Goal: Task Accomplishment & Management: Manage account settings

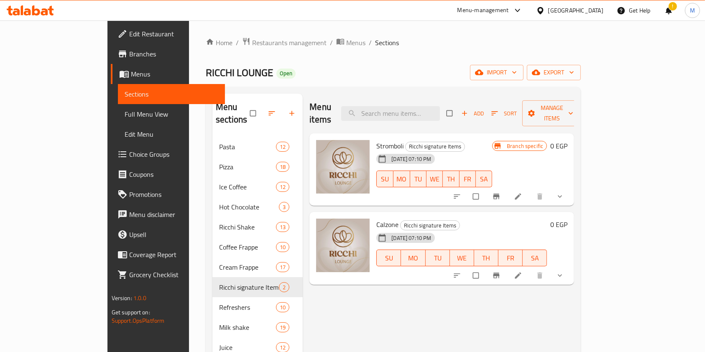
click at [51, 10] on icon at bounding box center [51, 11] width 6 height 10
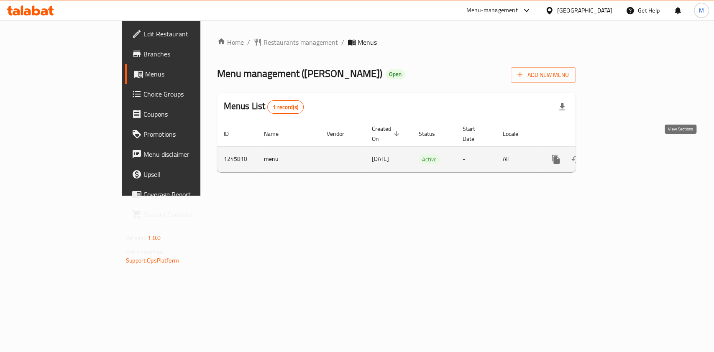
click at [626, 149] on link "enhanced table" at bounding box center [616, 159] width 20 height 20
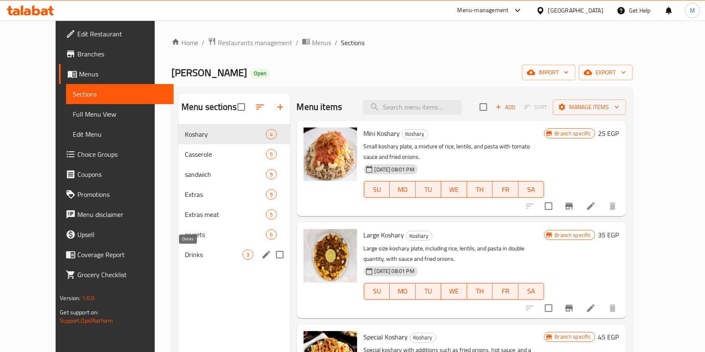
click at [217, 253] on span "Drinks" at bounding box center [214, 255] width 58 height 10
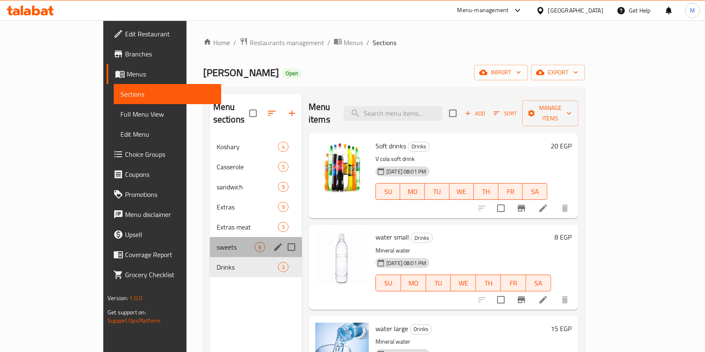
click at [210, 237] on div "sweets 6" at bounding box center [256, 247] width 92 height 20
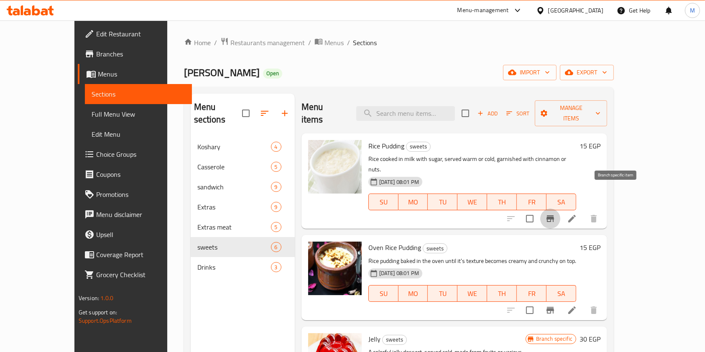
click at [560, 209] on button "Branch-specific-item" at bounding box center [550, 219] width 20 height 20
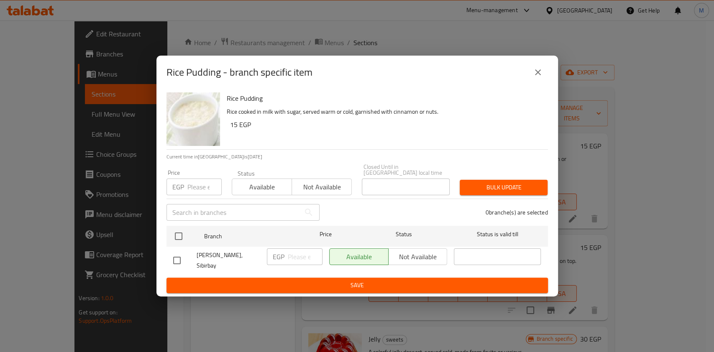
click at [543, 82] on button "close" at bounding box center [538, 72] width 20 height 20
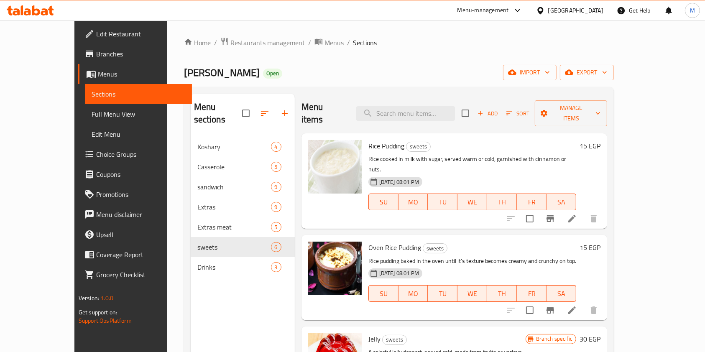
click at [600, 140] on h6 "15 EGP" at bounding box center [590, 146] width 21 height 12
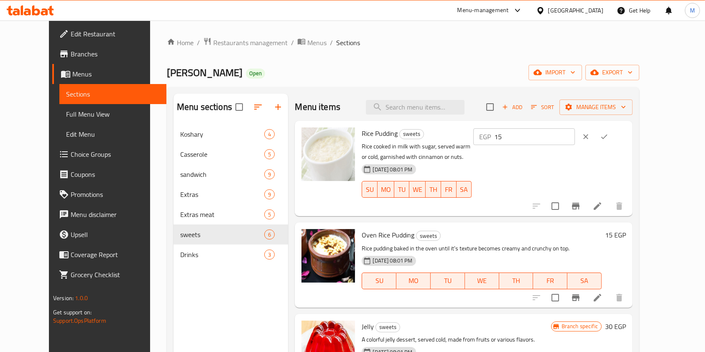
click at [575, 137] on input "15" at bounding box center [534, 136] width 81 height 17
type input "20"
click at [608, 133] on icon "ok" at bounding box center [604, 137] width 8 height 8
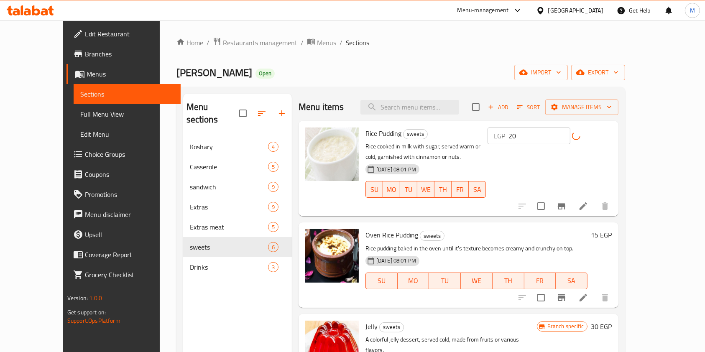
click at [612, 229] on h6 "15 EGP" at bounding box center [601, 235] width 21 height 12
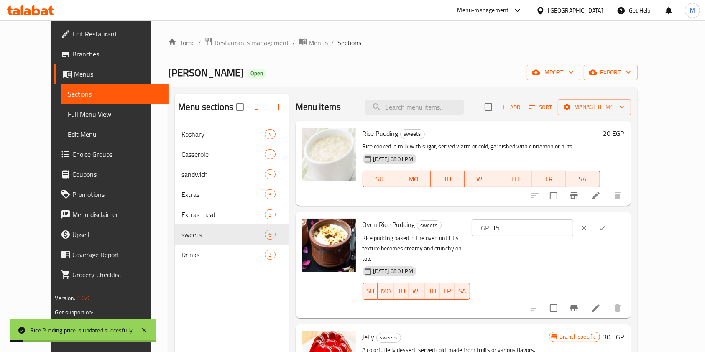
click at [573, 228] on input "15" at bounding box center [533, 228] width 81 height 17
type input "20"
click at [607, 228] on icon "ok" at bounding box center [602, 228] width 8 height 8
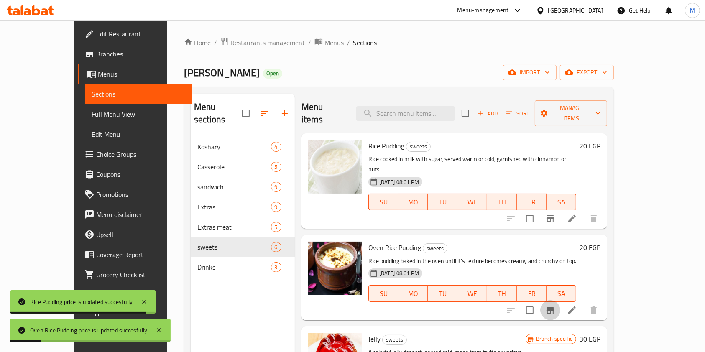
click at [560, 300] on button "Branch-specific-item" at bounding box center [550, 310] width 20 height 20
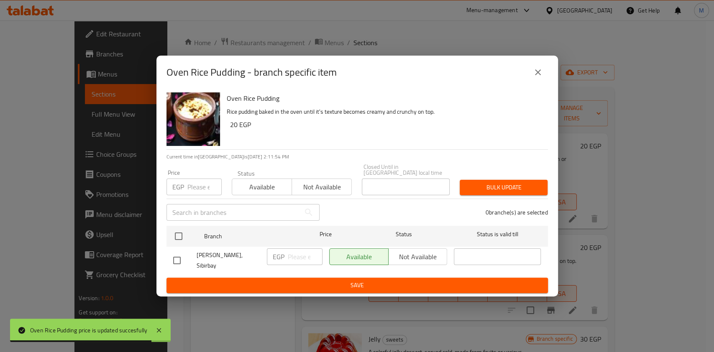
click at [542, 82] on button "close" at bounding box center [538, 72] width 20 height 20
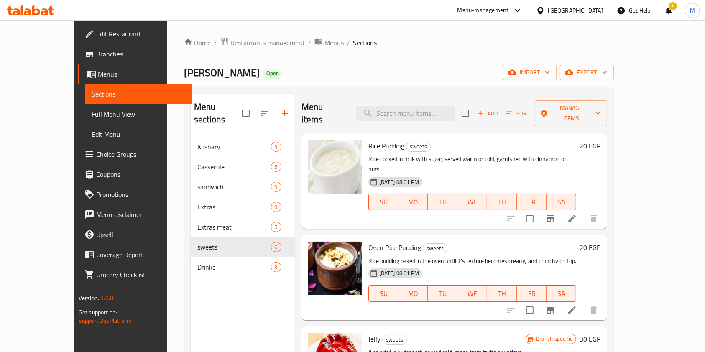
click at [41, 6] on icon at bounding box center [30, 10] width 47 height 10
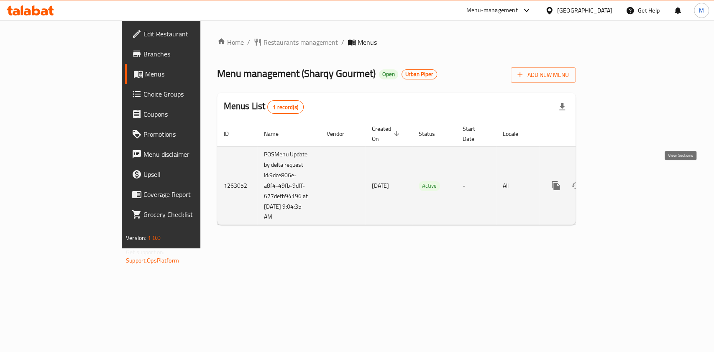
click at [620, 182] on icon "enhanced table" at bounding box center [616, 186] width 8 height 8
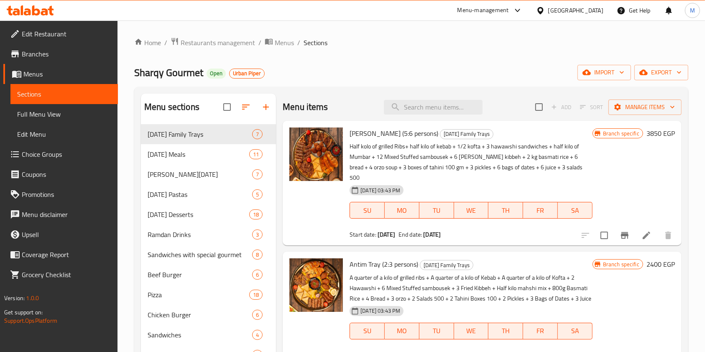
click at [262, 112] on div at bounding box center [249, 107] width 53 height 20
click at [268, 106] on div at bounding box center [249, 107] width 53 height 20
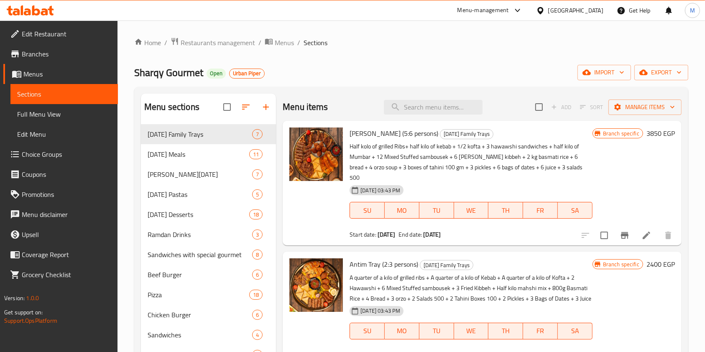
click at [268, 106] on div at bounding box center [249, 107] width 53 height 20
click at [268, 105] on div at bounding box center [249, 107] width 53 height 20
click at [274, 68] on div "Sharqy Gourmet Open Urban Piper import export" at bounding box center [411, 72] width 554 height 15
click at [247, 105] on icon "button" at bounding box center [246, 107] width 8 height 5
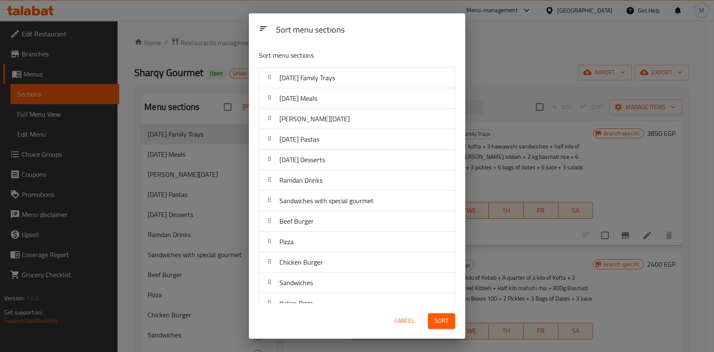
click at [238, 17] on div "Sort menu sections Sort menu sections Ramadan Family Trays Ramadan Meals Sohour…" at bounding box center [357, 176] width 714 height 352
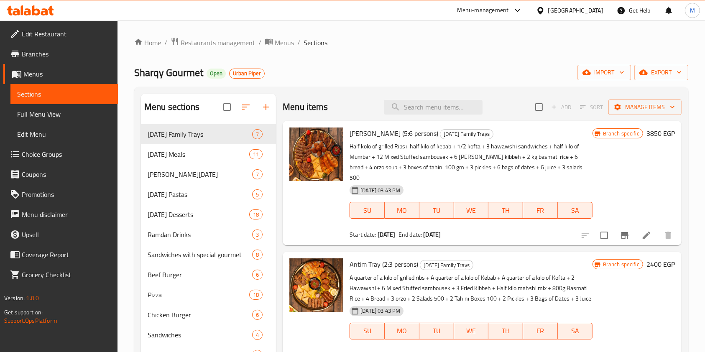
drag, startPoint x: 264, startPoint y: 103, endPoint x: 268, endPoint y: 113, distance: 11.0
click at [268, 113] on div at bounding box center [249, 107] width 53 height 20
click at [266, 110] on div at bounding box center [249, 107] width 53 height 20
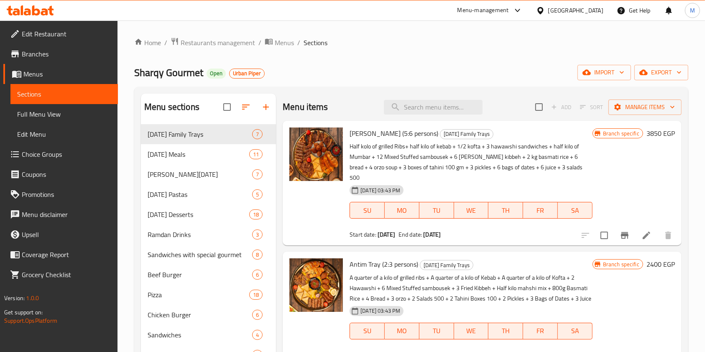
click at [266, 110] on div at bounding box center [249, 107] width 53 height 20
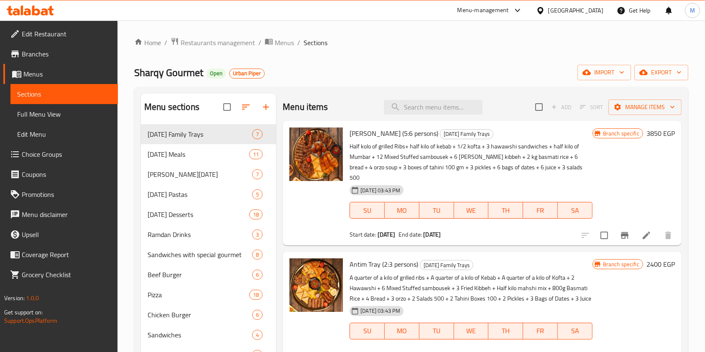
click at [266, 110] on div at bounding box center [249, 107] width 53 height 20
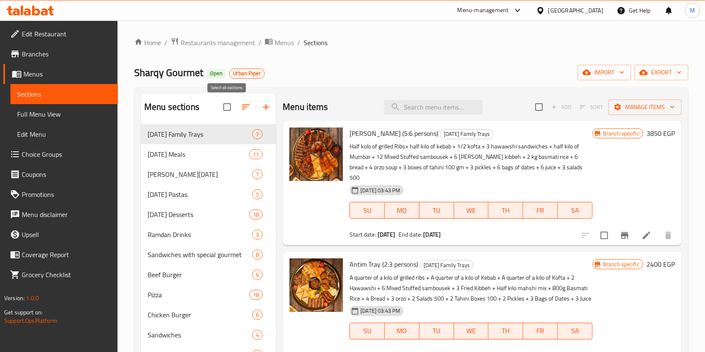
click at [232, 110] on input "checkbox" at bounding box center [227, 107] width 18 height 18
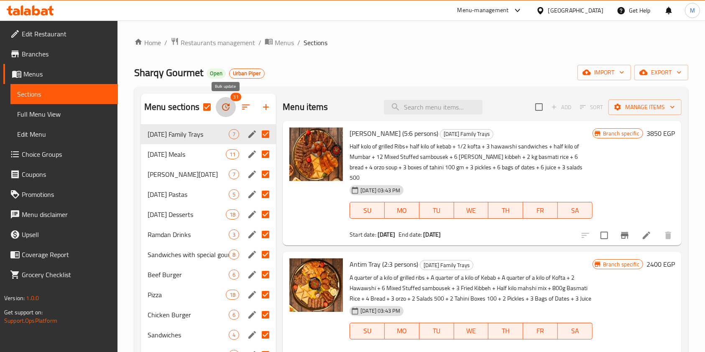
click at [232, 110] on button "button" at bounding box center [226, 107] width 20 height 20
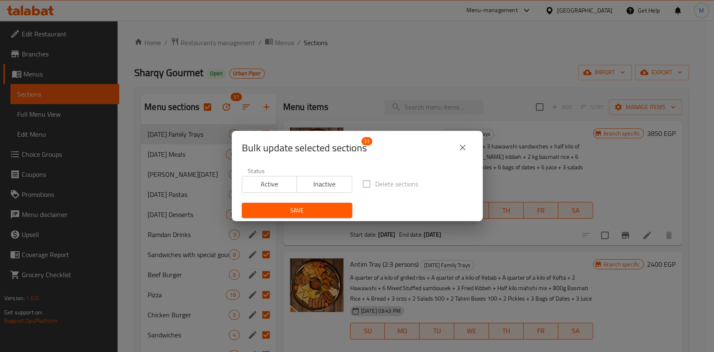
click at [206, 108] on div "Bulk update selected sections 31 Status Active Inactive Delete sections Save" at bounding box center [357, 176] width 714 height 352
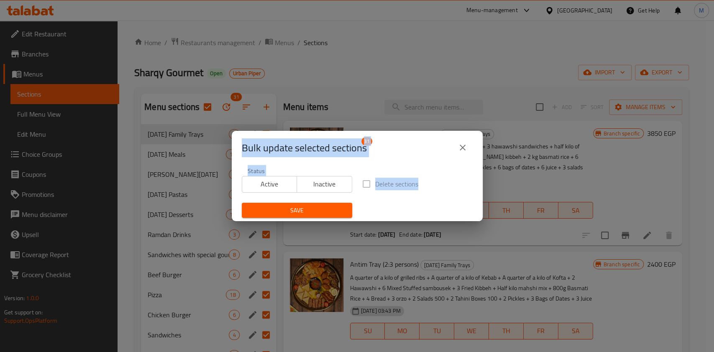
drag, startPoint x: 207, startPoint y: 108, endPoint x: 440, endPoint y: 192, distance: 248.3
click at [440, 192] on div "Bulk update selected sections 31 Status Active Inactive Delete sections Save" at bounding box center [357, 176] width 714 height 352
click at [470, 149] on button "close" at bounding box center [462, 148] width 20 height 20
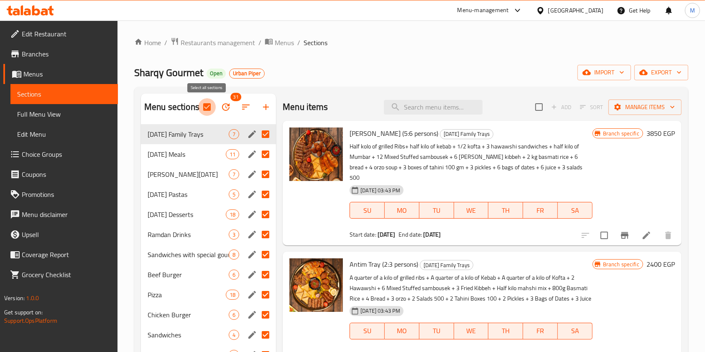
click at [202, 100] on input "checkbox" at bounding box center [207, 107] width 18 height 18
checkbox input "false"
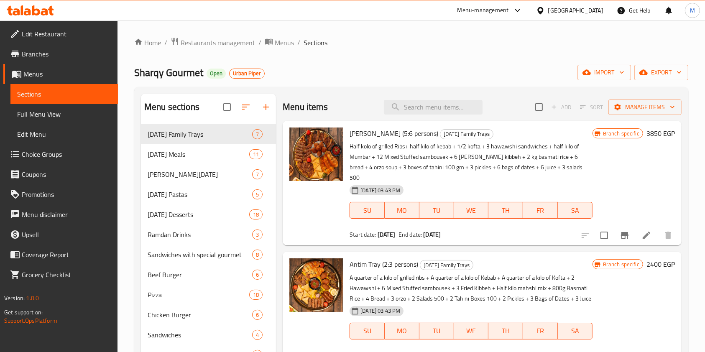
click at [265, 110] on div at bounding box center [249, 107] width 53 height 20
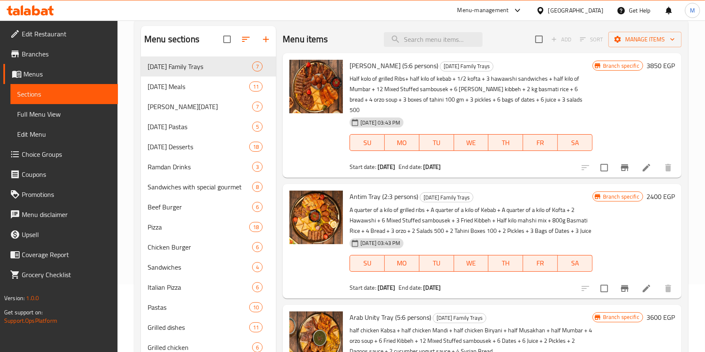
scroll to position [63, 0]
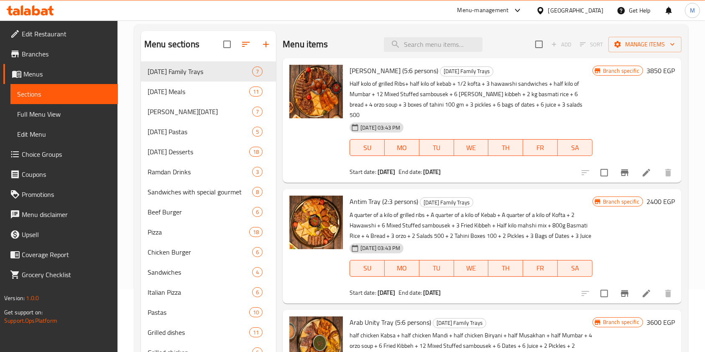
click at [264, 43] on div at bounding box center [249, 44] width 53 height 20
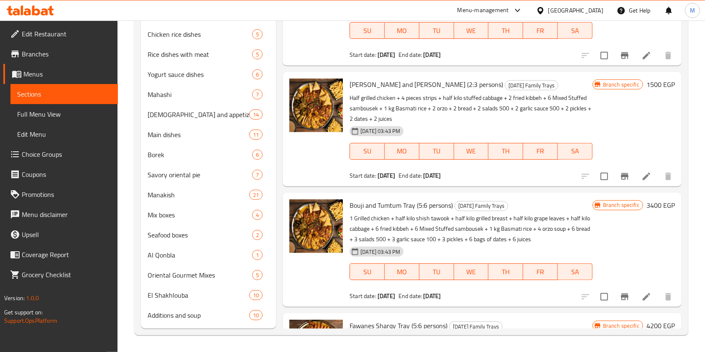
scroll to position [0, 0]
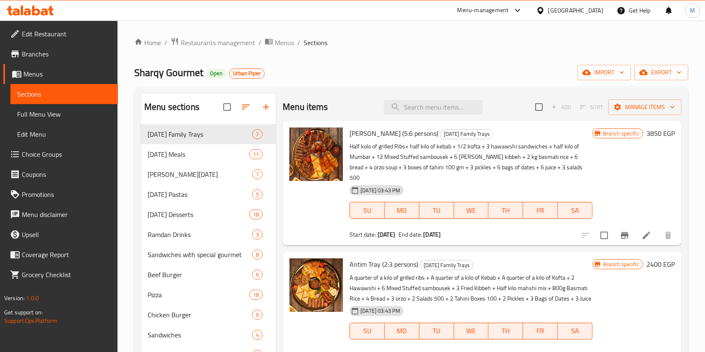
click at [267, 110] on div at bounding box center [249, 107] width 53 height 20
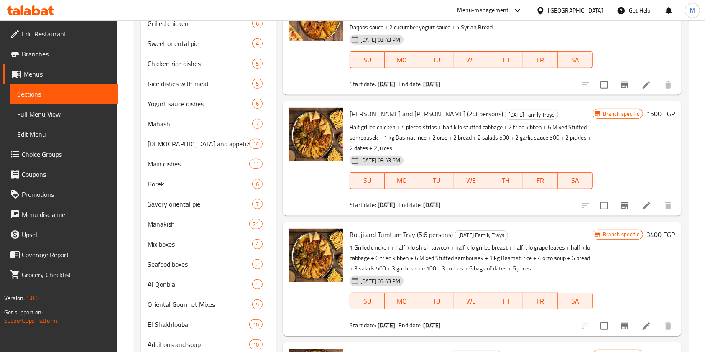
scroll to position [395, 0]
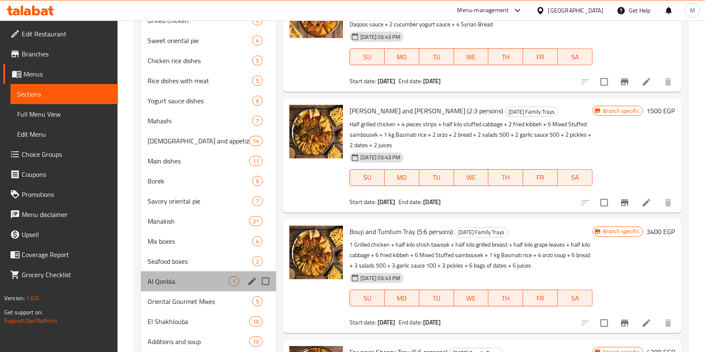
click at [195, 289] on div "Al Qonbla 1" at bounding box center [208, 281] width 135 height 20
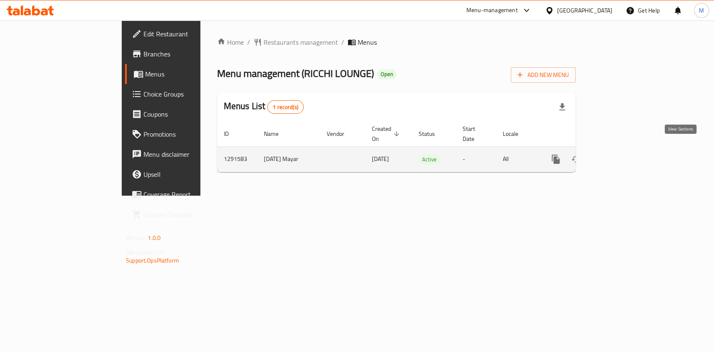
click at [621, 154] on icon "enhanced table" at bounding box center [616, 159] width 10 height 10
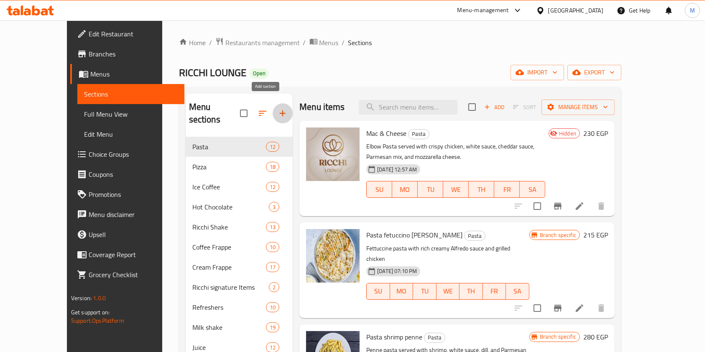
click at [278, 108] on icon "button" at bounding box center [283, 113] width 10 height 10
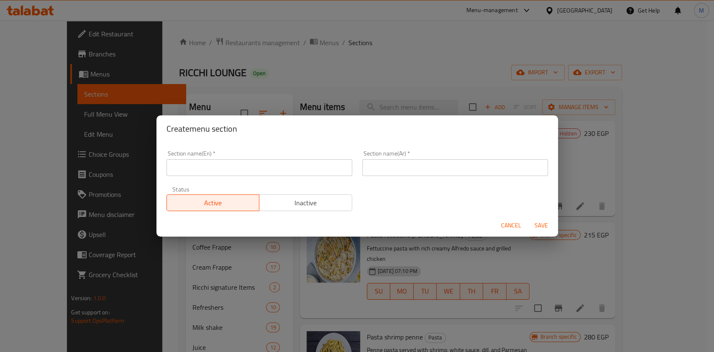
click at [276, 81] on div "Create menu section Section name(En)   * Section name(En) * Section name(Ar)   …" at bounding box center [357, 176] width 714 height 352
click at [517, 230] on span "Cancel" at bounding box center [511, 225] width 20 height 10
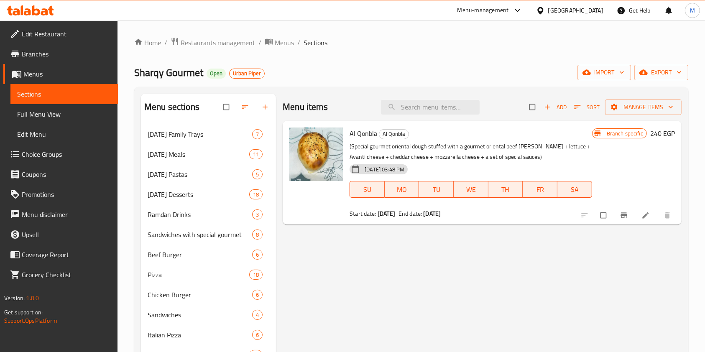
click at [266, 108] on div at bounding box center [249, 107] width 53 height 18
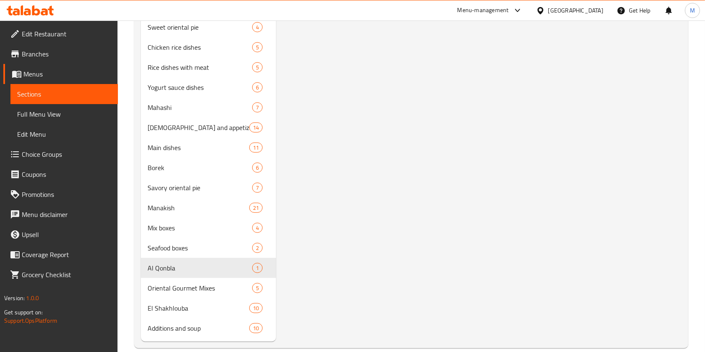
scroll to position [401, 0]
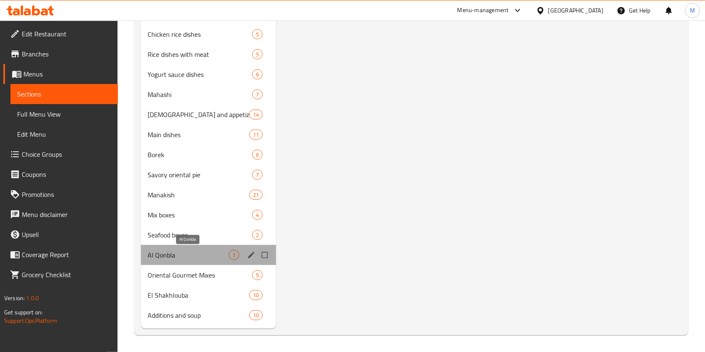
click at [170, 253] on span "Al Qonbla" at bounding box center [188, 255] width 81 height 10
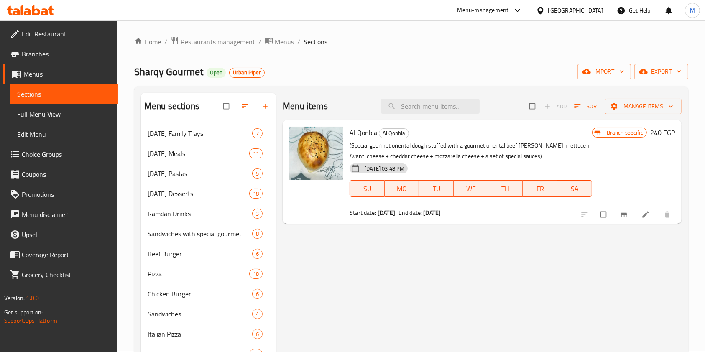
scroll to position [2, 0]
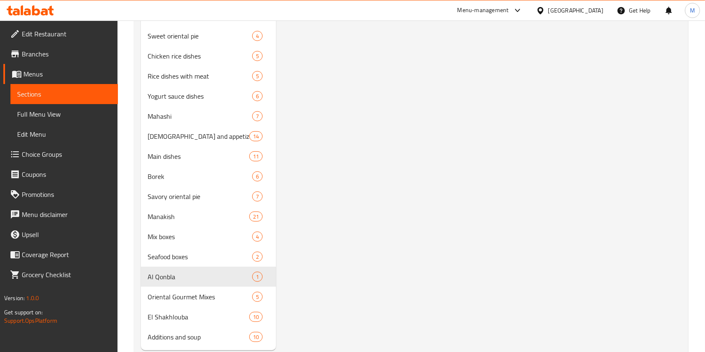
scroll to position [401, 0]
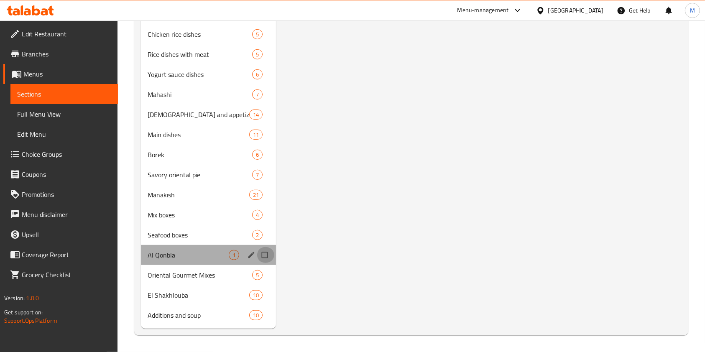
click at [267, 256] on input "Menu sections" at bounding box center [266, 255] width 18 height 16
checkbox input "true"
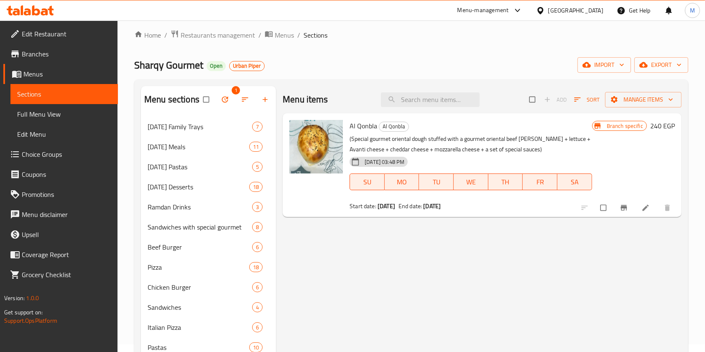
scroll to position [0, 0]
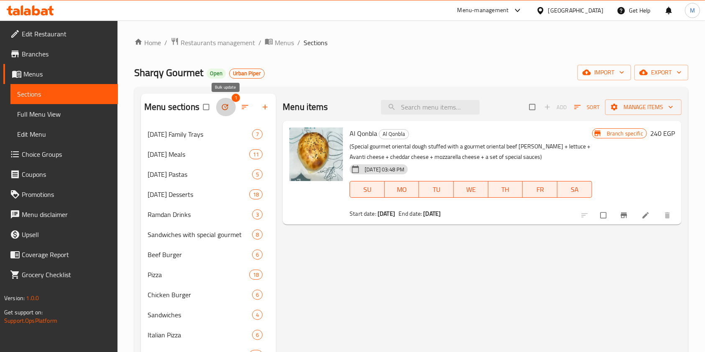
click at [220, 111] on button "button" at bounding box center [226, 107] width 20 height 18
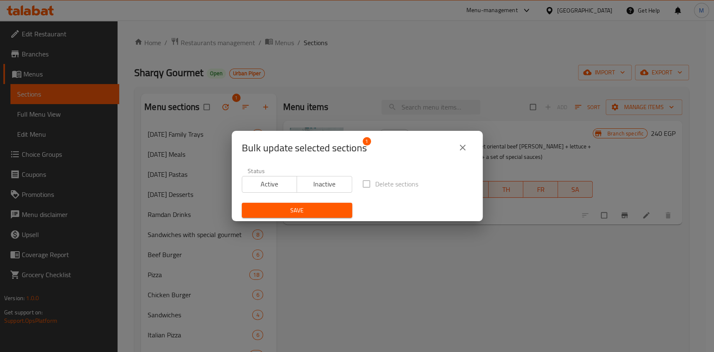
click at [363, 186] on label "Delete sections" at bounding box center [388, 184] width 61 height 18
click at [337, 207] on span "Save" at bounding box center [296, 210] width 97 height 10
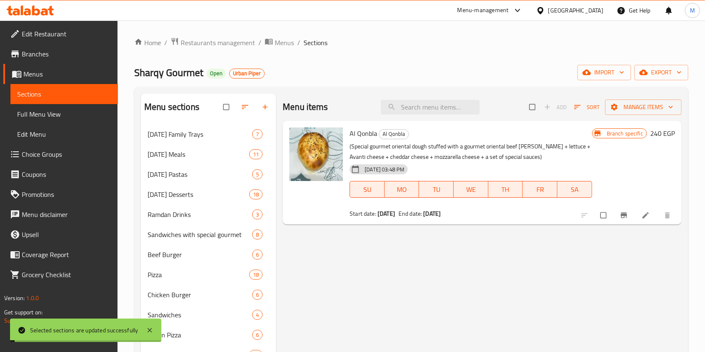
click at [307, 184] on div at bounding box center [316, 172] width 60 height 97
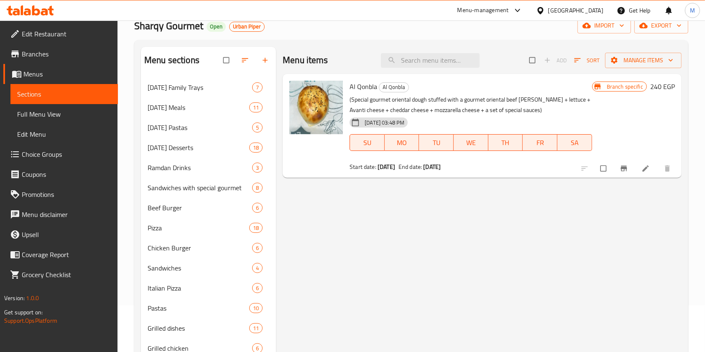
scroll to position [43, 0]
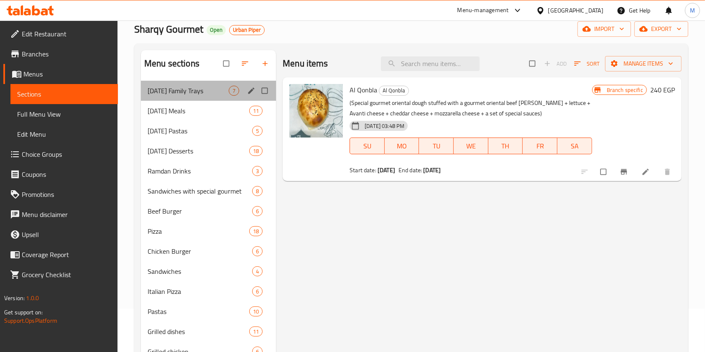
click at [167, 99] on div "Ramadan Family Trays 7" at bounding box center [208, 91] width 135 height 20
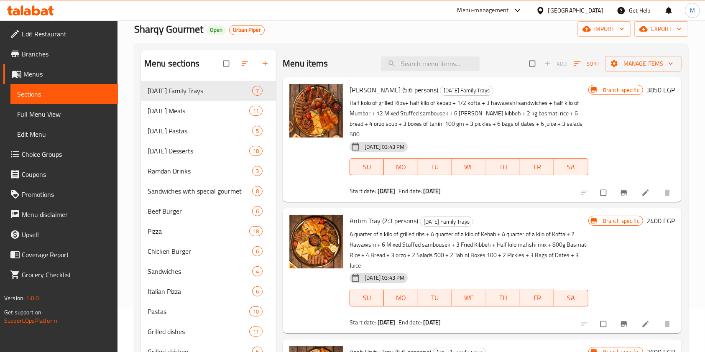
click at [261, 30] on span "Urban Piper" at bounding box center [247, 29] width 35 height 7
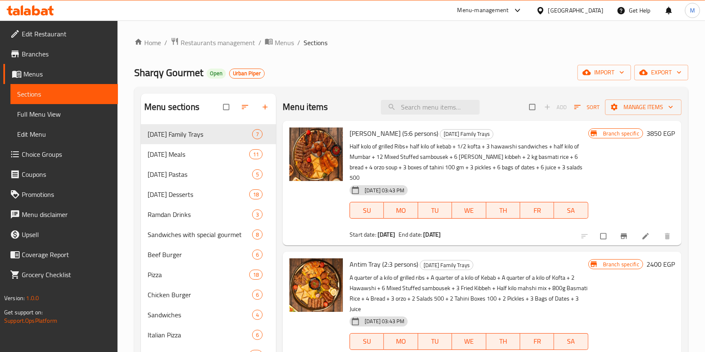
click at [30, 8] on icon at bounding box center [30, 10] width 47 height 10
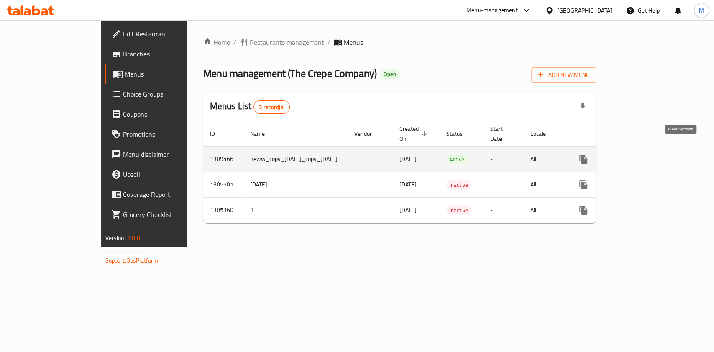
click at [535, 154] on icon "enhanced table" at bounding box center [644, 159] width 10 height 10
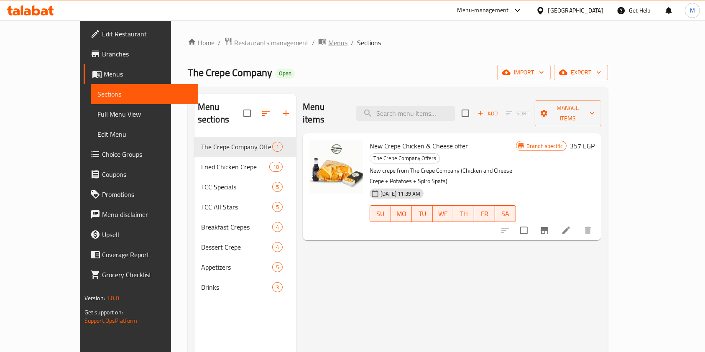
click at [328, 44] on span "Menus" at bounding box center [337, 43] width 19 height 10
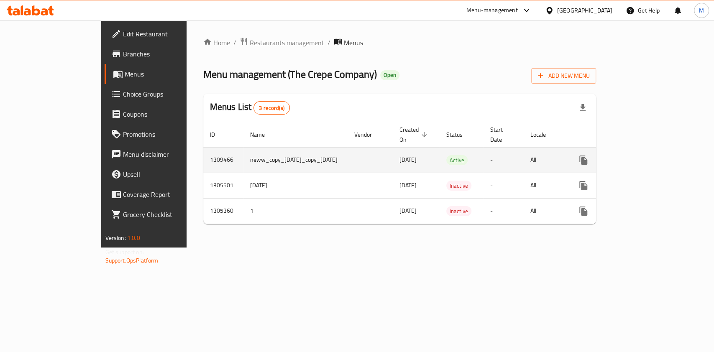
click at [535, 156] on link "enhanced table" at bounding box center [643, 160] width 20 height 20
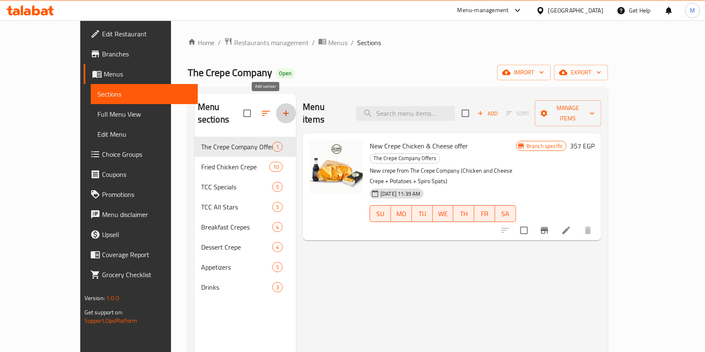
click at [281, 108] on icon "button" at bounding box center [286, 113] width 10 height 10
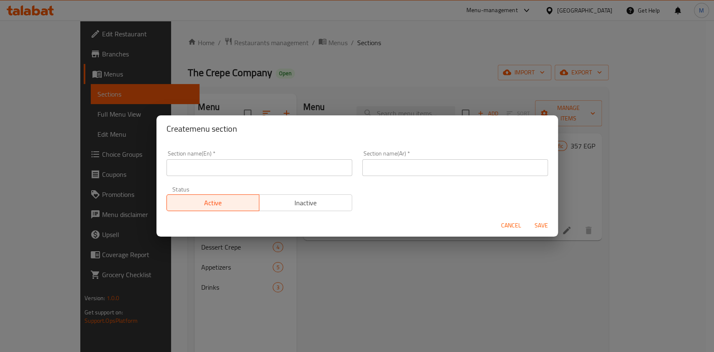
drag, startPoint x: 251, startPoint y: 154, endPoint x: 249, endPoint y: 161, distance: 7.0
click at [251, 155] on div "Section name(En)   * Section name(En) *" at bounding box center [259, 164] width 186 height 26
click at [249, 161] on input "text" at bounding box center [259, 167] width 186 height 17
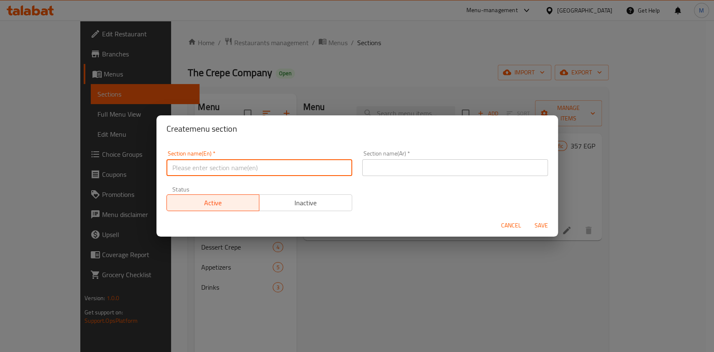
type input "Offers"
click at [378, 168] on input "text" at bounding box center [455, 167] width 186 height 17
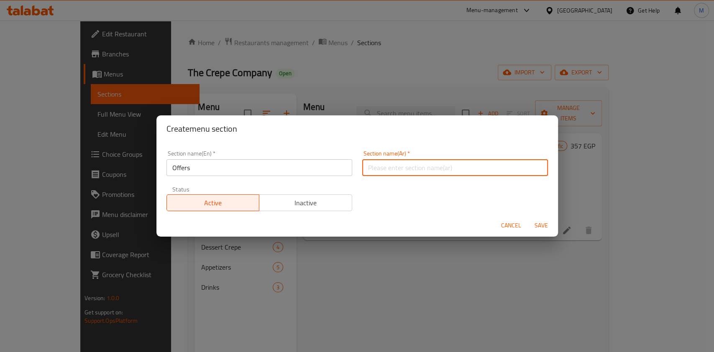
type input "يوم البطاطس العالمي"
click at [453, 169] on input "يوم البطاطس العالمي" at bounding box center [455, 167] width 186 height 17
click at [434, 169] on input "text" at bounding box center [455, 167] width 186 height 17
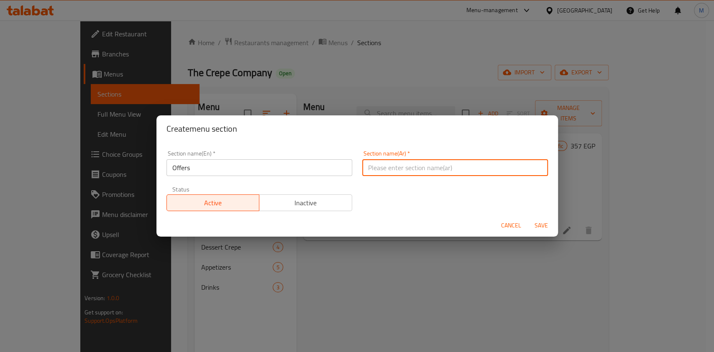
type input "عروض"
click at [535, 220] on span "Save" at bounding box center [541, 225] width 20 height 10
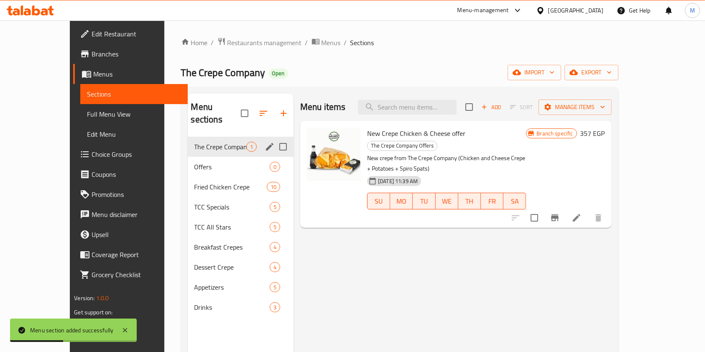
click at [199, 140] on div "The Crepe Company Offers 1" at bounding box center [241, 147] width 106 height 20
click at [197, 162] on span "Offers" at bounding box center [220, 167] width 52 height 10
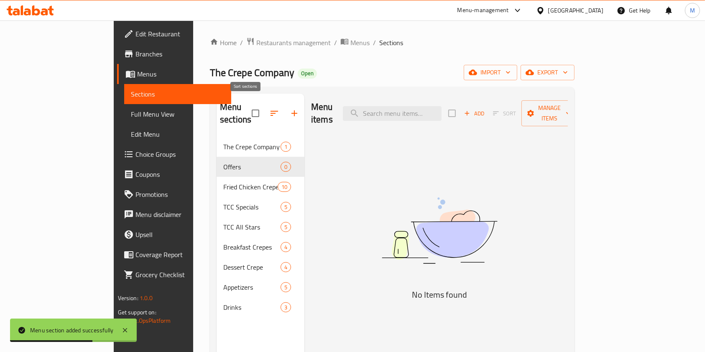
click at [269, 108] on icon "button" at bounding box center [274, 113] width 10 height 10
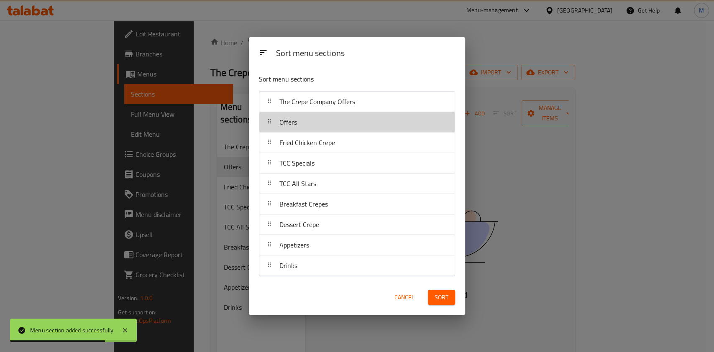
drag, startPoint x: 329, startPoint y: 120, endPoint x: 329, endPoint y: 107, distance: 13.0
click at [329, 107] on nav "The Crepe Company Offers Offers Fried Chicken Crepe TCC Specials TCC All Stars …" at bounding box center [357, 183] width 196 height 185
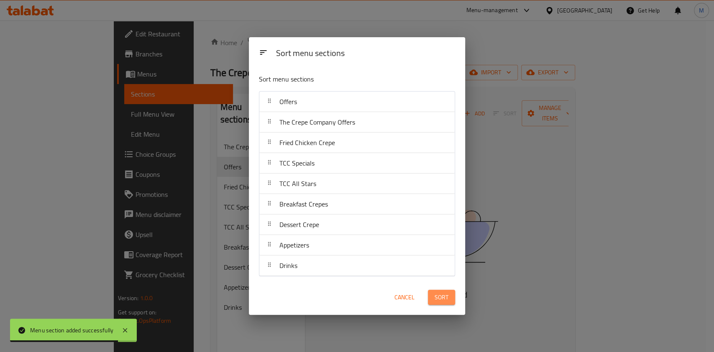
click at [434, 263] on button "Sort" at bounding box center [441, 297] width 27 height 15
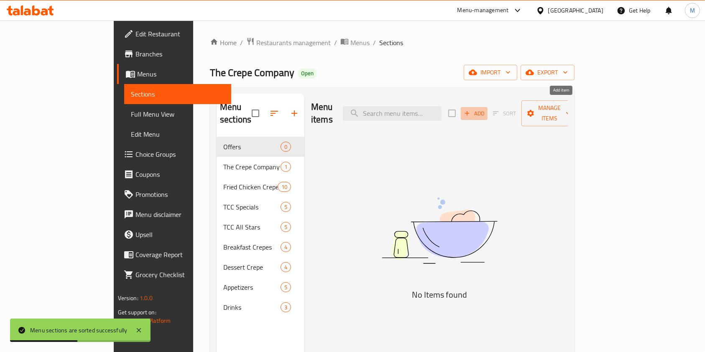
click at [485, 109] on span "Add" at bounding box center [474, 114] width 23 height 10
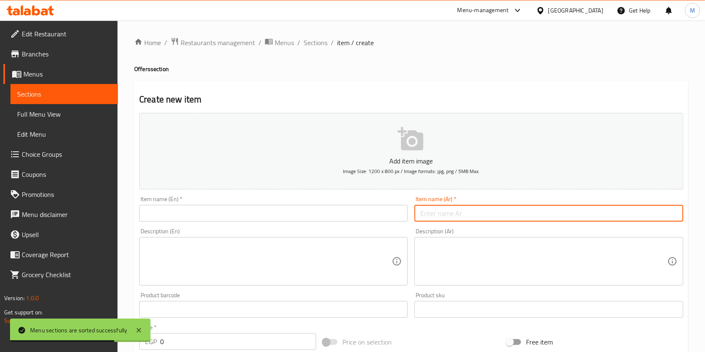
click at [453, 210] on input "text" at bounding box center [548, 213] width 268 height 17
paste input "كومبو كرسبي تشيز"
type input "كومبو كرسبي تشيز"
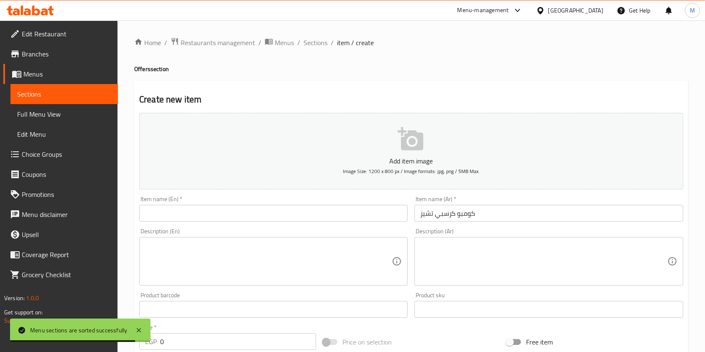
click at [344, 227] on div "Description (En) Description (En)" at bounding box center [273, 257] width 275 height 64
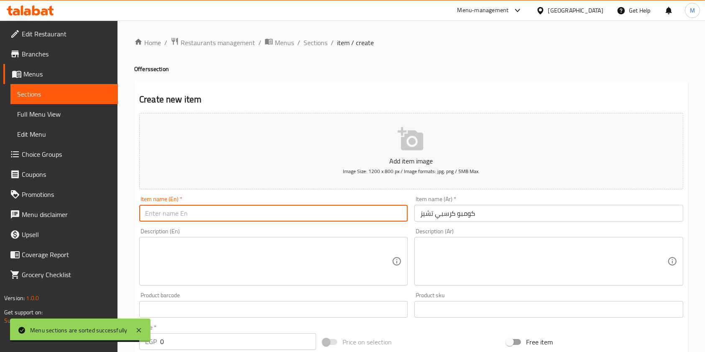
click at [346, 219] on input "text" at bounding box center [273, 213] width 268 height 17
paste input "Crispy Cheese Combo"
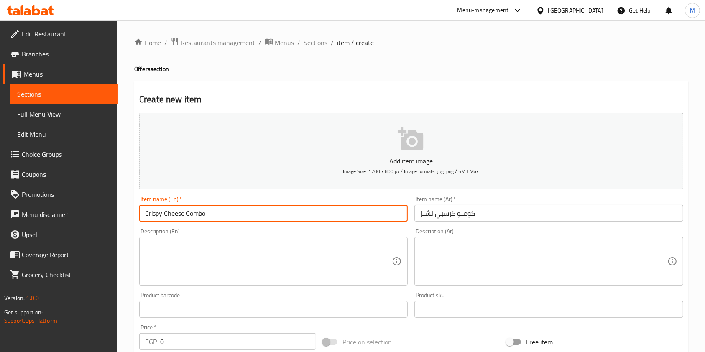
type input "Crispy Cheese Combo"
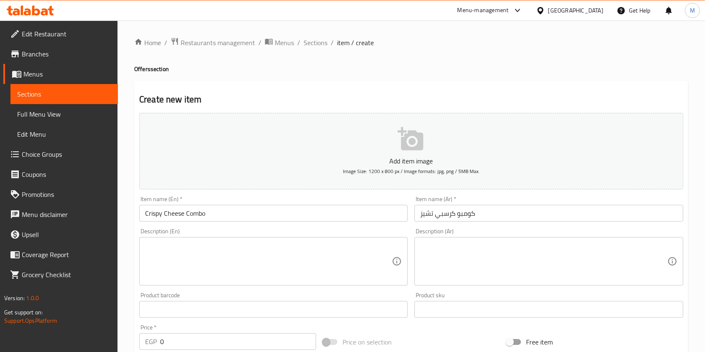
click at [423, 236] on div "Description (Ar) Description (Ar)" at bounding box center [548, 256] width 268 height 57
click at [416, 248] on div "Description (Ar)" at bounding box center [548, 261] width 268 height 49
click at [535, 252] on textarea at bounding box center [543, 262] width 247 height 40
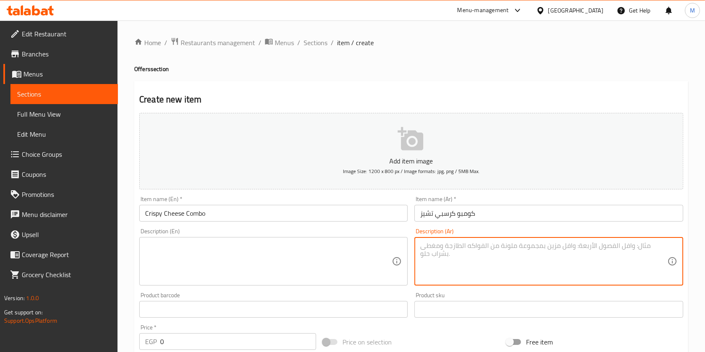
paste textarea "كريب كرسبي اند تشيز كرسبي حار و فرنش فرايز مع قطع الشيدر بايتس و ميكس الجبن و ص…"
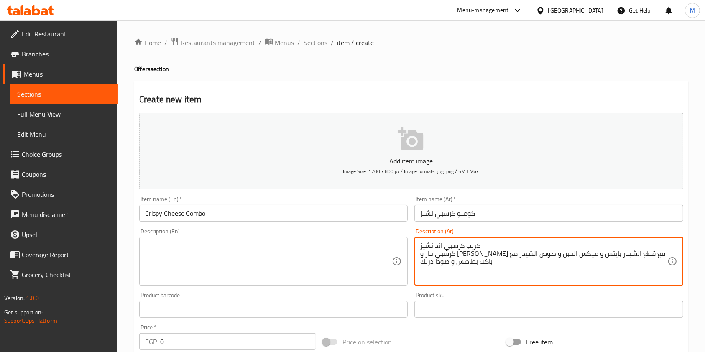
type textarea "كريب كرسبي اند تشيز كرسبي حار و فرنش فرايز مع قطع الشيدر بايتس و ميكس الجبن و ص…"
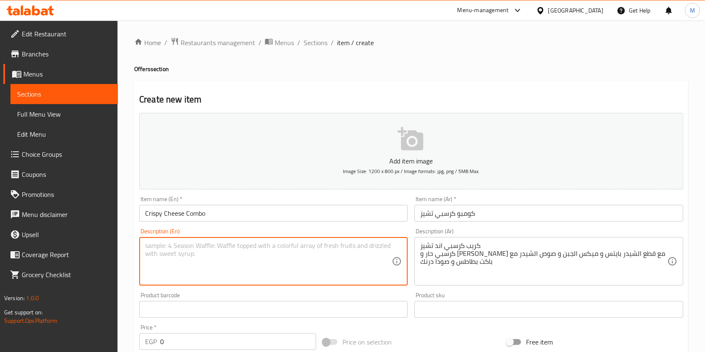
click at [291, 252] on textarea at bounding box center [268, 262] width 247 height 40
paste textarea "Crispy and Cheese Crepe Spicy crispy and French fries with cheddar bites, chees…"
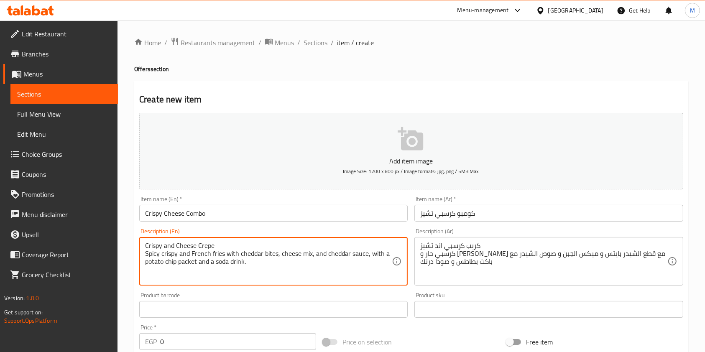
scroll to position [56, 0]
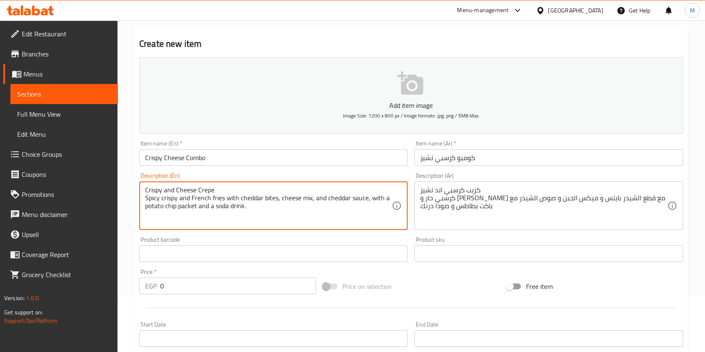
type textarea "Crispy and Cheese Crepe Spicy crispy and French fries with cheddar bites, chees…"
click at [182, 263] on input "0" at bounding box center [238, 286] width 156 height 17
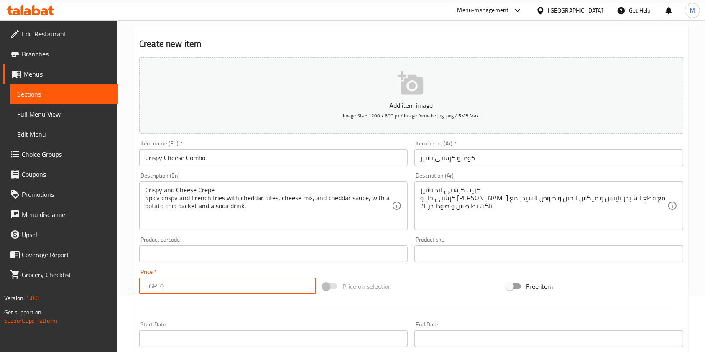
click at [182, 263] on input "0" at bounding box center [238, 286] width 156 height 17
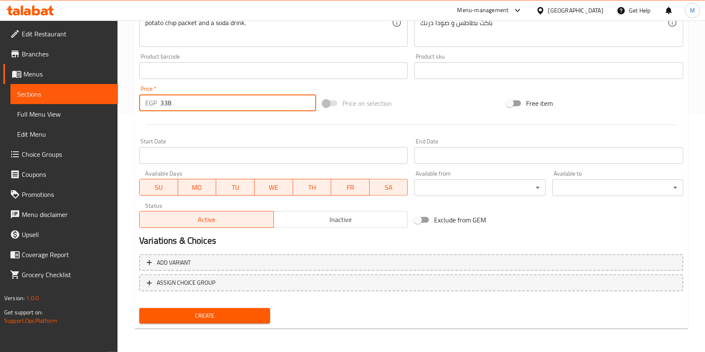
type input "338"
click at [254, 263] on button "Create" at bounding box center [204, 315] width 131 height 15
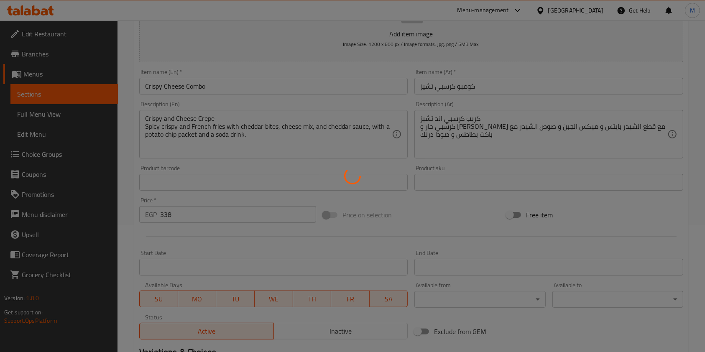
type input "0"
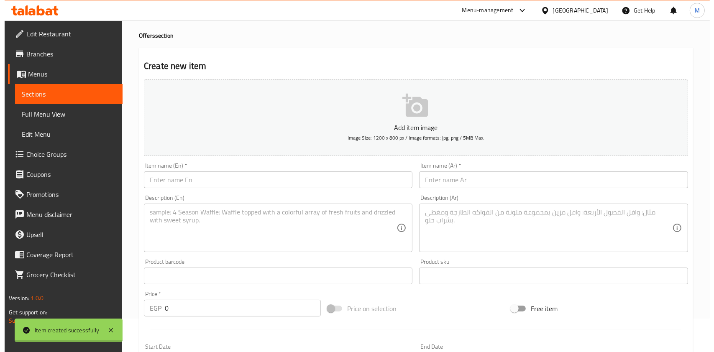
scroll to position [0, 0]
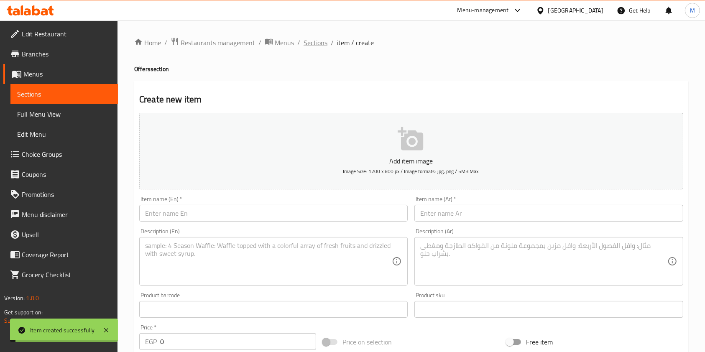
click at [314, 46] on span "Sections" at bounding box center [316, 43] width 24 height 10
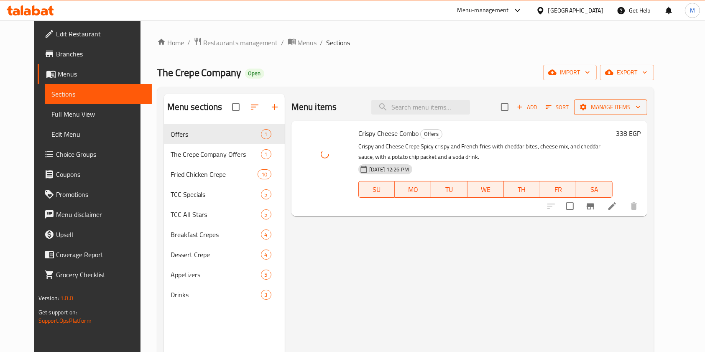
click at [535, 110] on span "Manage items" at bounding box center [611, 107] width 60 height 10
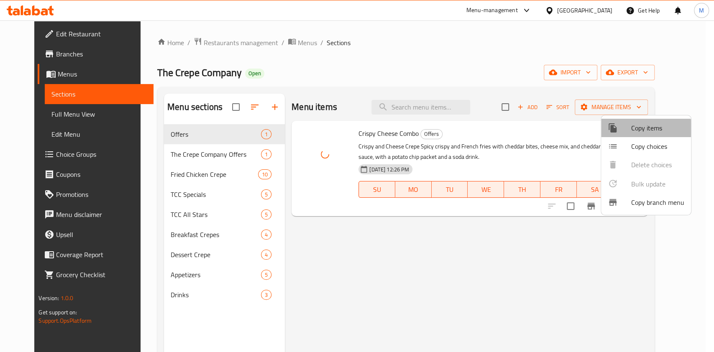
click at [535, 128] on div at bounding box center [619, 128] width 23 height 10
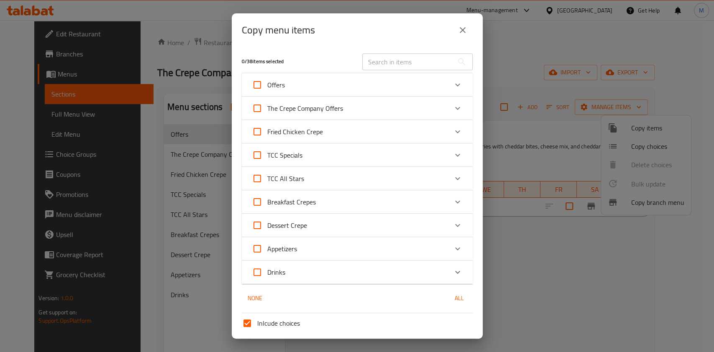
click at [452, 86] on icon "Expand" at bounding box center [457, 85] width 10 height 10
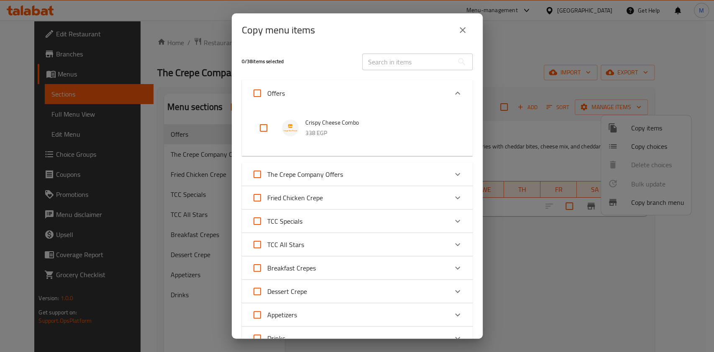
click at [264, 128] on input "checkbox" at bounding box center [263, 128] width 20 height 20
checkbox input "true"
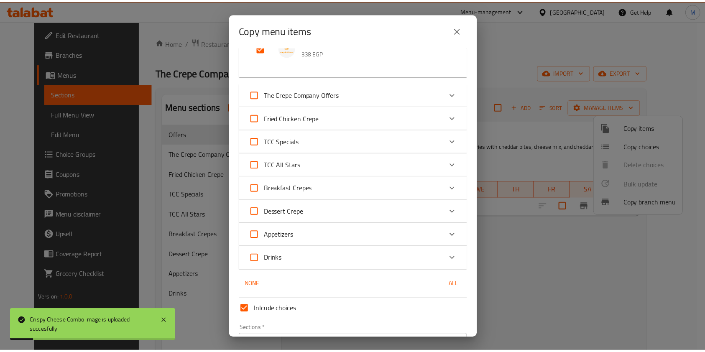
scroll to position [132, 0]
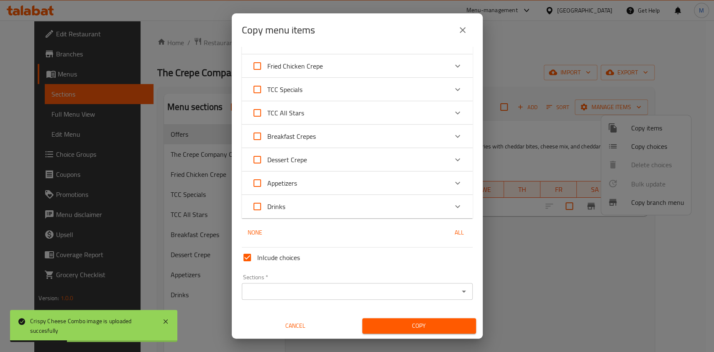
click at [402, 263] on input "Sections   *" at bounding box center [350, 292] width 212 height 12
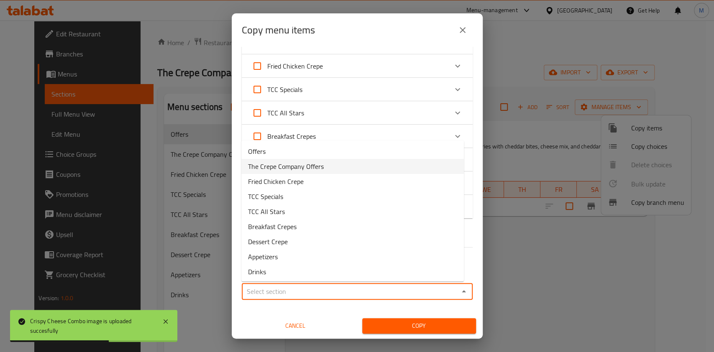
click at [335, 167] on li "The Crepe Company Offers" at bounding box center [352, 166] width 222 height 15
type input "The Crepe Company Offers"
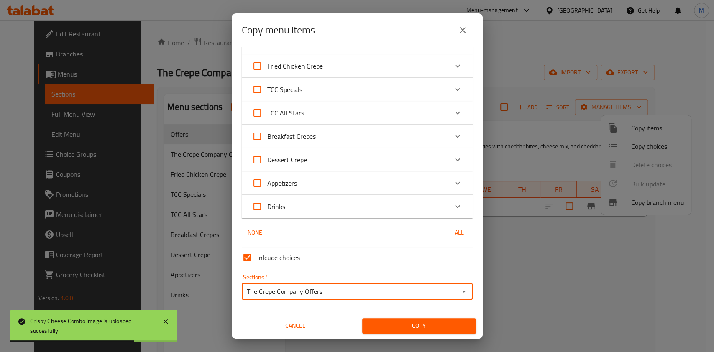
drag, startPoint x: 393, startPoint y: 316, endPoint x: 397, endPoint y: 320, distance: 5.6
click at [394, 263] on div "Copy" at bounding box center [419, 326] width 124 height 26
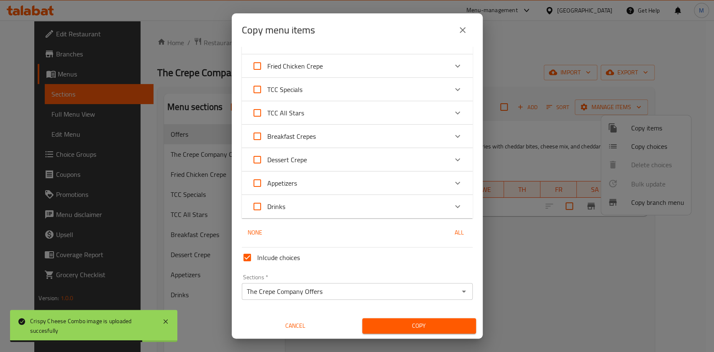
click at [398, 263] on span "Copy" at bounding box center [419, 326] width 100 height 10
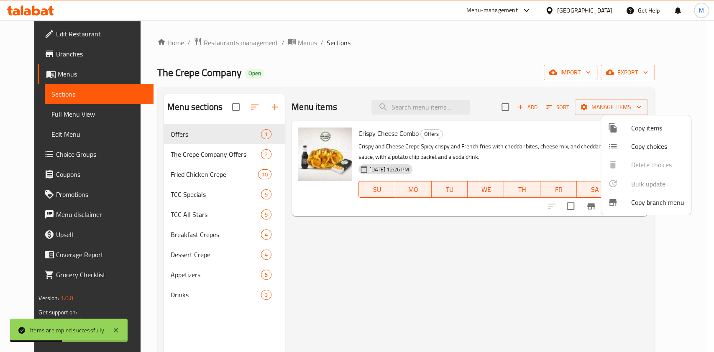
click at [363, 258] on div at bounding box center [357, 176] width 714 height 352
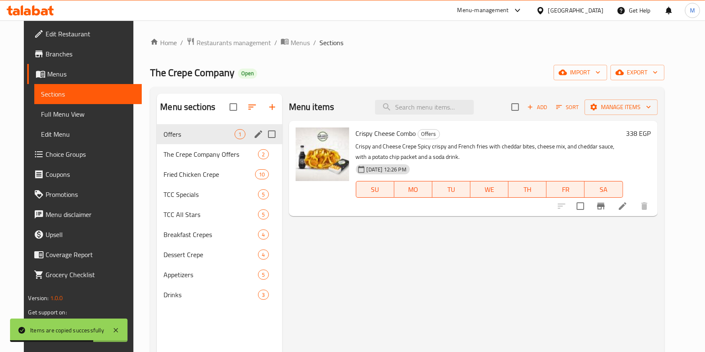
click at [264, 131] on input "Menu sections" at bounding box center [272, 134] width 18 height 18
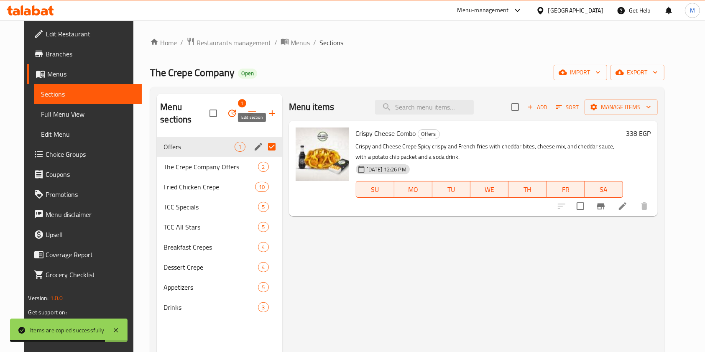
click at [253, 142] on icon "edit" at bounding box center [258, 147] width 10 height 10
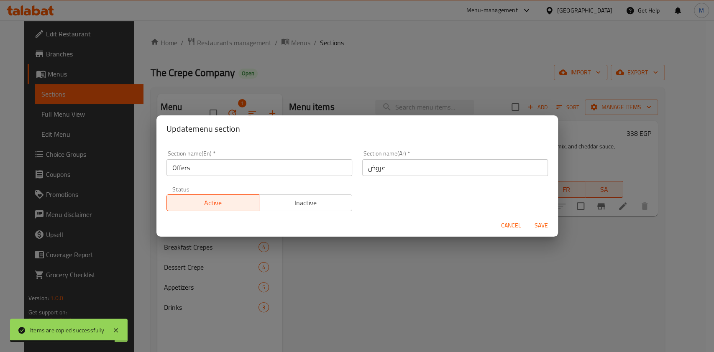
click at [324, 208] on span "Inactive" at bounding box center [306, 203] width 86 height 12
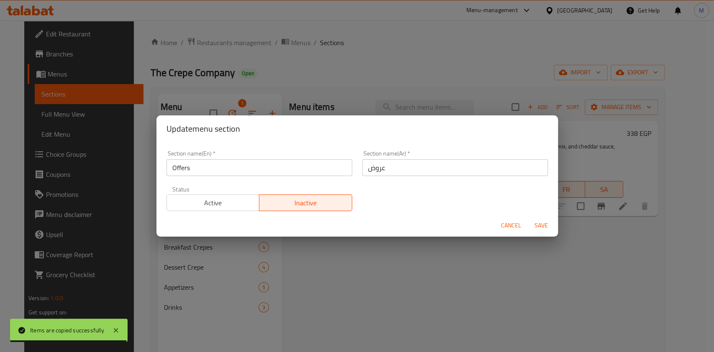
click at [532, 230] on span "Save" at bounding box center [541, 225] width 20 height 10
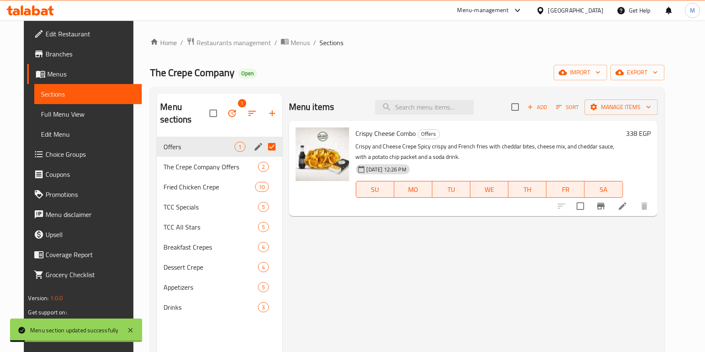
click at [337, 225] on div "Menu items Add Sort Manage items Crispy Cheese Combo Offers Crispy and Cheese C…" at bounding box center [469, 270] width 375 height 352
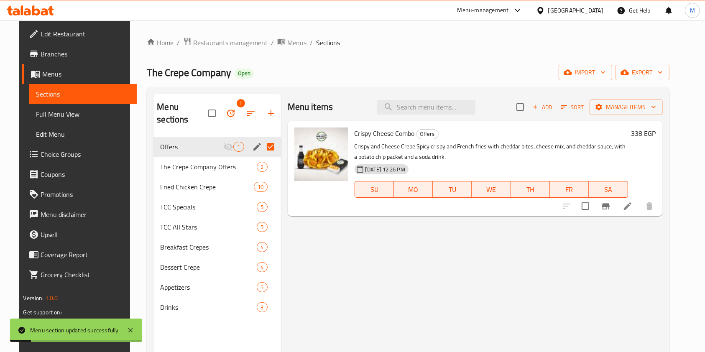
click at [343, 245] on div "Menu items Add Sort Manage items Crispy Cheese Combo Offers Crispy and Cheese C…" at bounding box center [472, 270] width 382 height 352
click at [266, 138] on input "Menu sections" at bounding box center [271, 147] width 18 height 18
checkbox input "false"
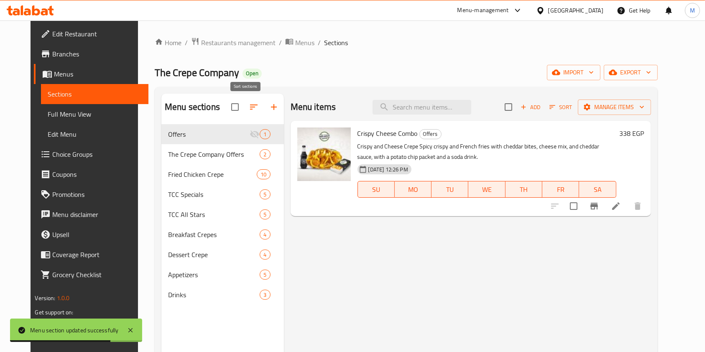
click at [249, 110] on icon "button" at bounding box center [254, 107] width 10 height 10
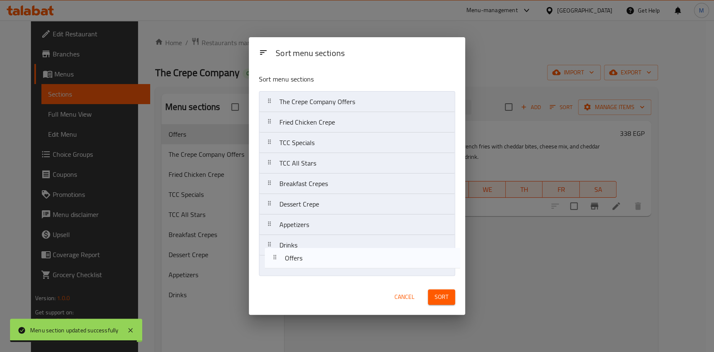
drag, startPoint x: 311, startPoint y: 106, endPoint x: 317, endPoint y: 270, distance: 163.6
click at [317, 263] on nav "Offers The Crepe Company Offers Fried Chicken Crepe TCC Specials TCC All Stars …" at bounding box center [357, 183] width 196 height 185
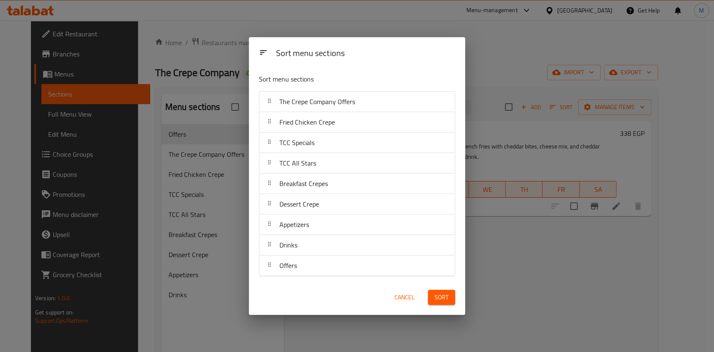
click at [434, 263] on button "Sort" at bounding box center [441, 297] width 27 height 15
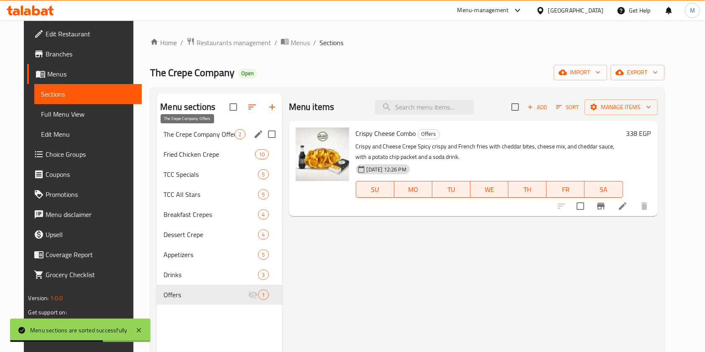
click at [215, 131] on span "The Crepe Company Offers" at bounding box center [198, 134] width 71 height 10
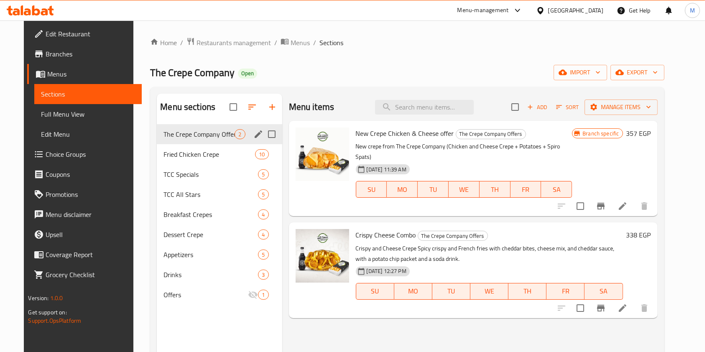
click at [215, 133] on span "The Crepe Company Offers" at bounding box center [198, 134] width 71 height 10
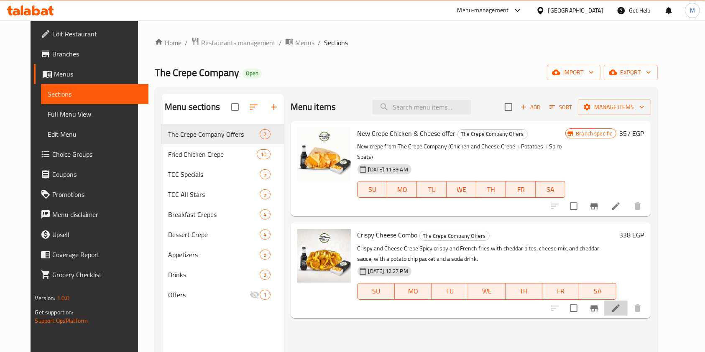
click at [535, 263] on li at bounding box center [615, 308] width 23 height 15
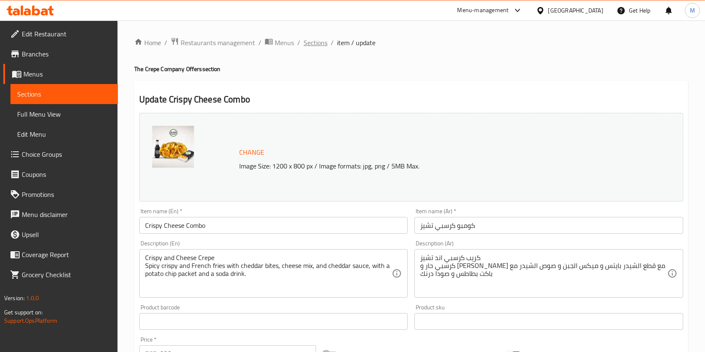
click at [320, 46] on span "Sections" at bounding box center [316, 43] width 24 height 10
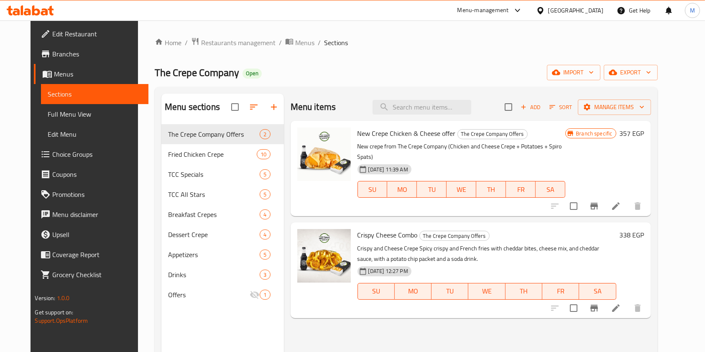
click at [51, 7] on icon at bounding box center [51, 11] width 6 height 10
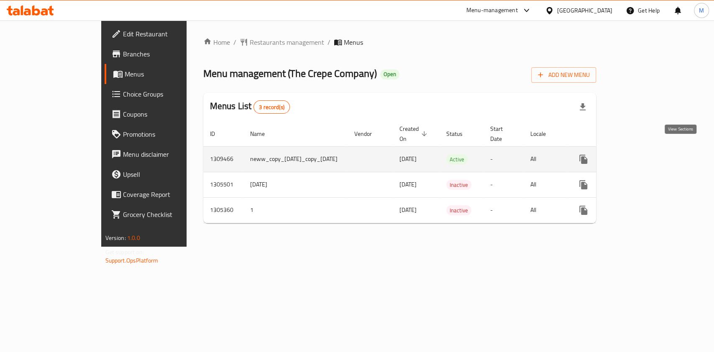
click at [654, 153] on link "enhanced table" at bounding box center [643, 159] width 20 height 20
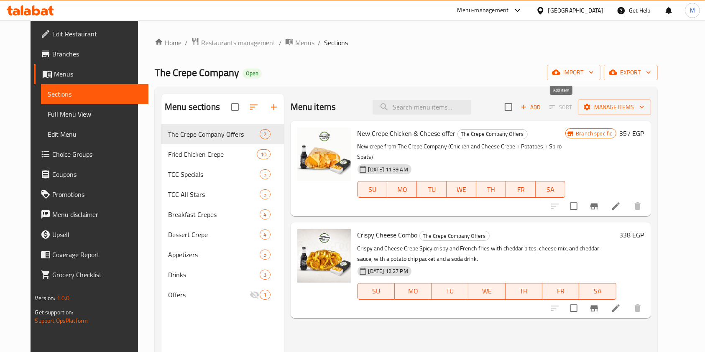
click at [542, 109] on span "Add" at bounding box center [530, 107] width 23 height 10
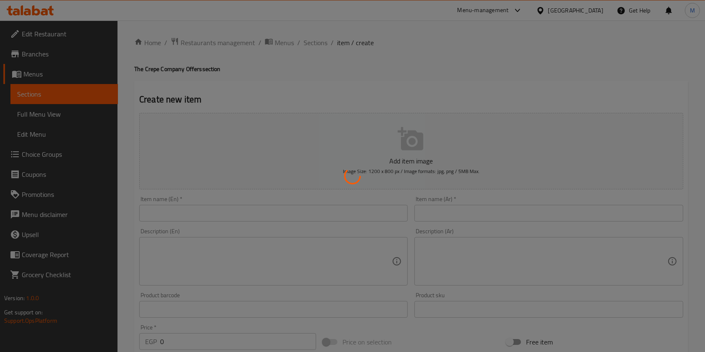
click at [321, 44] on div at bounding box center [352, 176] width 705 height 352
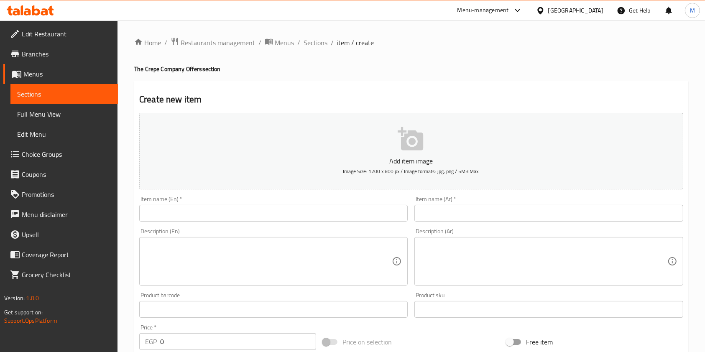
click at [321, 44] on span "Sections" at bounding box center [316, 43] width 24 height 10
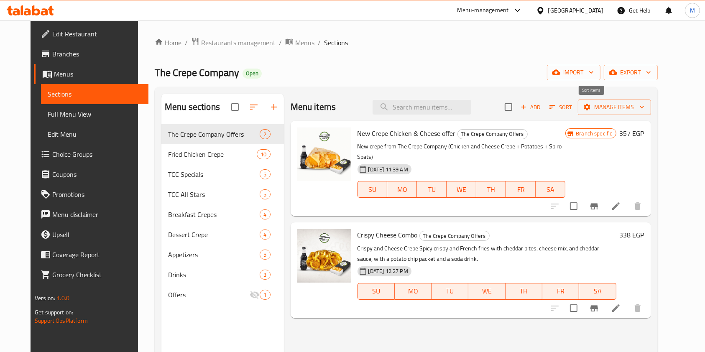
click at [556, 108] on icon "button" at bounding box center [553, 107] width 8 height 8
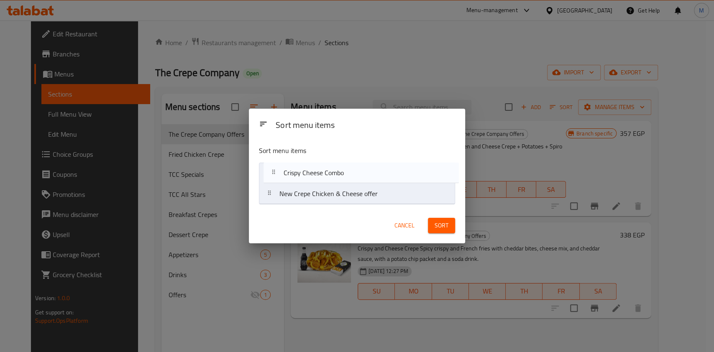
drag, startPoint x: 330, startPoint y: 199, endPoint x: 335, endPoint y: 175, distance: 24.3
click at [335, 175] on nav "New Crepe Chicken & Cheese offer Crispy Cheese Combo" at bounding box center [357, 184] width 196 height 42
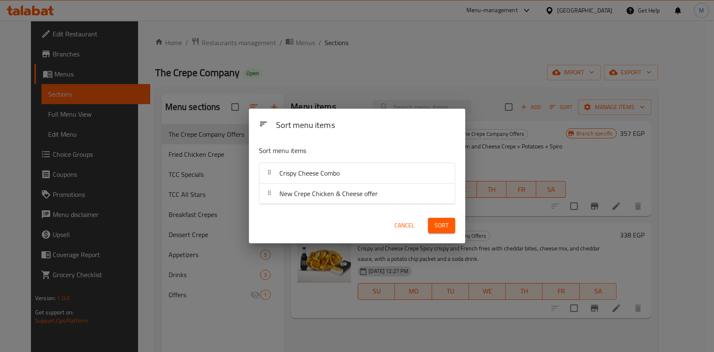
click at [441, 222] on span "Sort" at bounding box center [441, 225] width 14 height 10
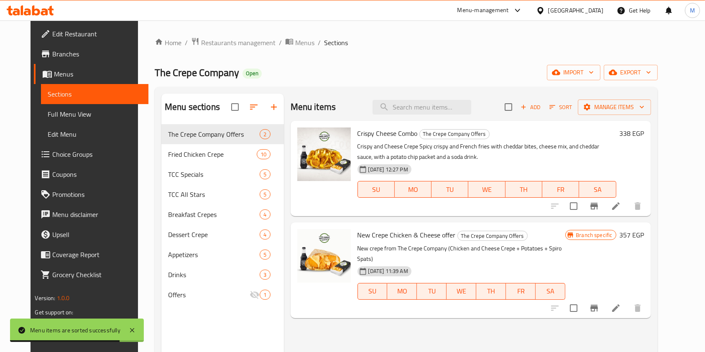
click at [41, 9] on icon at bounding box center [30, 10] width 47 height 10
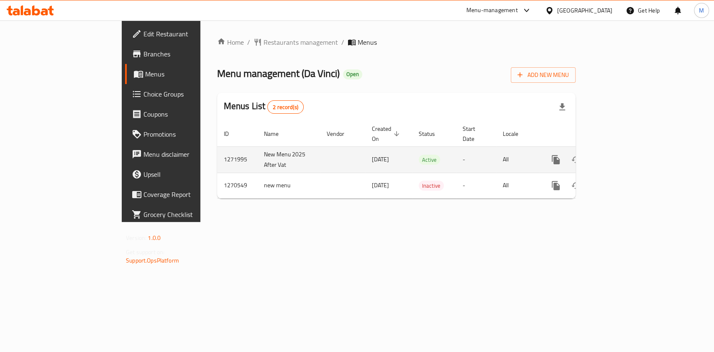
click at [621, 155] on icon "enhanced table" at bounding box center [616, 160] width 10 height 10
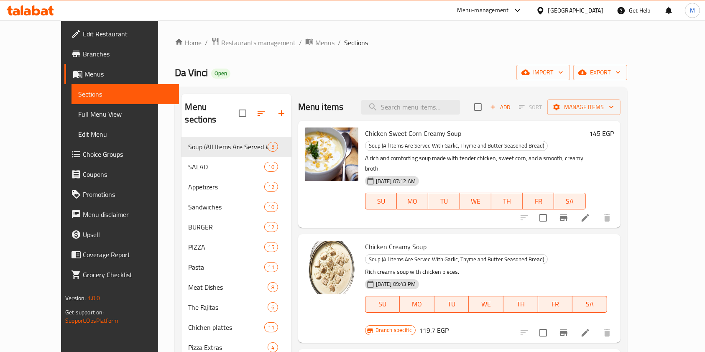
click at [64, 47] on link "Branches" at bounding box center [121, 54] width 115 height 20
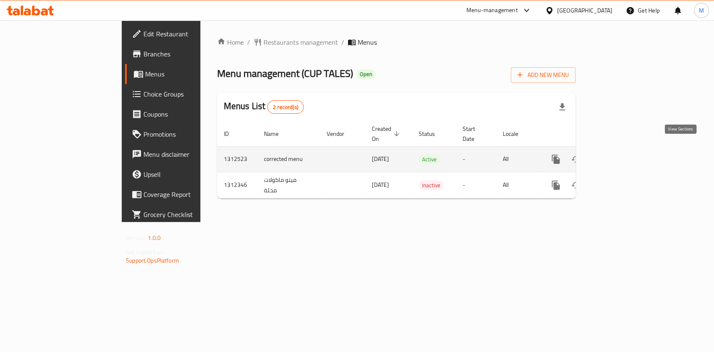
click at [621, 154] on icon "enhanced table" at bounding box center [616, 159] width 10 height 10
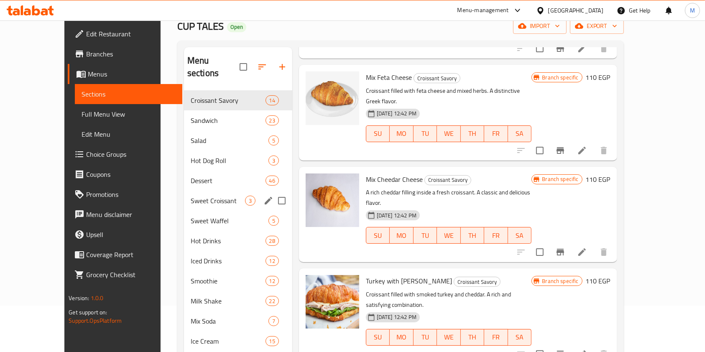
scroll to position [64, 0]
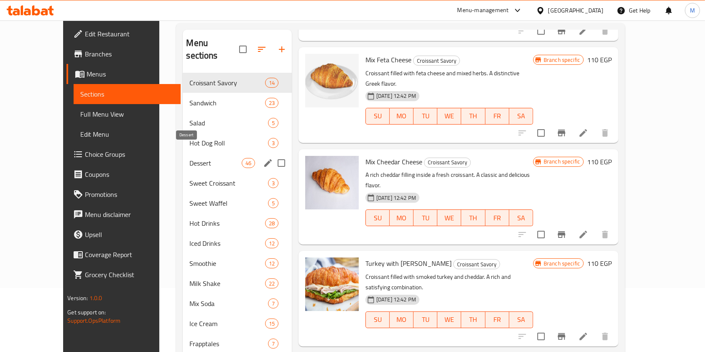
drag, startPoint x: 179, startPoint y: 153, endPoint x: 194, endPoint y: 153, distance: 14.6
click at [189, 158] on span "Dessert" at bounding box center [215, 163] width 52 height 10
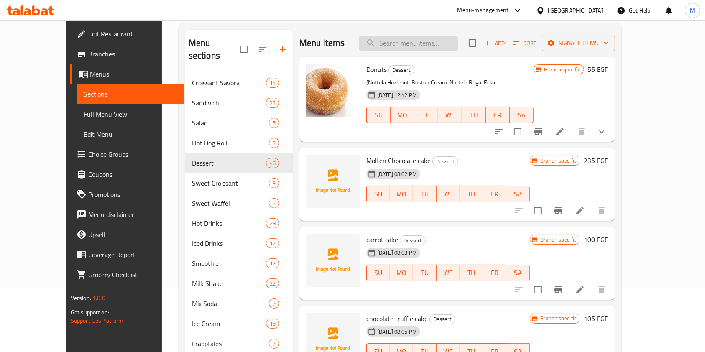
click at [421, 43] on input "search" at bounding box center [408, 43] width 99 height 15
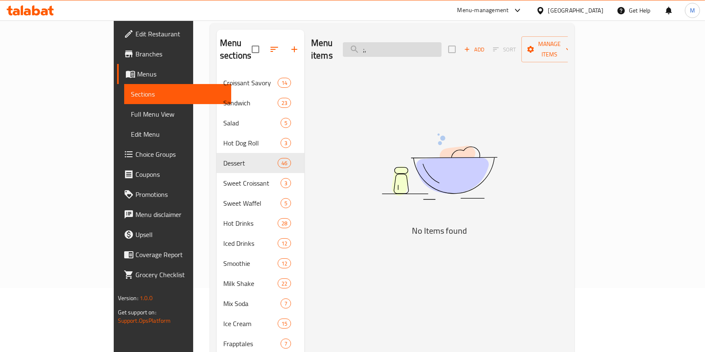
type input ";"
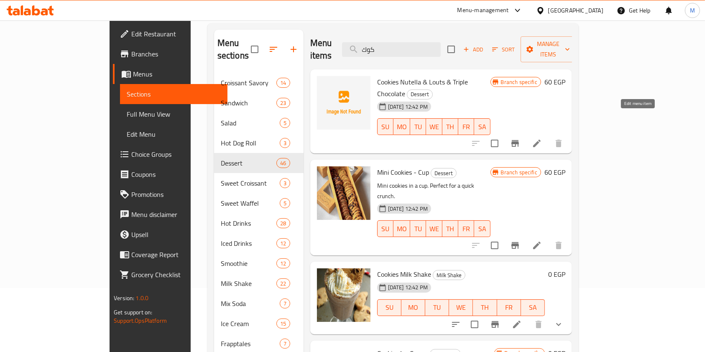
type input "كوك"
click at [541, 140] on icon at bounding box center [537, 144] width 8 height 8
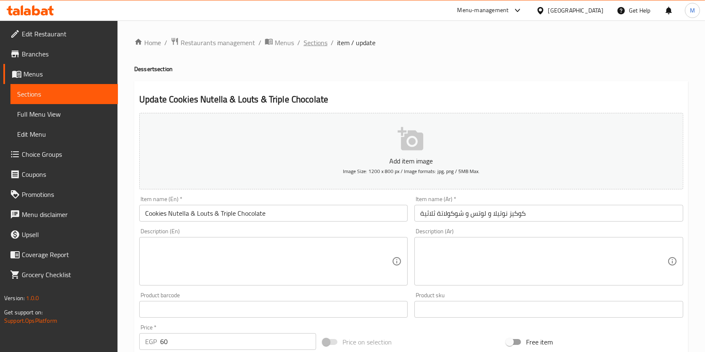
click at [304, 38] on span "Sections" at bounding box center [316, 43] width 24 height 10
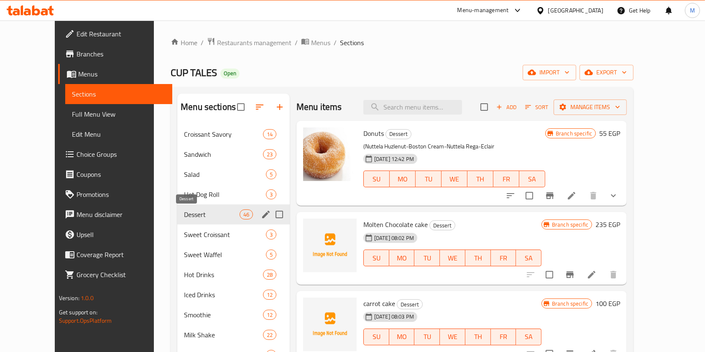
click at [203, 213] on span "Dessert" at bounding box center [211, 214] width 55 height 10
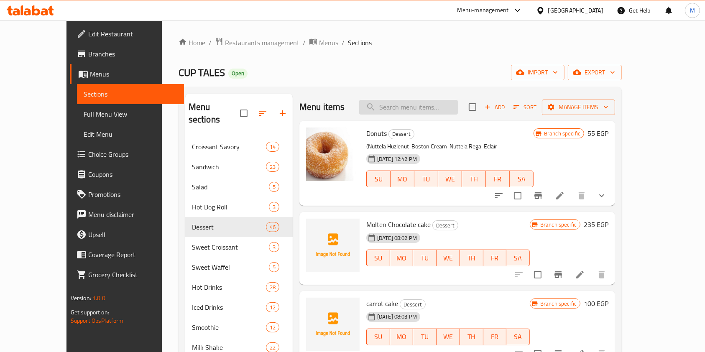
click at [440, 111] on input "search" at bounding box center [408, 107] width 99 height 15
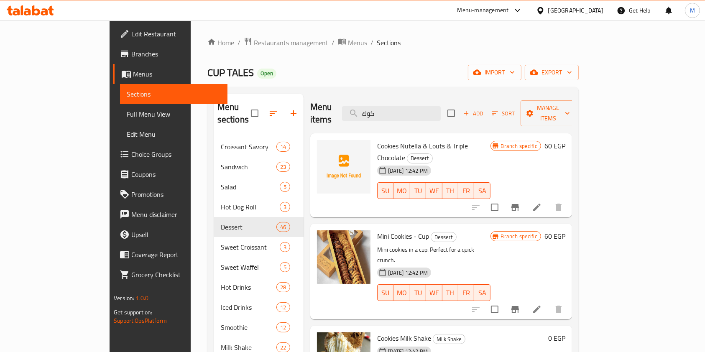
type input "كوك"
click at [549, 200] on li at bounding box center [536, 207] width 23 height 15
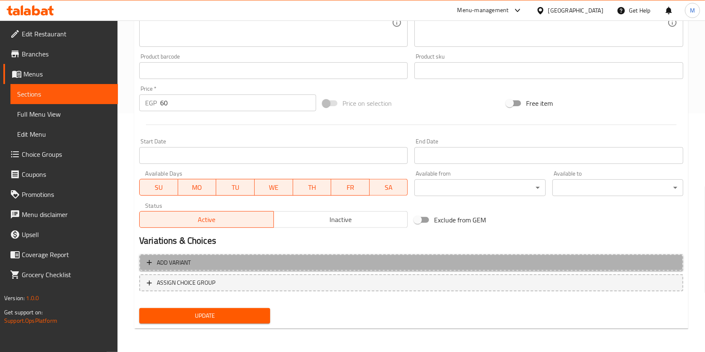
click at [335, 267] on span "Add variant" at bounding box center [411, 263] width 529 height 10
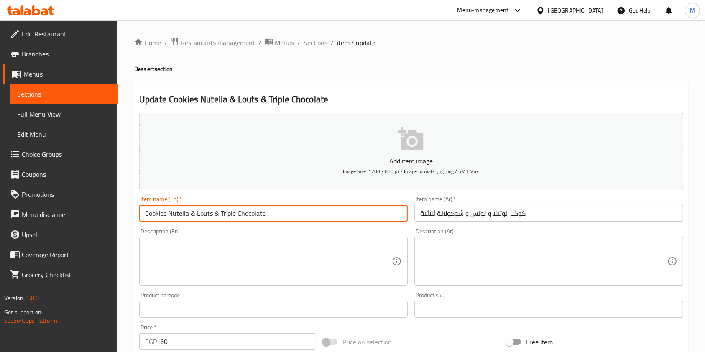
drag, startPoint x: 188, startPoint y: 217, endPoint x: 168, endPoint y: 217, distance: 19.7
click at [168, 217] on input "Cookies Nutella & Louts & Triple Chocolate" at bounding box center [273, 213] width 268 height 17
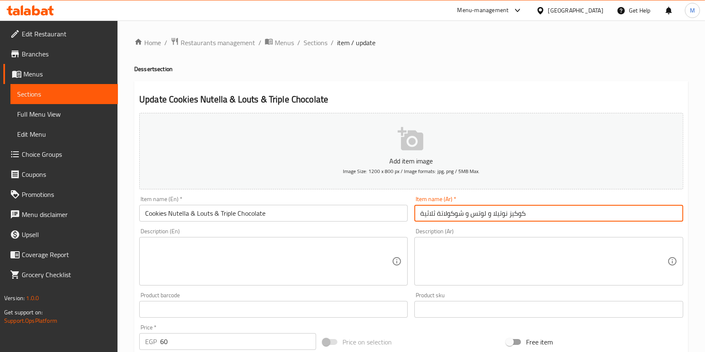
drag, startPoint x: 506, startPoint y: 216, endPoint x: 493, endPoint y: 215, distance: 13.0
click at [493, 215] on input "كوكيز نوتيلا و لوتس و شوكولاتة ثلاثية" at bounding box center [548, 213] width 268 height 17
click at [505, 216] on input "كوكيز نوتيلا و لوتس و شوكولاتة ثلاثية" at bounding box center [548, 213] width 268 height 17
drag, startPoint x: 507, startPoint y: 216, endPoint x: 492, endPoint y: 217, distance: 15.1
click at [492, 217] on input "كوكيز نوتيلا و لوتس و شوكولاتة ثلاثية" at bounding box center [548, 213] width 268 height 17
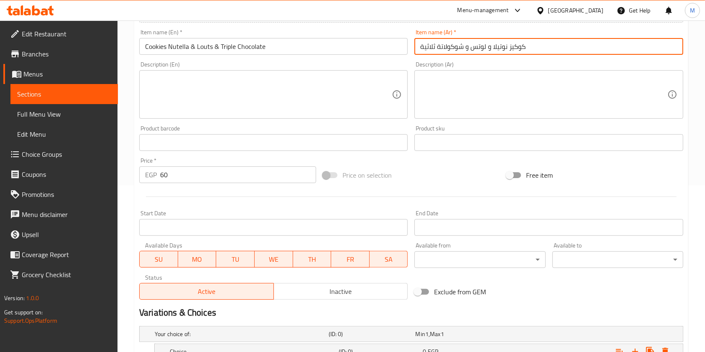
scroll to position [233, 0]
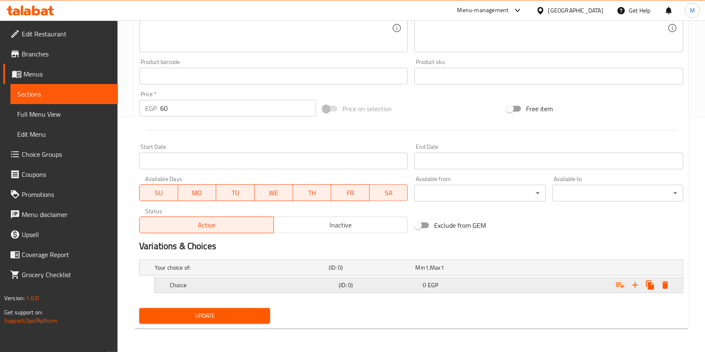
click at [285, 286] on h5 "Choice" at bounding box center [253, 285] width 166 height 8
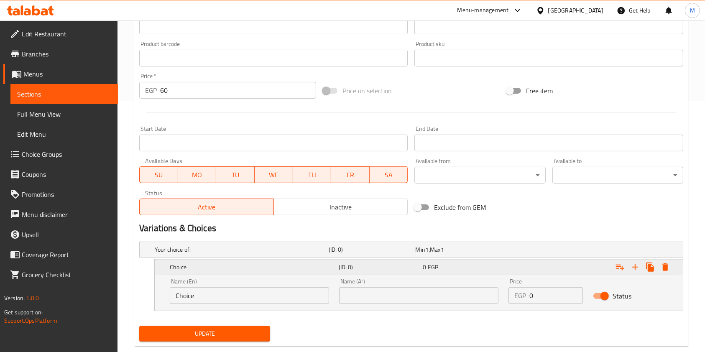
scroll to position [269, 0]
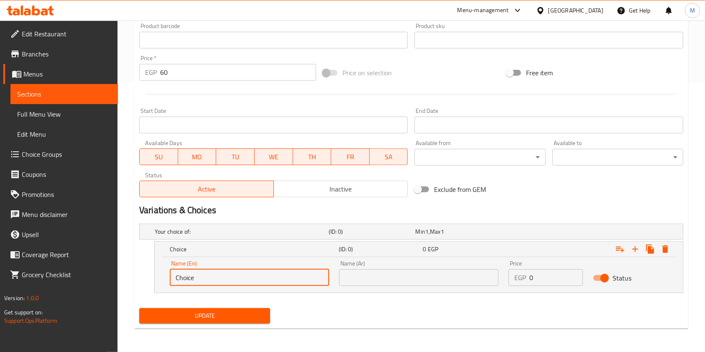
click at [225, 276] on input "Choice" at bounding box center [249, 277] width 159 height 17
paste input "Nutella"
type input "Nutella"
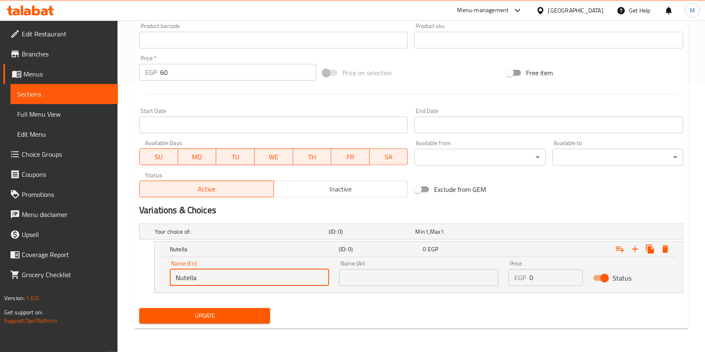
click at [398, 290] on div "Name (Ar) Name (Ar)" at bounding box center [418, 273] width 169 height 36
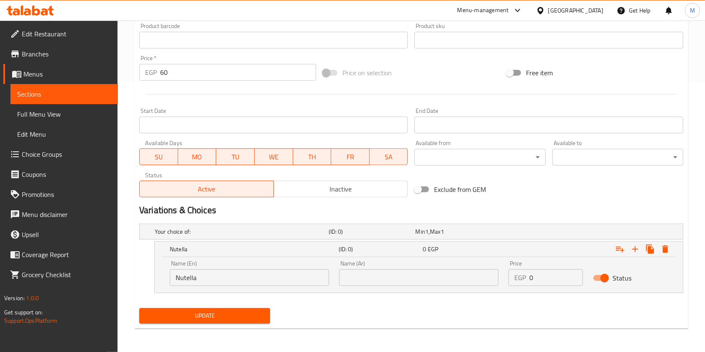
click at [396, 282] on input "text" at bounding box center [418, 277] width 159 height 17
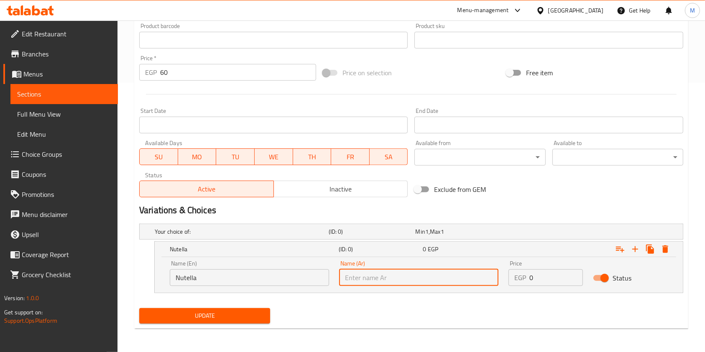
paste input "نوتيلا"
type input "نوتيلا"
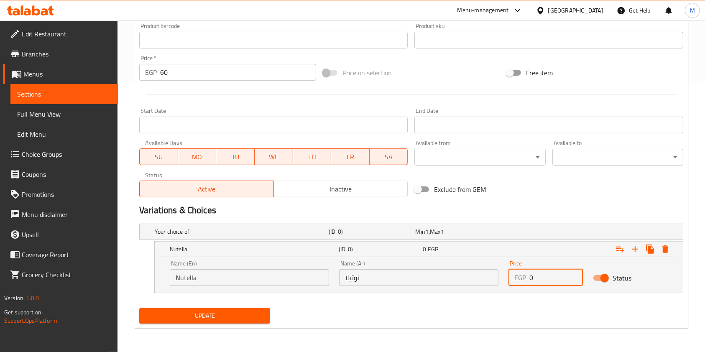
click at [535, 272] on input "0" at bounding box center [556, 277] width 54 height 17
type input "60"
click at [649, 251] on icon "Expand" at bounding box center [650, 249] width 8 height 9
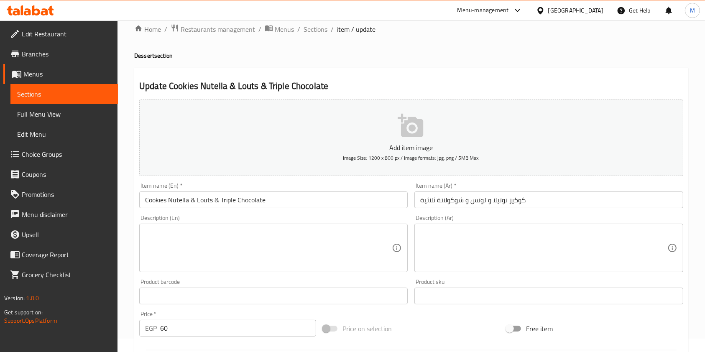
scroll to position [0, 0]
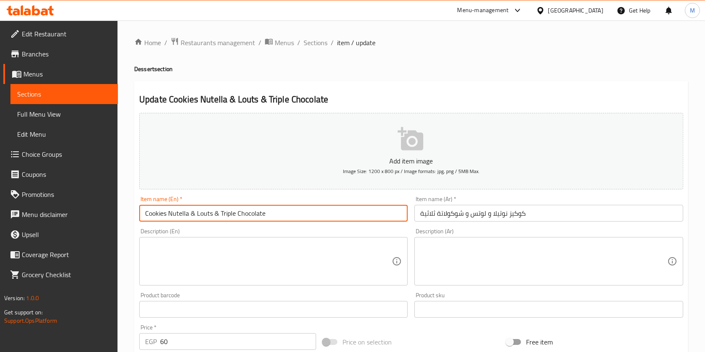
drag, startPoint x: 211, startPoint y: 215, endPoint x: 197, endPoint y: 215, distance: 14.2
click at [197, 215] on input "Cookies Nutella & Louts & Triple Chocolate" at bounding box center [273, 213] width 268 height 17
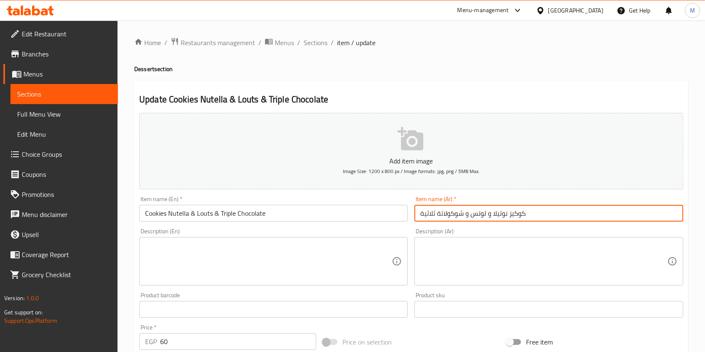
drag, startPoint x: 487, startPoint y: 212, endPoint x: 483, endPoint y: 215, distance: 4.8
click at [483, 214] on input "كوكيز نوتيلا و لوتس و شوكولاتة ثلاثية" at bounding box center [548, 213] width 268 height 17
click at [483, 216] on input "كوكيز نوتيلا و لوتس و شوكولاتة ثلاثية" at bounding box center [548, 213] width 268 height 17
drag, startPoint x: 485, startPoint y: 216, endPoint x: 472, endPoint y: 217, distance: 13.0
click at [472, 217] on input "كوكيز نوتيلا و لوتس و شوكولاتة ثلاثية" at bounding box center [548, 213] width 268 height 17
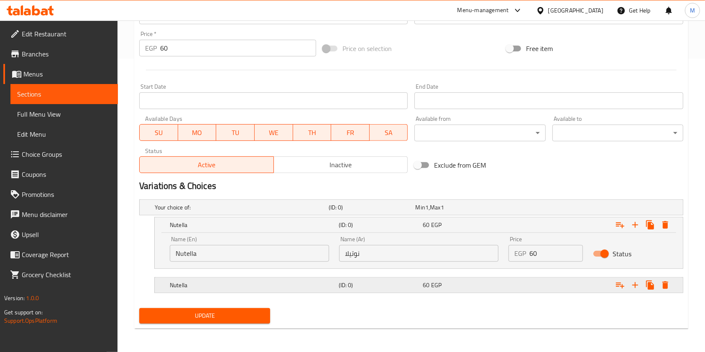
click at [224, 284] on h5 "Nutella" at bounding box center [253, 285] width 166 height 8
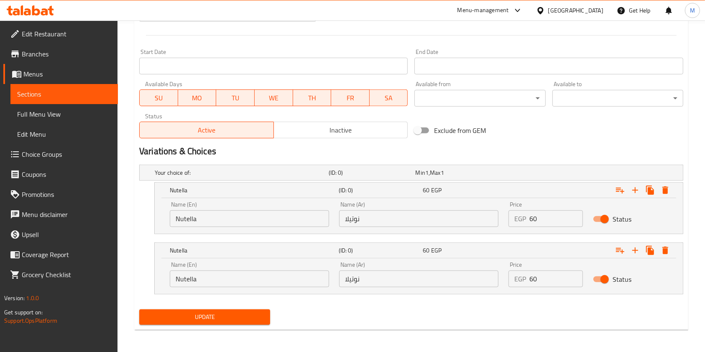
scroll to position [329, 0]
click at [237, 277] on input "Nutella" at bounding box center [249, 278] width 159 height 17
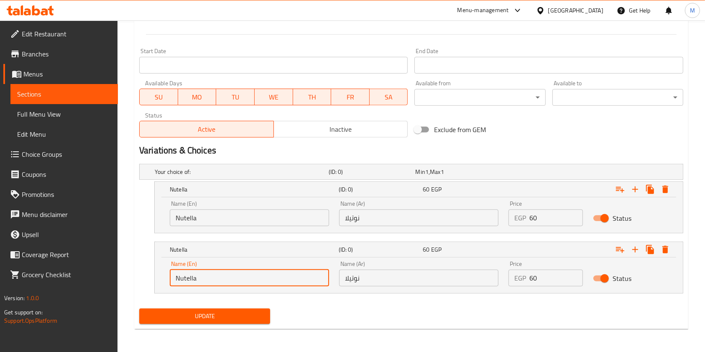
click at [237, 277] on input "Nutella" at bounding box center [249, 278] width 159 height 17
paste input "Louts"
type input "Louts"
click at [425, 274] on input "نوتيلا" at bounding box center [418, 278] width 159 height 17
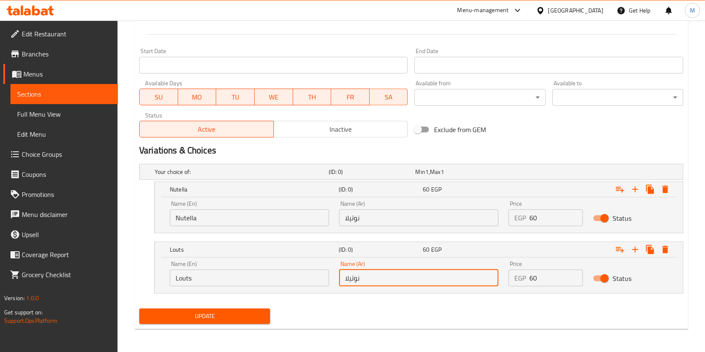
click at [425, 274] on input "نوتيلا" at bounding box center [418, 278] width 159 height 17
paste input "وتس"
type input "لوتس"
click at [647, 250] on icon "Expand" at bounding box center [650, 250] width 10 height 10
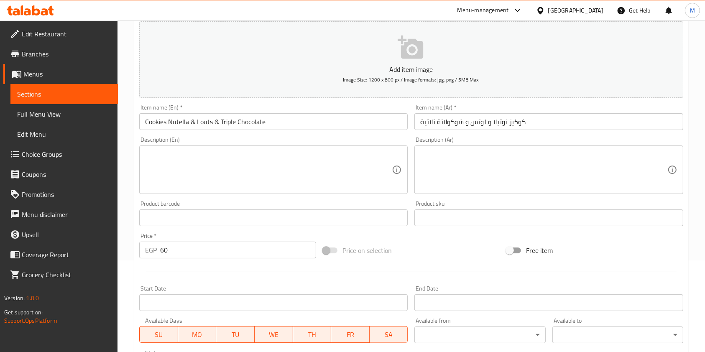
scroll to position [19, 0]
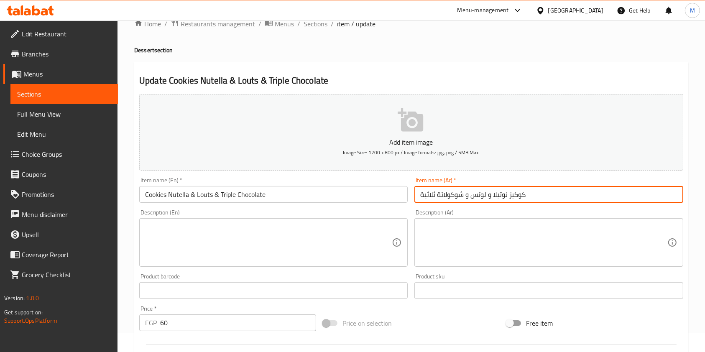
drag, startPoint x: 465, startPoint y: 198, endPoint x: 437, endPoint y: 197, distance: 28.1
click at [437, 197] on input "كوكيز نوتيلا و لوتس و شوكولاتة ثلاثية" at bounding box center [548, 194] width 268 height 17
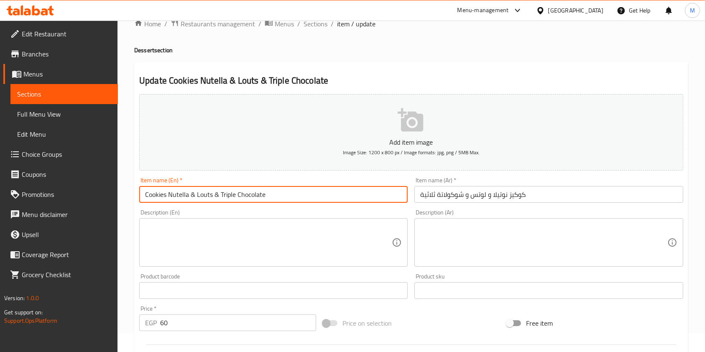
drag, startPoint x: 236, startPoint y: 197, endPoint x: 262, endPoint y: 196, distance: 26.4
click at [262, 196] on input "Cookies Nutella & Louts & Triple Chocolate" at bounding box center [273, 194] width 268 height 17
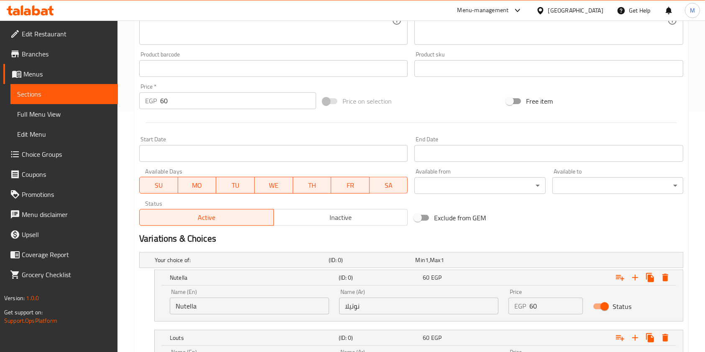
scroll to position [353, 0]
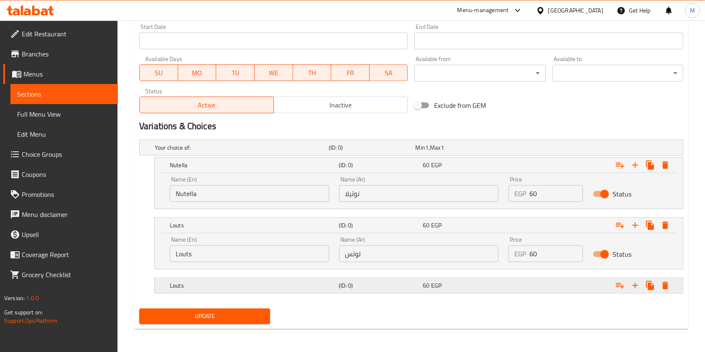
click at [307, 289] on h5 "Louts" at bounding box center [253, 285] width 166 height 8
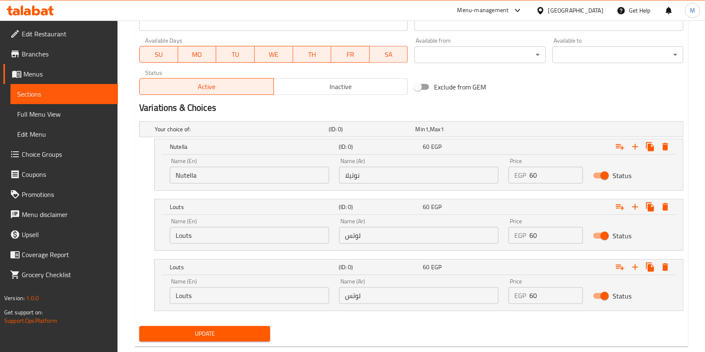
scroll to position [389, 0]
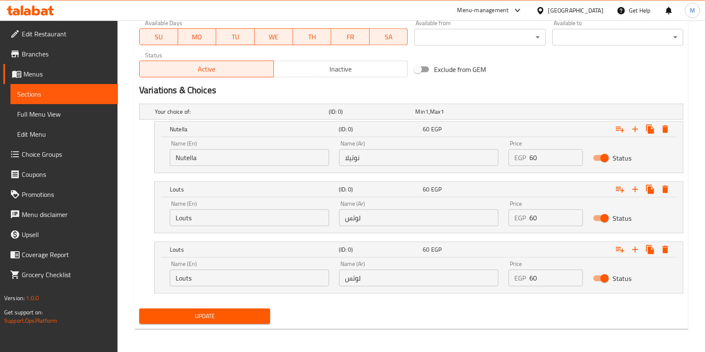
click at [219, 281] on input "Louts" at bounding box center [249, 278] width 159 height 17
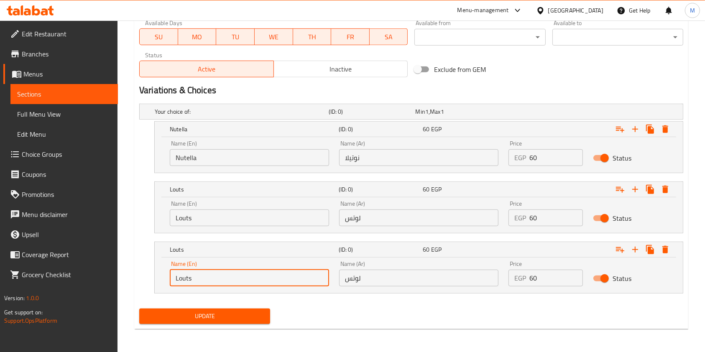
click at [219, 281] on input "Louts" at bounding box center [249, 278] width 159 height 17
paste input "شوكولاتة"
click at [234, 284] on input "شوكولاتة" at bounding box center [249, 278] width 159 height 17
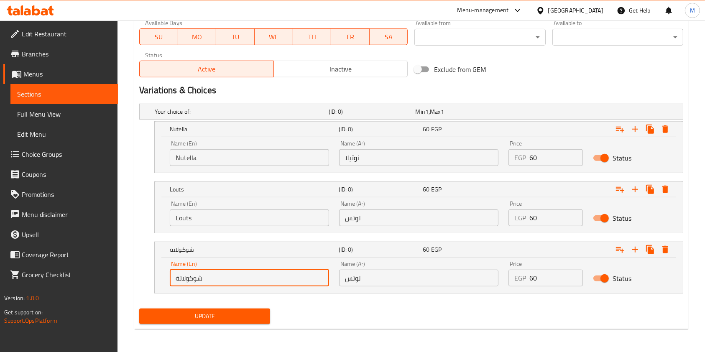
paste input "Chocolate"
type input "Chocolate"
click at [370, 279] on input "لوتس" at bounding box center [418, 278] width 159 height 17
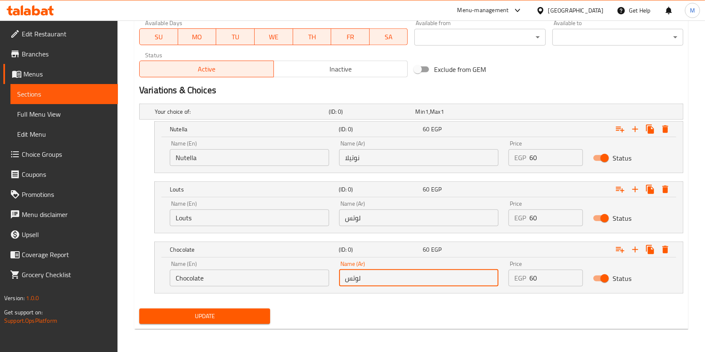
click at [370, 279] on input "لوتس" at bounding box center [418, 278] width 159 height 17
paste input "شوكولاتة"
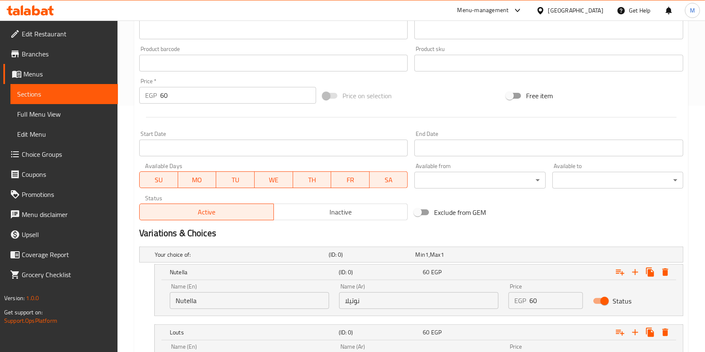
scroll to position [222, 0]
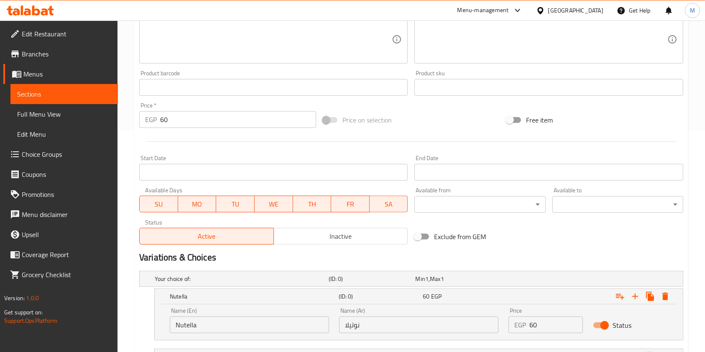
type input "شوكولاتة"
click at [180, 124] on input "60" at bounding box center [238, 119] width 156 height 17
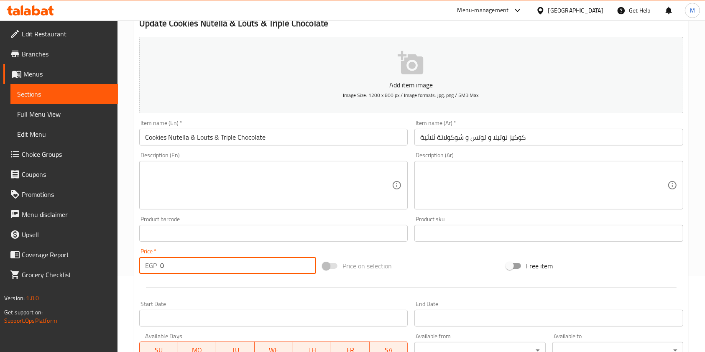
scroll to position [0, 0]
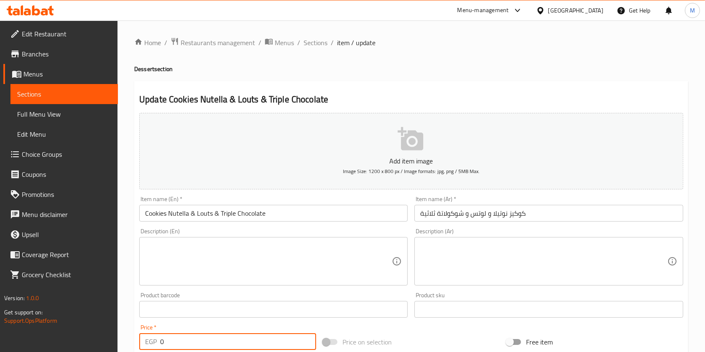
type input "0"
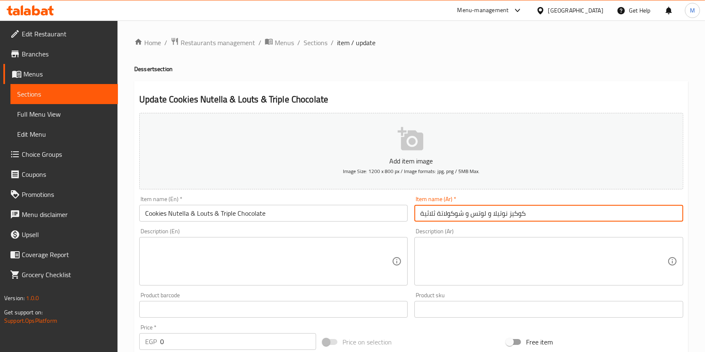
drag, startPoint x: 506, startPoint y: 217, endPoint x: 411, endPoint y: 217, distance: 94.9
click at [411, 217] on div "Item name (Ar)   * كوكيز نوتيلا و لوتس و شوكولاتة ثلاثية Item name (Ar) *" at bounding box center [548, 209] width 275 height 32
type input "كوكيز"
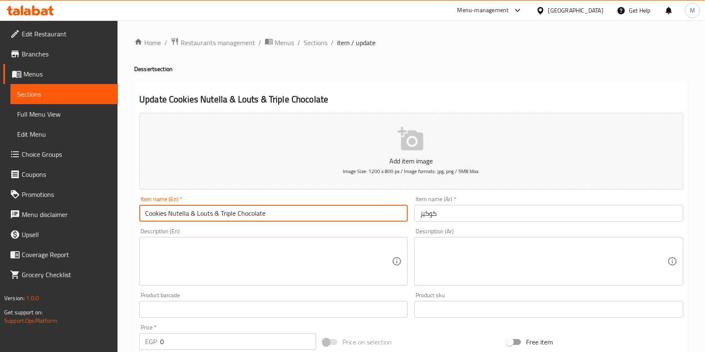
drag, startPoint x: 167, startPoint y: 215, endPoint x: 298, endPoint y: 224, distance: 130.8
click at [298, 224] on div "Item name (En)   * Cookies Nutella & Louts & Triple Chocolate Item name (En) *" at bounding box center [273, 209] width 275 height 32
type input "Cookies"
click at [506, 209] on input "كوكيز" at bounding box center [548, 213] width 268 height 17
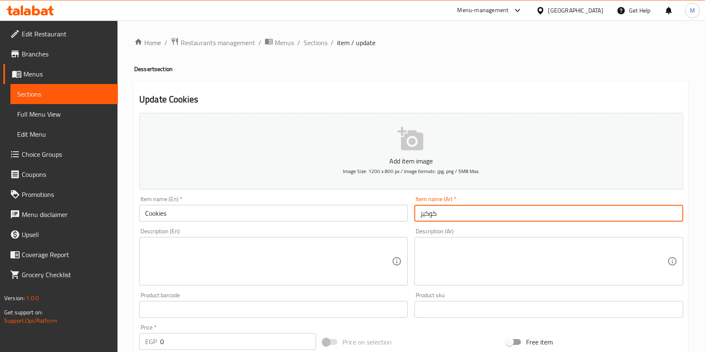
type input "كوكيز"
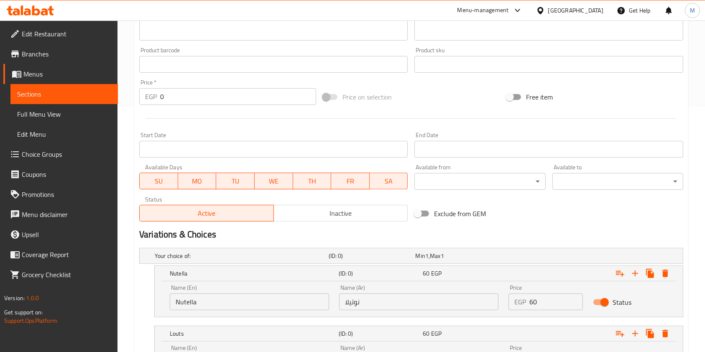
scroll to position [389, 0]
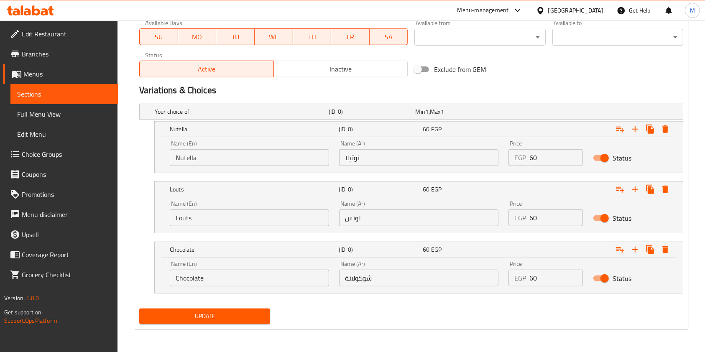
click at [243, 311] on span "Update" at bounding box center [204, 316] width 117 height 10
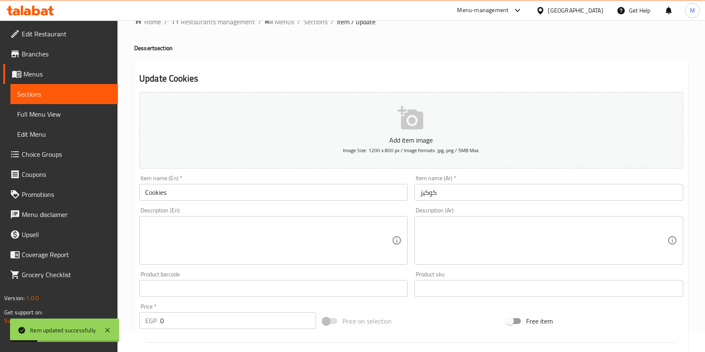
scroll to position [0, 0]
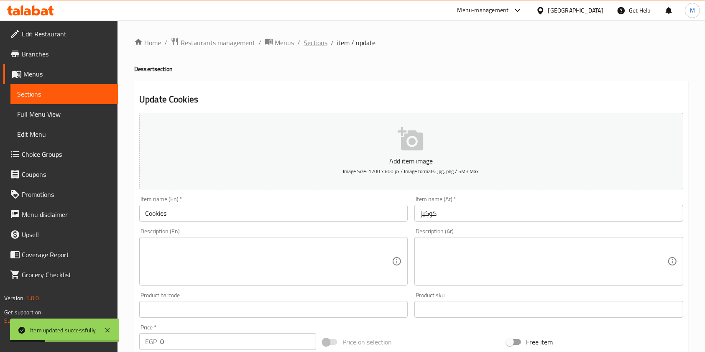
click at [320, 43] on span "Sections" at bounding box center [316, 43] width 24 height 10
click at [321, 46] on span "Sections" at bounding box center [316, 43] width 24 height 10
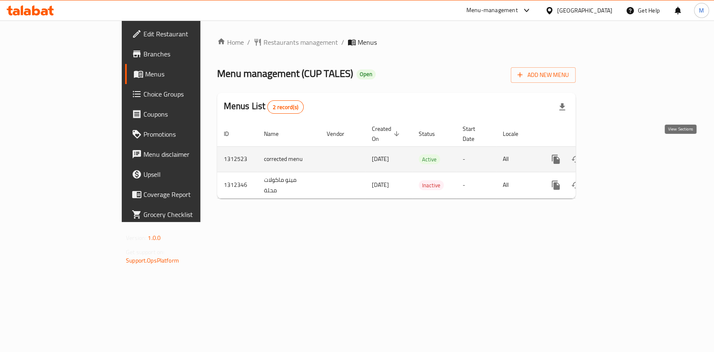
click at [626, 155] on link "enhanced table" at bounding box center [616, 159] width 20 height 20
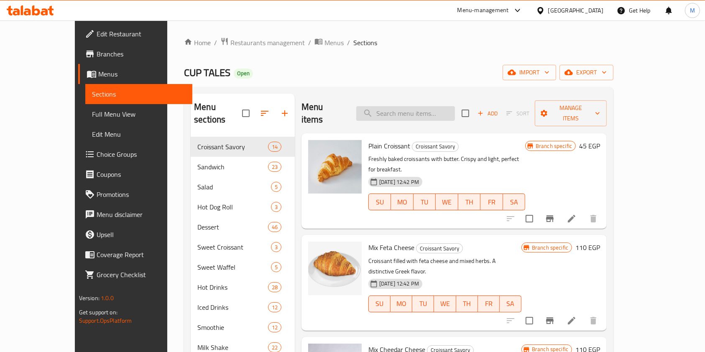
click at [438, 107] on input "search" at bounding box center [405, 113] width 99 height 15
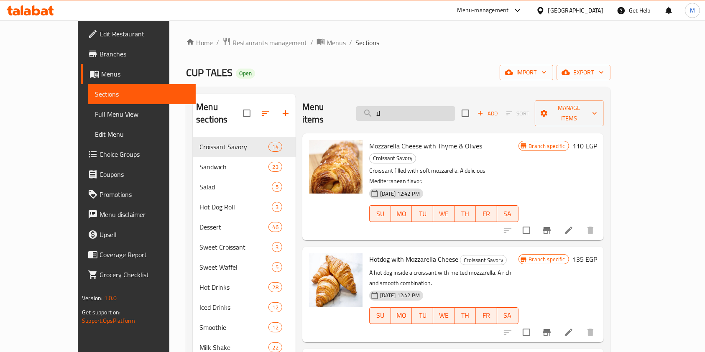
type input "ل"
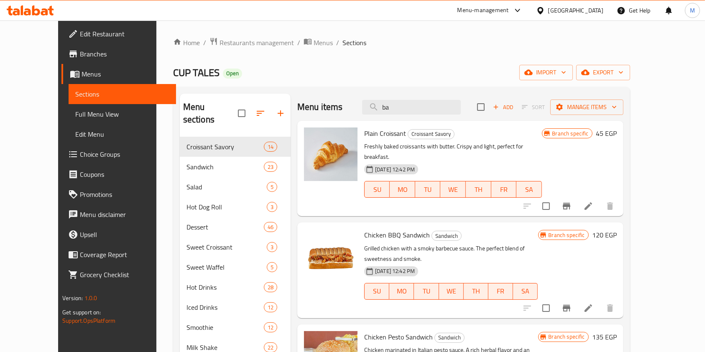
scroll to position [167, 0]
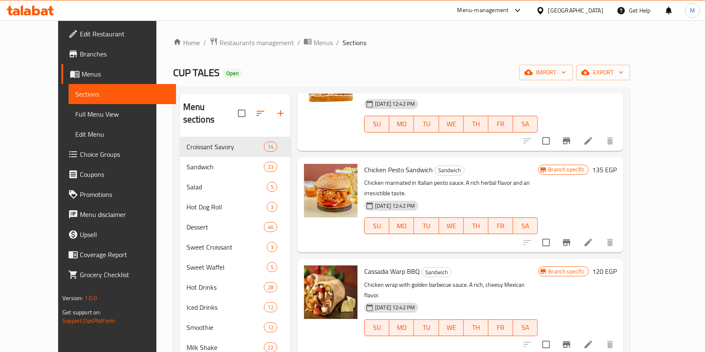
type input "ba"
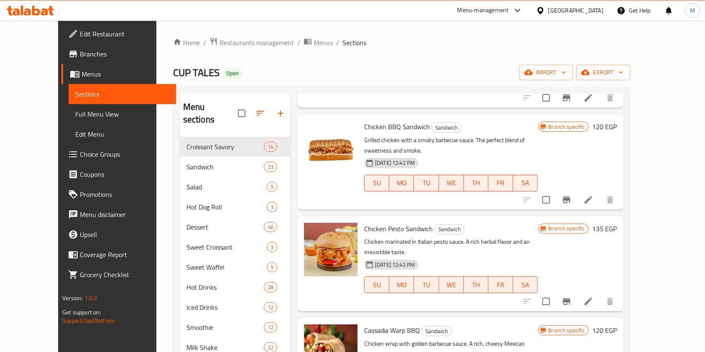
scroll to position [0, 0]
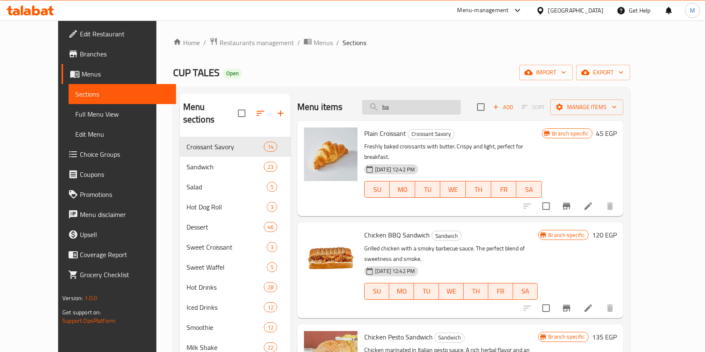
click at [425, 109] on input "ba" at bounding box center [411, 107] width 99 height 15
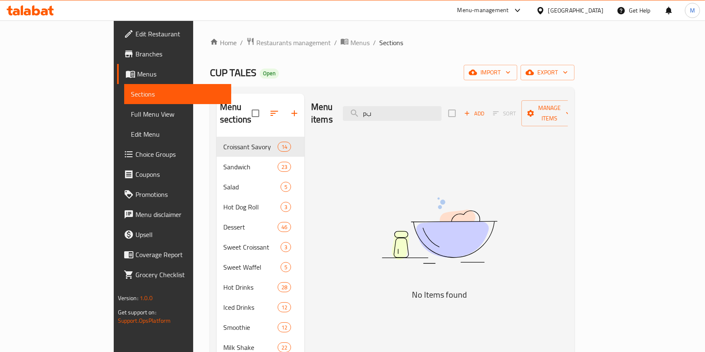
type input "p"
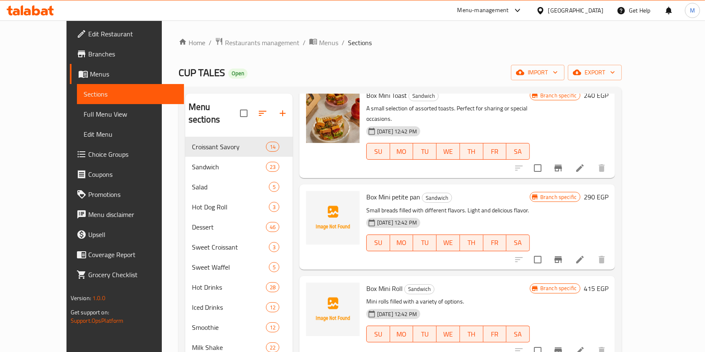
scroll to position [56, 0]
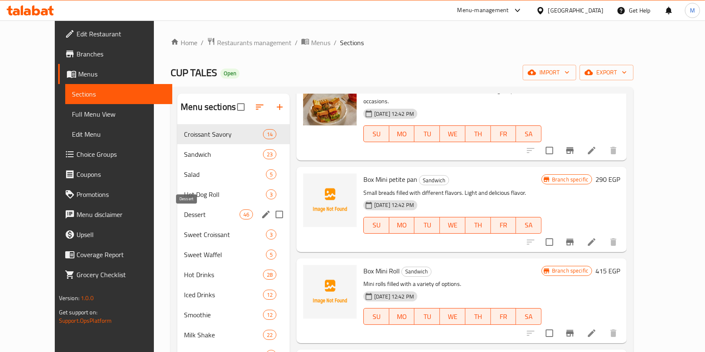
type input "بو"
click at [197, 209] on span "Dessert" at bounding box center [211, 214] width 55 height 10
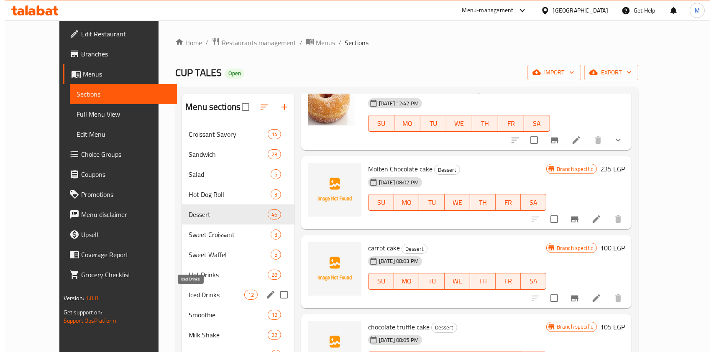
scroll to position [120, 0]
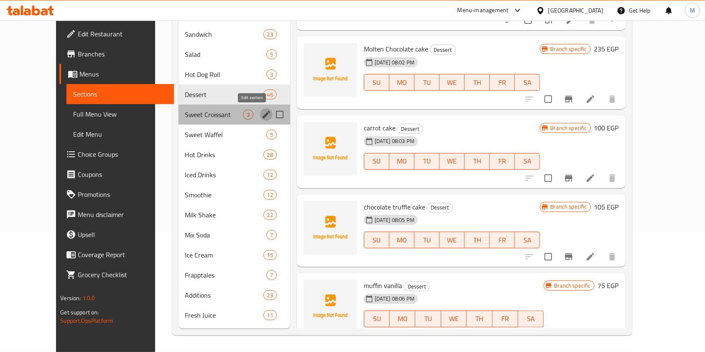
click at [261, 111] on icon "edit" at bounding box center [266, 115] width 10 height 10
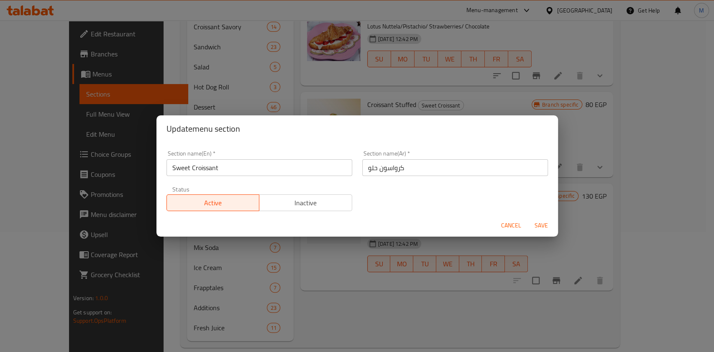
click at [513, 222] on span "Cancel" at bounding box center [511, 225] width 20 height 10
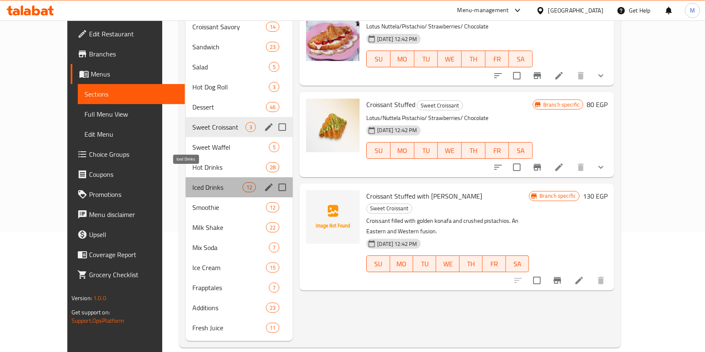
click at [192, 182] on span "Iced Drinks" at bounding box center [217, 187] width 50 height 10
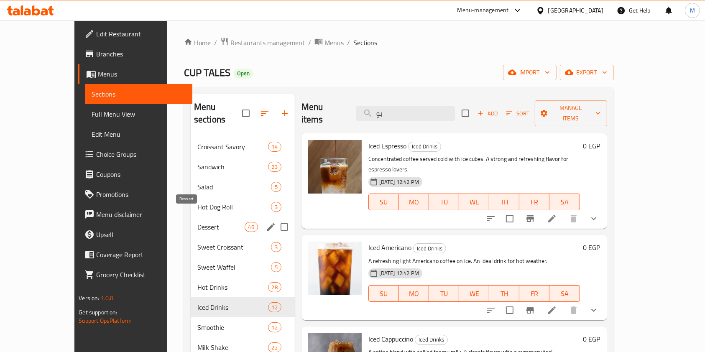
click at [197, 222] on span "Dessert" at bounding box center [220, 227] width 47 height 10
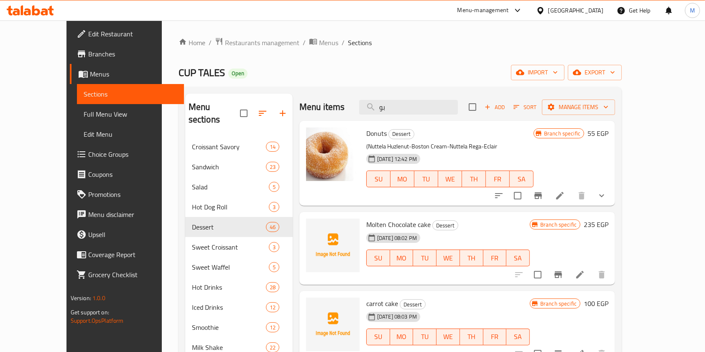
click at [439, 114] on input "بو" at bounding box center [408, 107] width 99 height 15
click at [506, 105] on span "Add" at bounding box center [494, 107] width 23 height 10
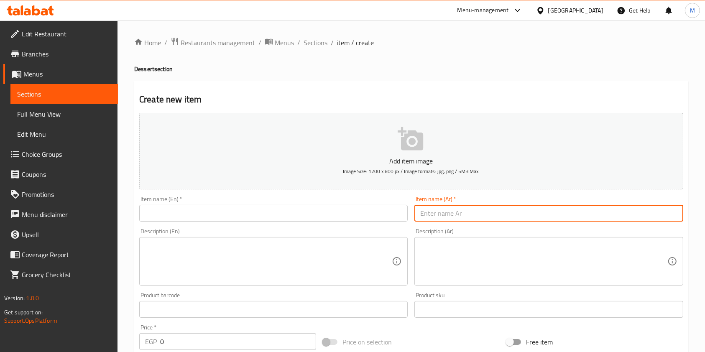
click at [437, 211] on input "text" at bounding box center [548, 213] width 268 height 17
paste input "Banana pudding"
click at [449, 227] on div "Add item image Image Size: 1200 x 800 px / Image formats: jpg, png / 5MB Max. I…" at bounding box center [411, 290] width 551 height 360
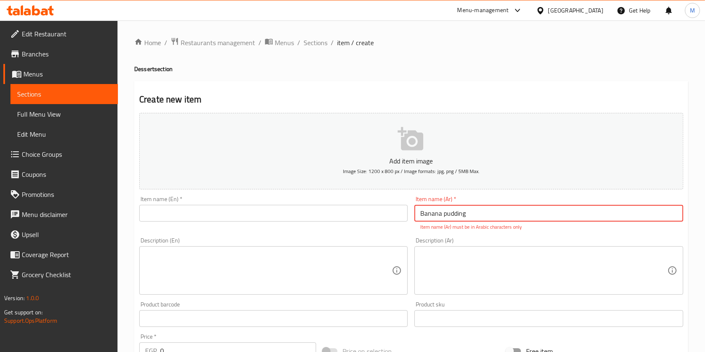
click at [449, 212] on input "Banana pudding" at bounding box center [548, 213] width 268 height 17
paste input "بانانا بودينج"
type input "بانانا بودينج"
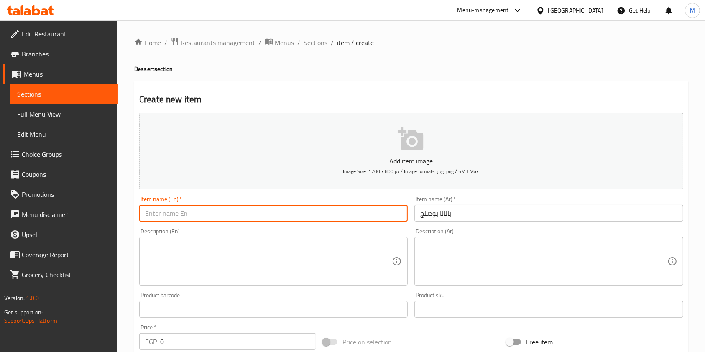
click at [314, 214] on input "text" at bounding box center [273, 213] width 268 height 17
paste input "Banana pudding"
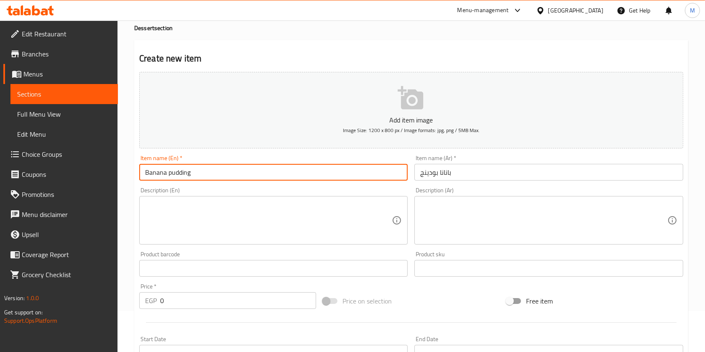
scroll to position [56, 0]
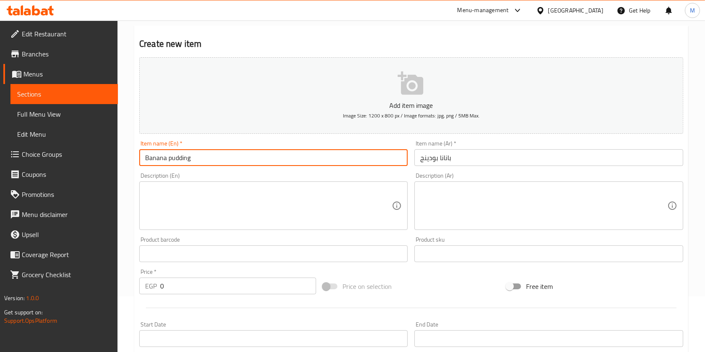
type input "Banana pudding"
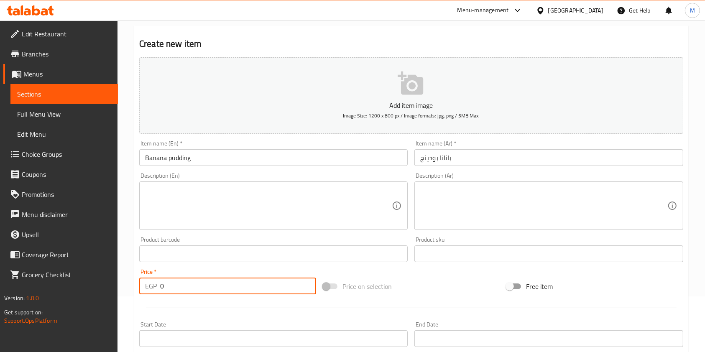
click at [194, 291] on input "0" at bounding box center [238, 286] width 156 height 17
type input "110"
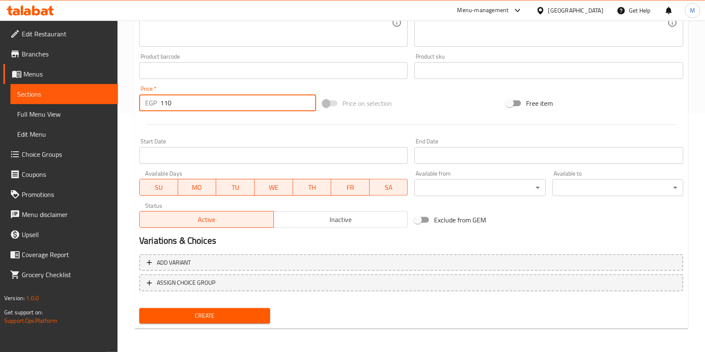
click at [260, 319] on span "Create" at bounding box center [204, 316] width 117 height 10
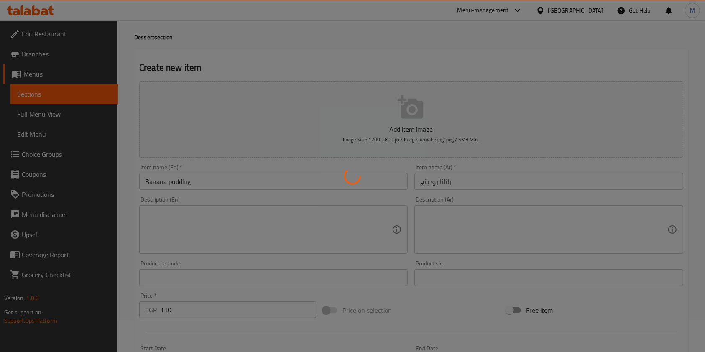
scroll to position [0, 0]
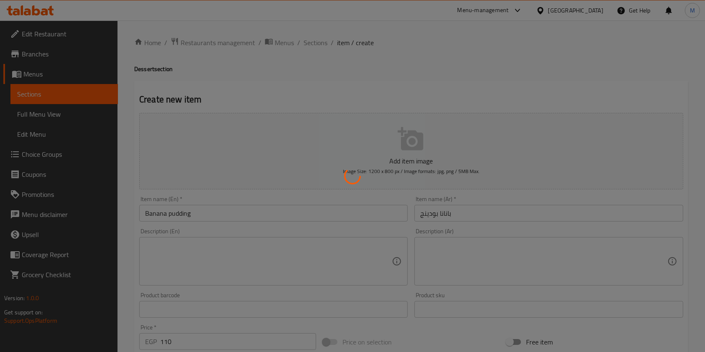
type input "0"
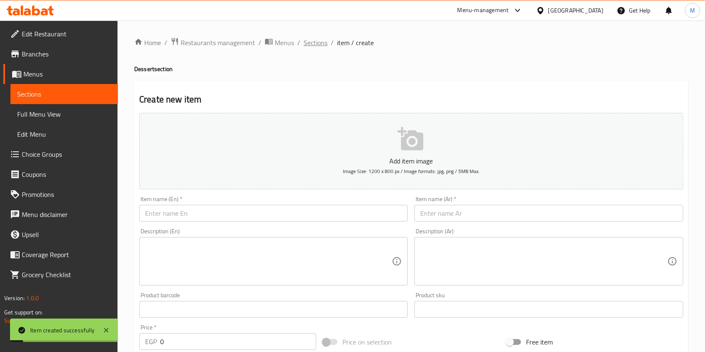
click at [310, 44] on span "Sections" at bounding box center [316, 43] width 24 height 10
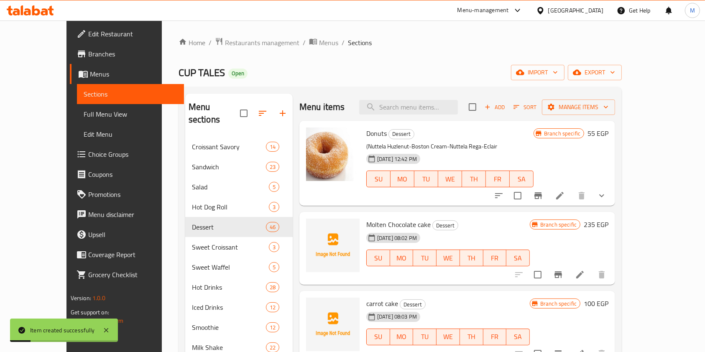
click at [443, 121] on div "Donuts Dessert (Nuttela Huzlenut-Boston Cream-Nuttela Rega-Eclair 17-09-2025 12…" at bounding box center [457, 163] width 316 height 85
click at [443, 105] on input "search" at bounding box center [408, 107] width 99 height 15
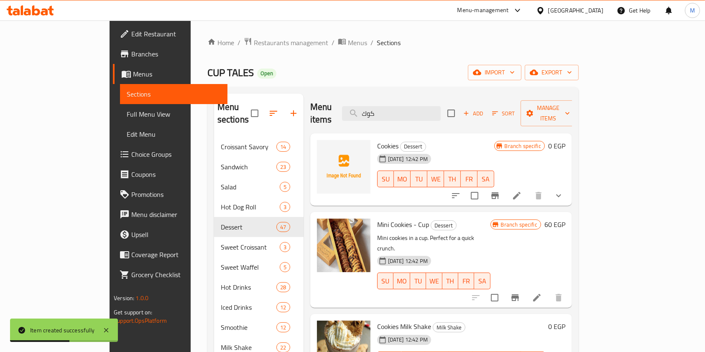
click at [564, 191] on icon "show more" at bounding box center [559, 196] width 10 height 10
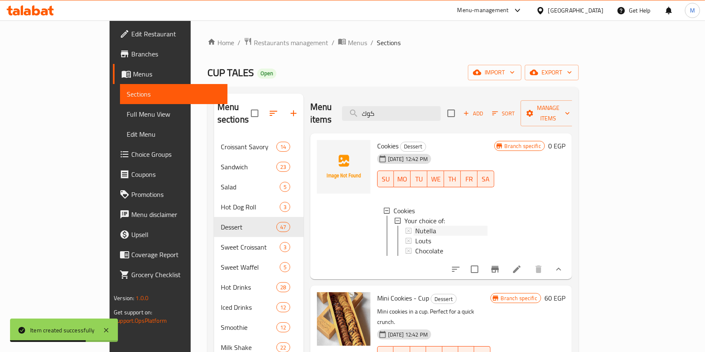
click at [488, 226] on div "Nutella" at bounding box center [451, 231] width 72 height 10
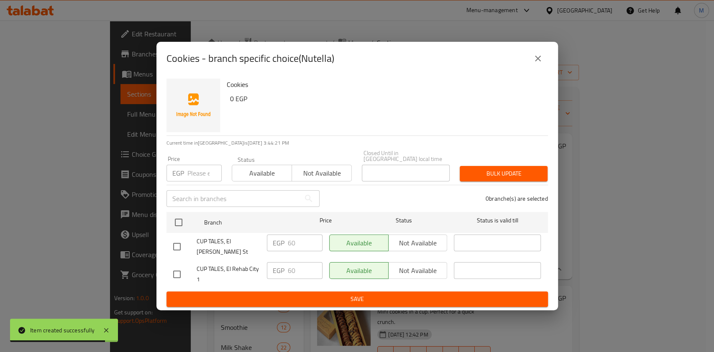
click at [536, 75] on div "Cookies - branch specific choice(Nutella)" at bounding box center [356, 58] width 401 height 33
click at [538, 69] on button "close" at bounding box center [538, 59] width 20 height 20
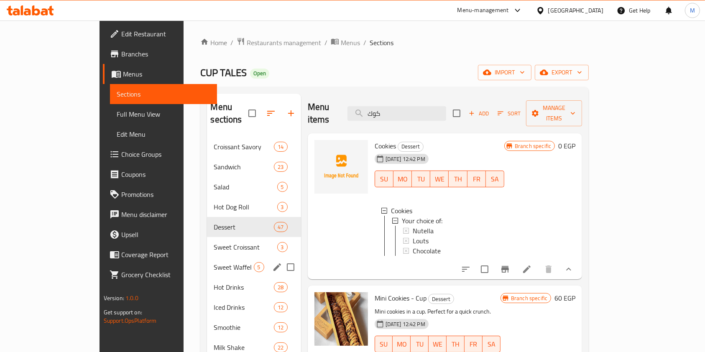
click at [207, 257] on div "Sweet Waffel 5" at bounding box center [254, 267] width 94 height 20
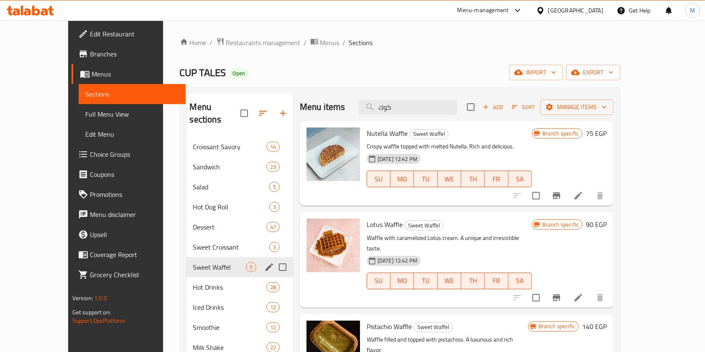
click at [197, 242] on span "Sweet Croissant" at bounding box center [231, 247] width 76 height 10
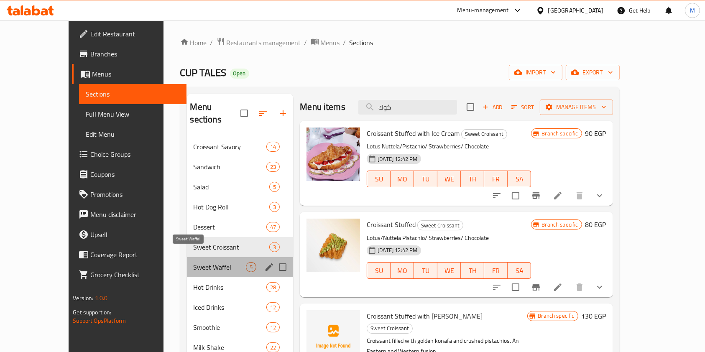
click at [194, 262] on span "Sweet Waffel" at bounding box center [220, 267] width 53 height 10
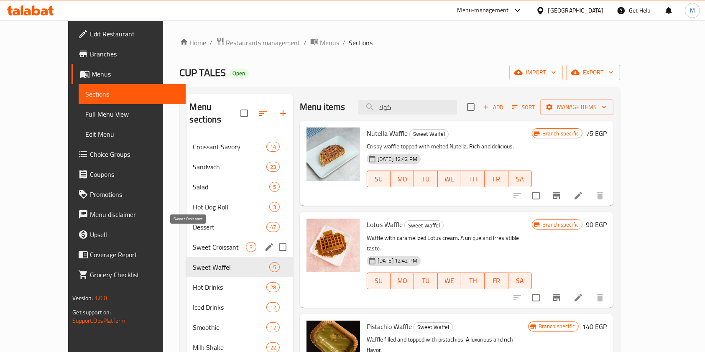
click at [199, 242] on span "Sweet Croissant" at bounding box center [219, 247] width 53 height 10
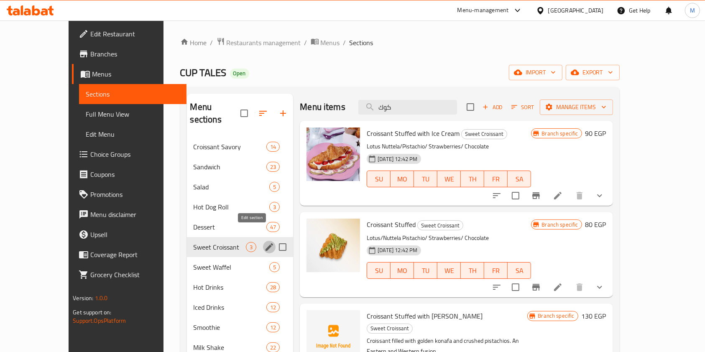
click at [264, 242] on icon "edit" at bounding box center [269, 247] width 10 height 10
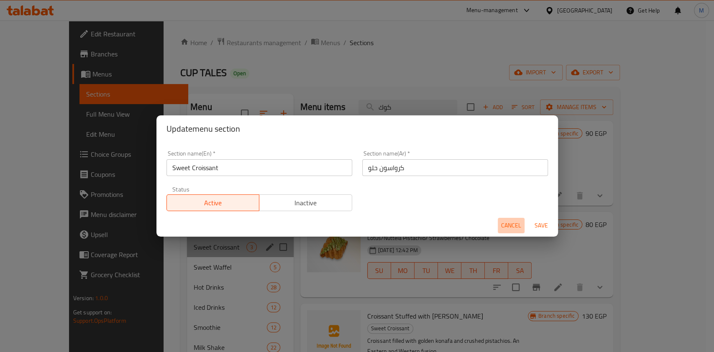
click at [511, 220] on span "Cancel" at bounding box center [511, 225] width 20 height 10
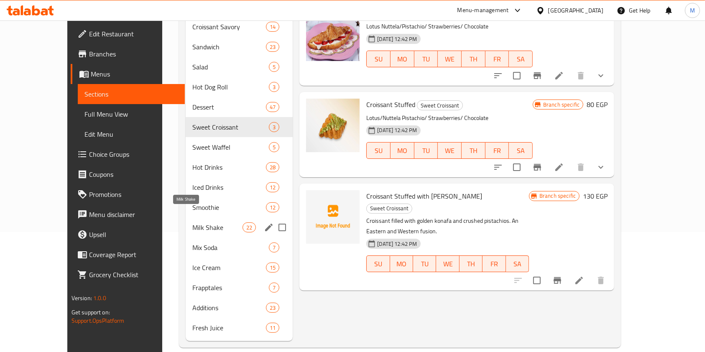
scroll to position [8, 0]
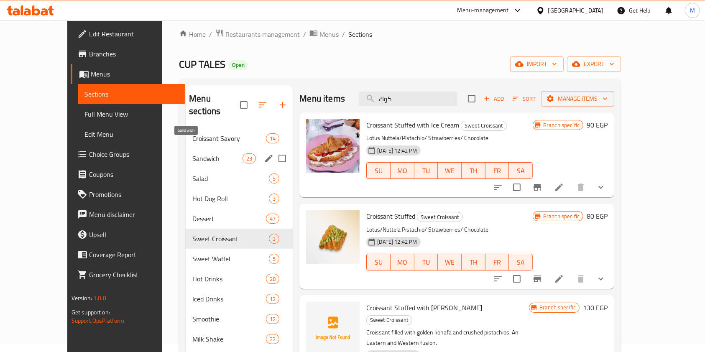
click at [192, 153] on span "Sandwich" at bounding box center [217, 158] width 50 height 10
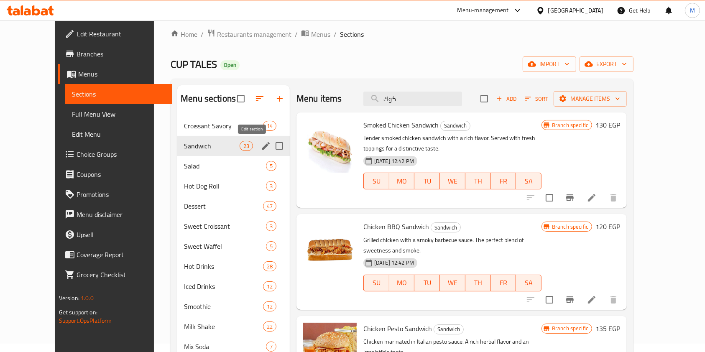
click at [261, 149] on icon "edit" at bounding box center [266, 146] width 10 height 10
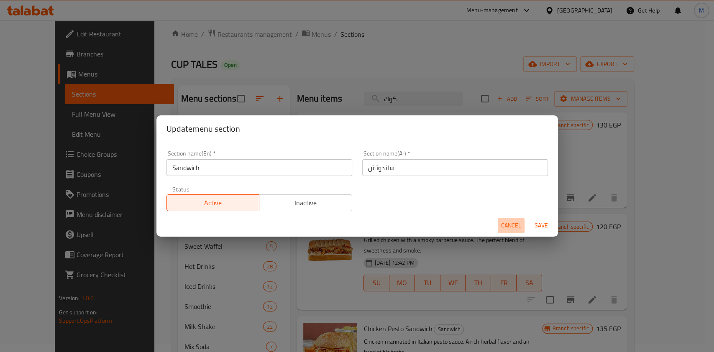
click at [514, 220] on span "Cancel" at bounding box center [511, 225] width 20 height 10
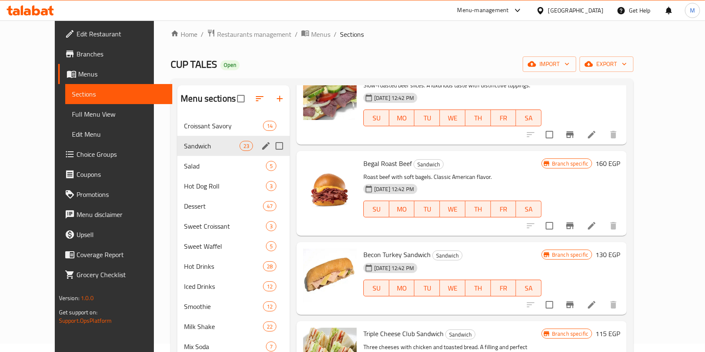
scroll to position [948, 0]
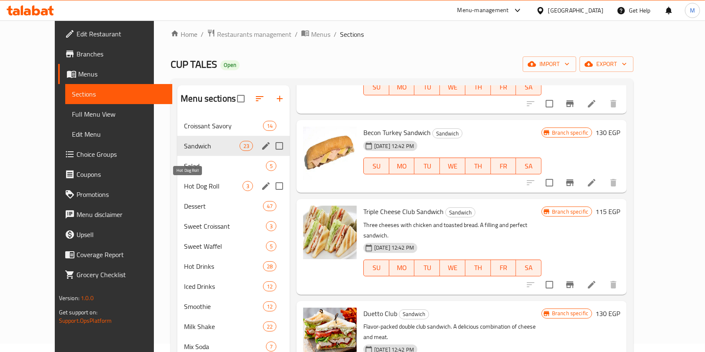
click at [192, 189] on span "Hot Dog Roll" at bounding box center [213, 186] width 59 height 10
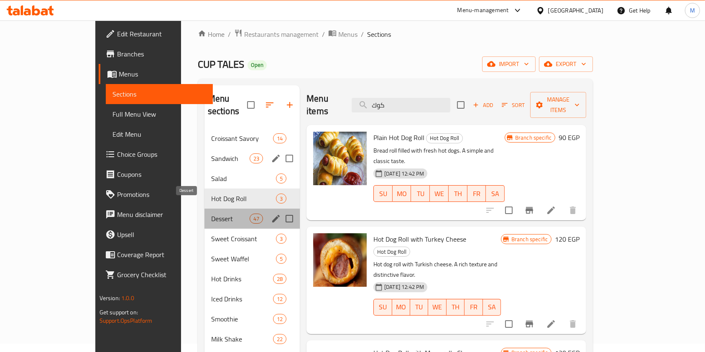
click at [211, 214] on span "Dessert" at bounding box center [230, 219] width 38 height 10
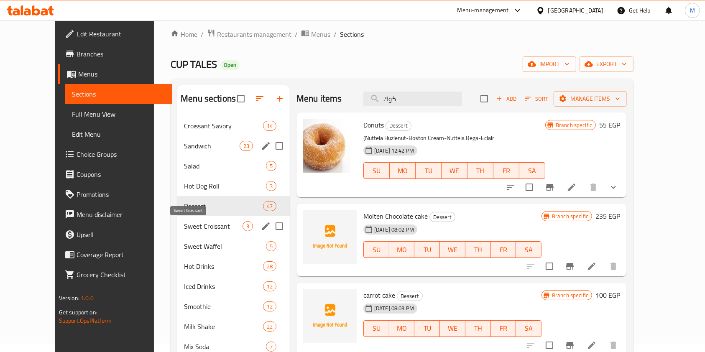
click at [197, 221] on span "Sweet Croissant" at bounding box center [213, 226] width 59 height 10
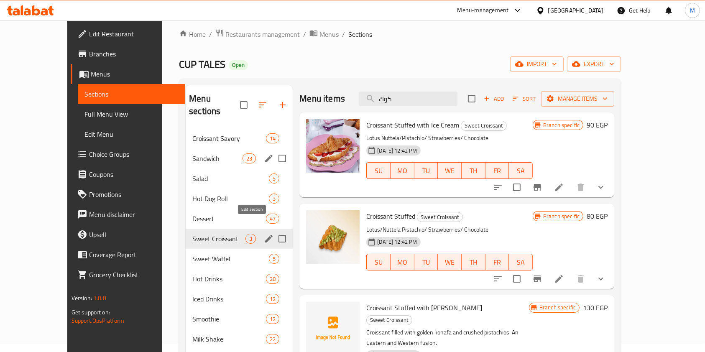
click at [265, 235] on icon "edit" at bounding box center [269, 239] width 8 height 8
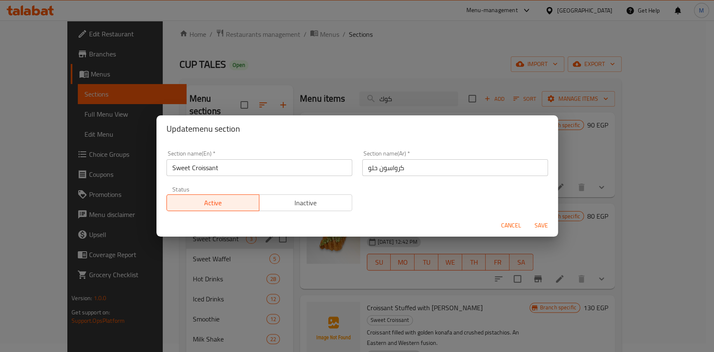
click at [495, 225] on div "Cancel Save" at bounding box center [356, 226] width 401 height 22
click at [500, 226] on button "Cancel" at bounding box center [511, 225] width 27 height 15
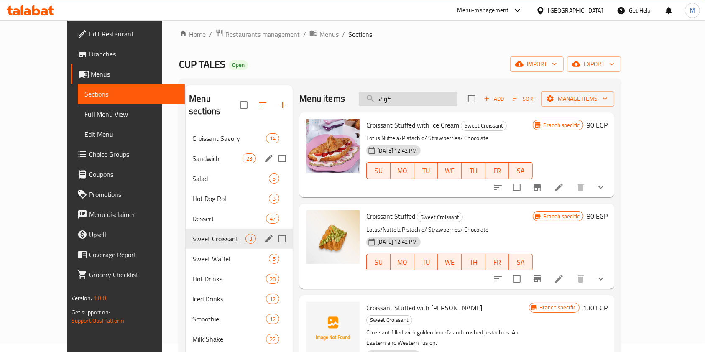
click at [419, 100] on input "كوك" at bounding box center [408, 99] width 99 height 15
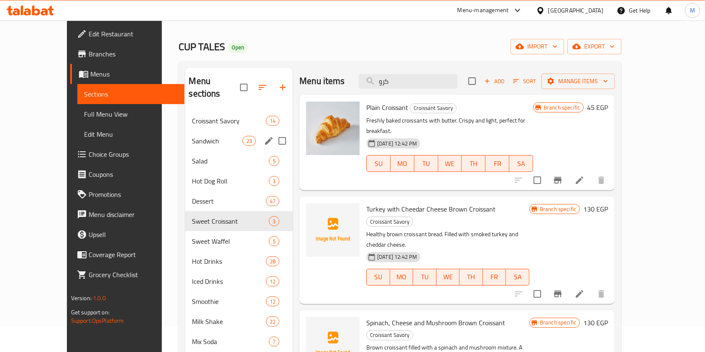
scroll to position [8, 0]
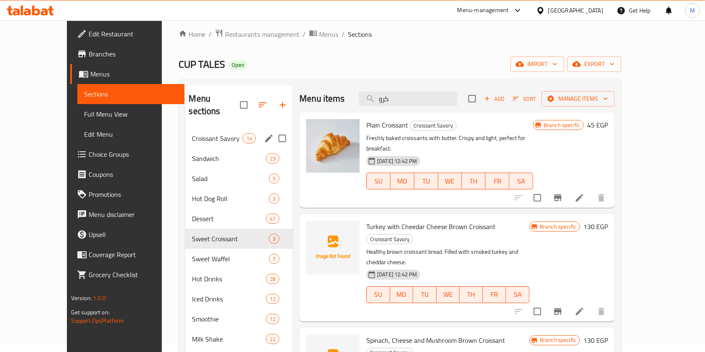
type input "كرو"
click at [207, 133] on div "Croissant Savory 14" at bounding box center [238, 138] width 107 height 20
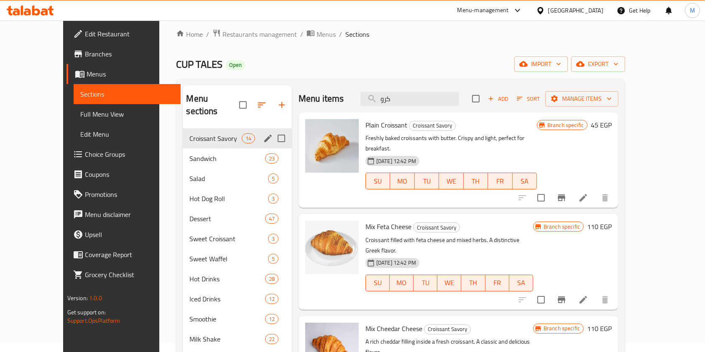
click at [263, 133] on icon "edit" at bounding box center [268, 138] width 10 height 10
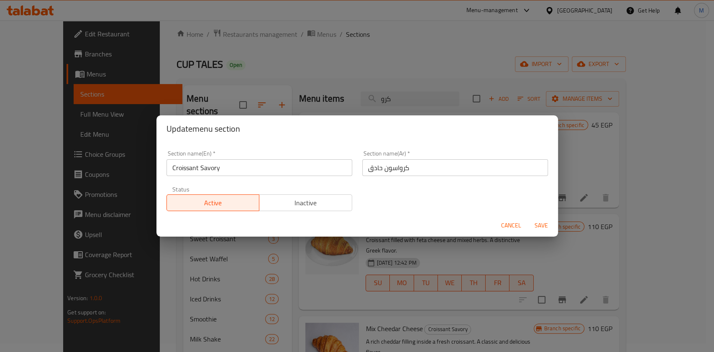
click at [499, 220] on button "Cancel" at bounding box center [511, 225] width 27 height 15
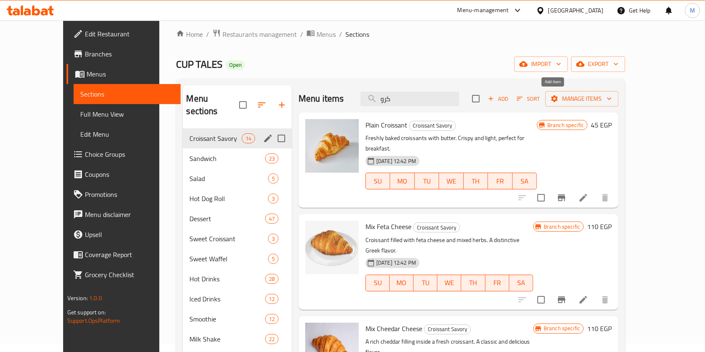
click at [509, 102] on span "Add" at bounding box center [498, 99] width 23 height 10
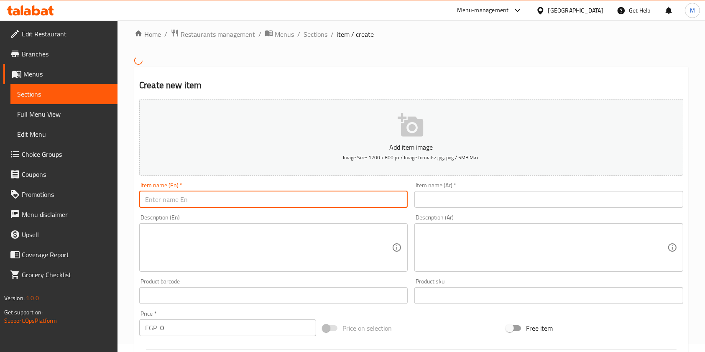
click at [341, 206] on input "text" at bounding box center [273, 199] width 268 height 17
paste input "⁠mix cheddar cheese brown croissant"
type input "⁠mix cheddar cheese brown croissant"
click at [433, 186] on div "Item name (Ar)   * Item name (Ar) *" at bounding box center [548, 195] width 268 height 26
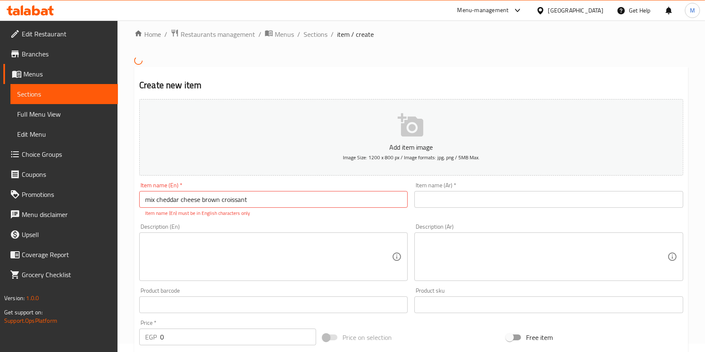
click at [437, 192] on input "text" at bounding box center [548, 199] width 268 height 17
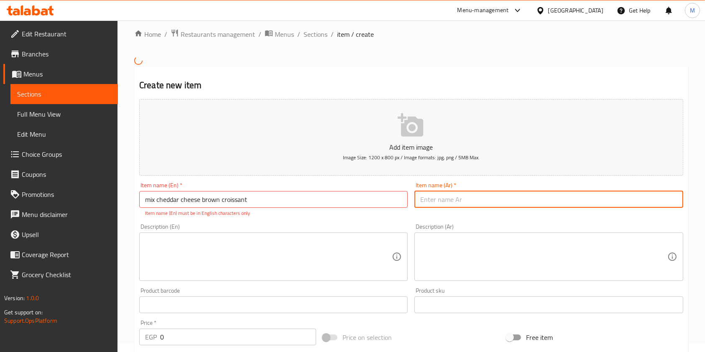
paste input "كرواسون ميكس جبنه شيدر كرواسون بنى"
type input "كرواسون ميكس جبنه شيدر كرواسون بنى"
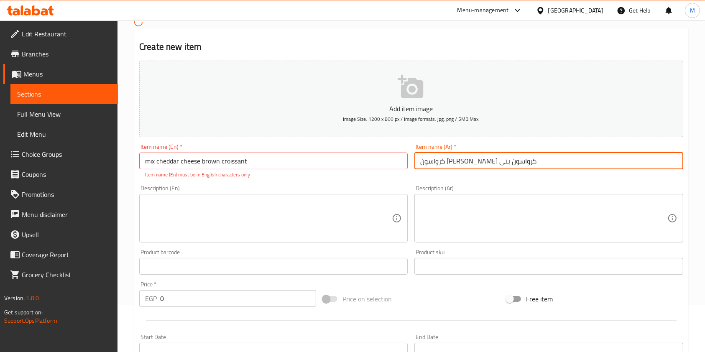
scroll to position [64, 0]
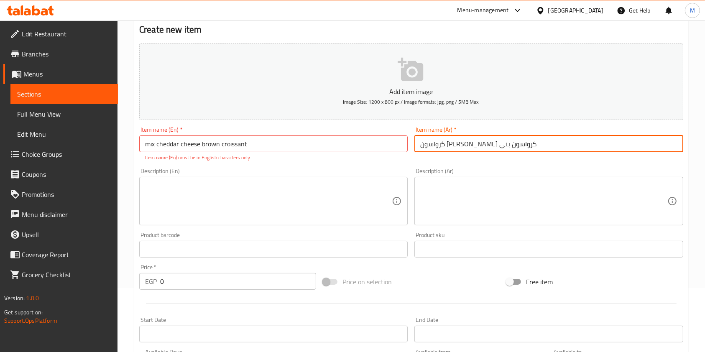
click at [185, 282] on input "0" at bounding box center [238, 281] width 156 height 17
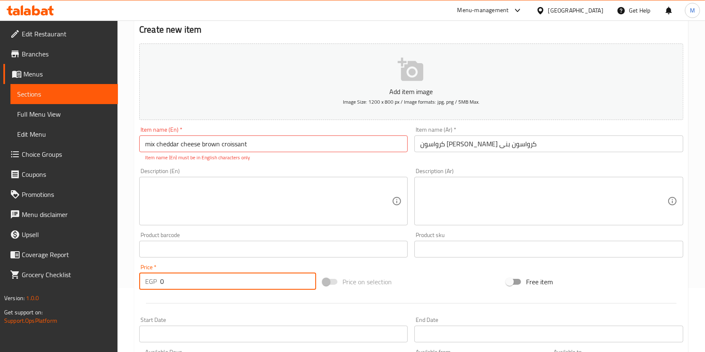
click at [185, 282] on input "0" at bounding box center [238, 281] width 156 height 17
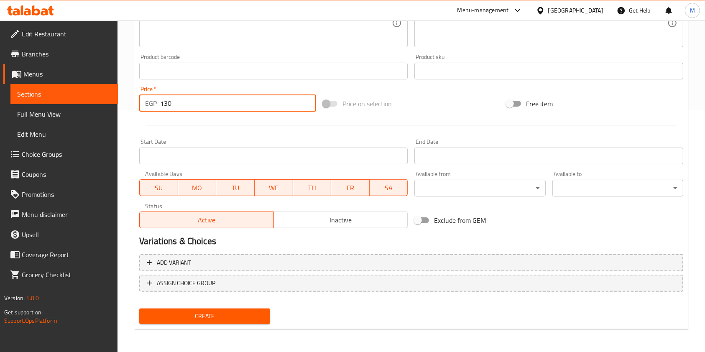
type input "130"
click at [255, 310] on button "Create" at bounding box center [204, 316] width 131 height 15
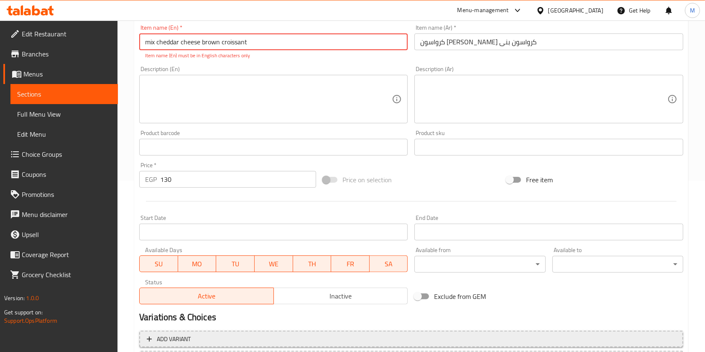
scroll to position [199, 0]
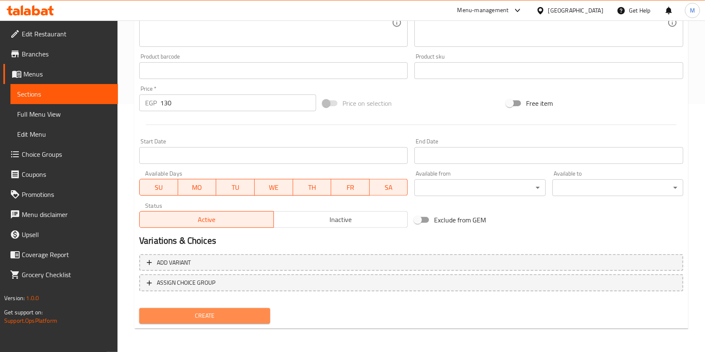
click at [225, 309] on button "Create" at bounding box center [204, 315] width 131 height 15
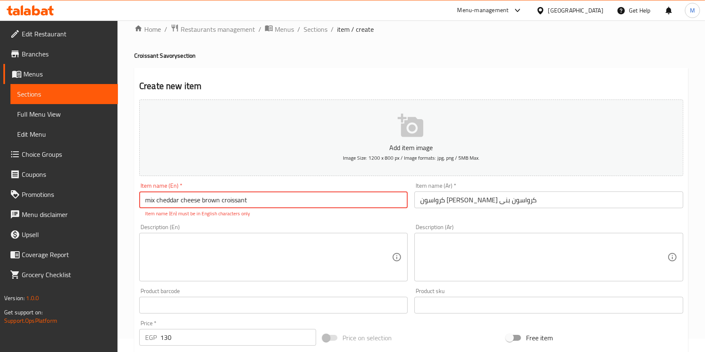
scroll to position [0, 0]
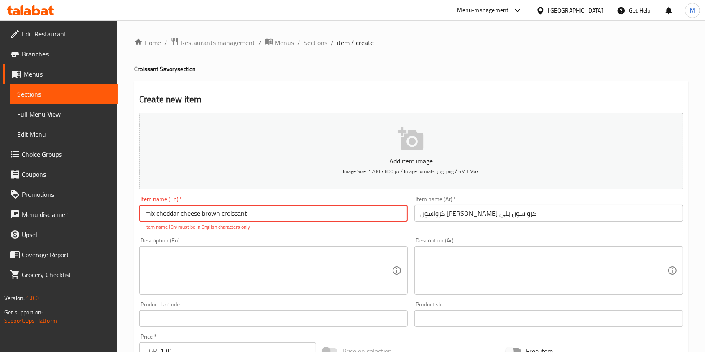
click at [264, 217] on input "⁠mix cheddar cheese brown croissant" at bounding box center [273, 213] width 268 height 17
paste input "text"
click at [261, 216] on input "⁠mix cheddar cheese brown croissant" at bounding box center [273, 213] width 268 height 17
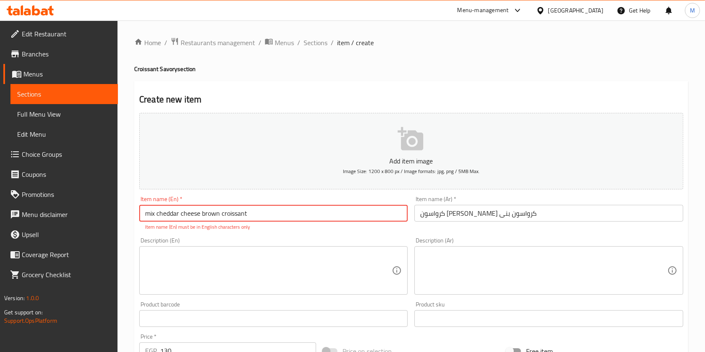
click at [261, 216] on input "⁠mix cheddar cheese brown croissant" at bounding box center [273, 213] width 268 height 17
paste input "text"
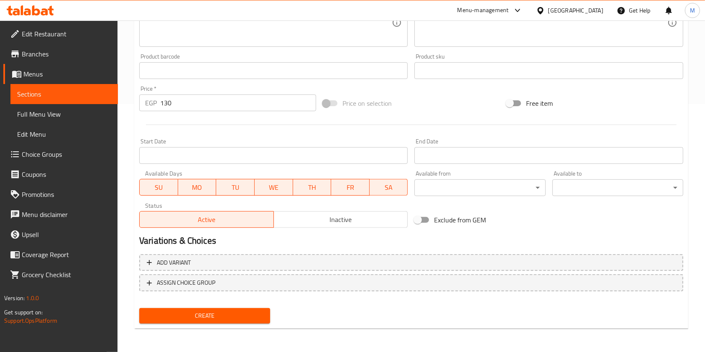
click at [268, 309] on button "Create" at bounding box center [204, 315] width 131 height 15
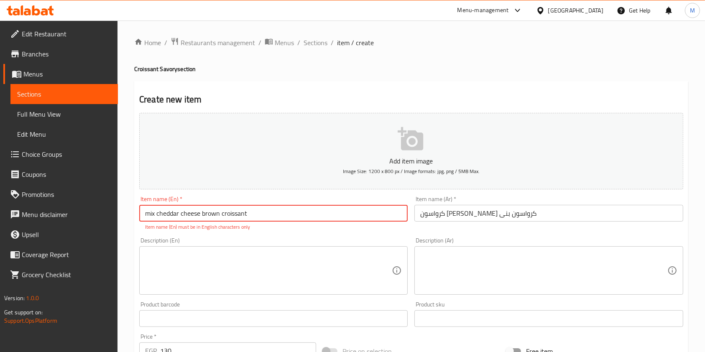
click at [236, 219] on input "⁠mix cheddar cheese brown croissant" at bounding box center [273, 213] width 268 height 17
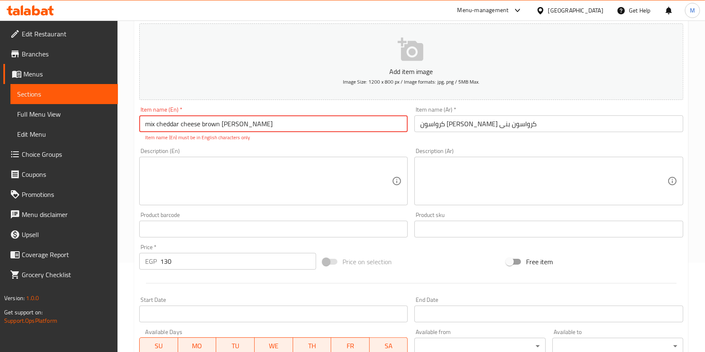
scroll to position [248, 0]
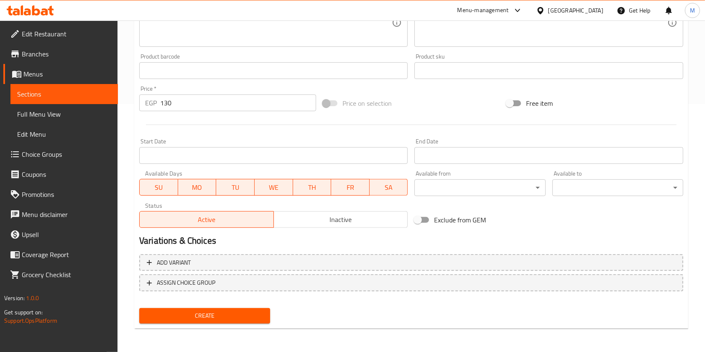
type input "⁠mix cheddar cheese brown croisant"
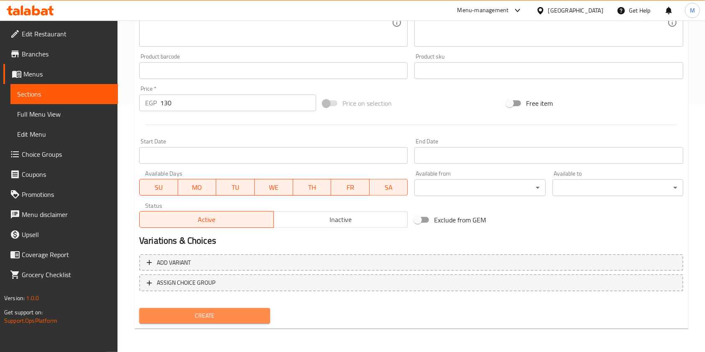
click at [260, 313] on span "Create" at bounding box center [204, 316] width 117 height 10
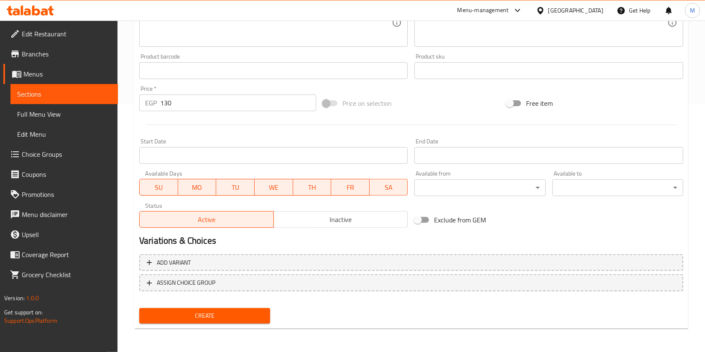
click at [265, 305] on div "Create" at bounding box center [205, 316] width 138 height 22
click at [265, 307] on div "Create" at bounding box center [205, 316] width 138 height 22
click at [264, 310] on button "Create" at bounding box center [204, 315] width 131 height 15
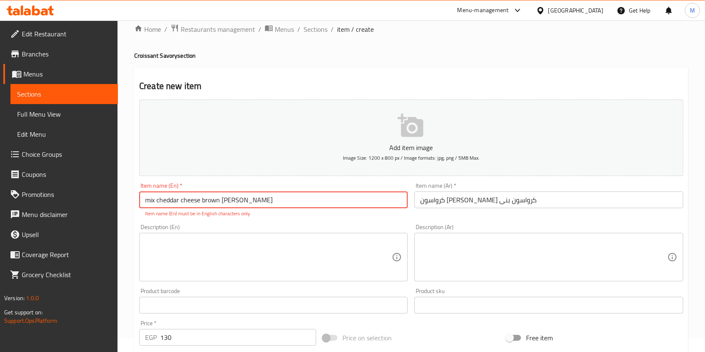
scroll to position [0, 0]
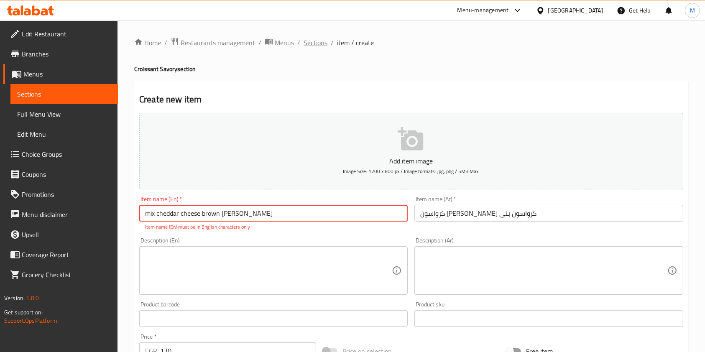
click at [319, 43] on span "Sections" at bounding box center [316, 43] width 24 height 10
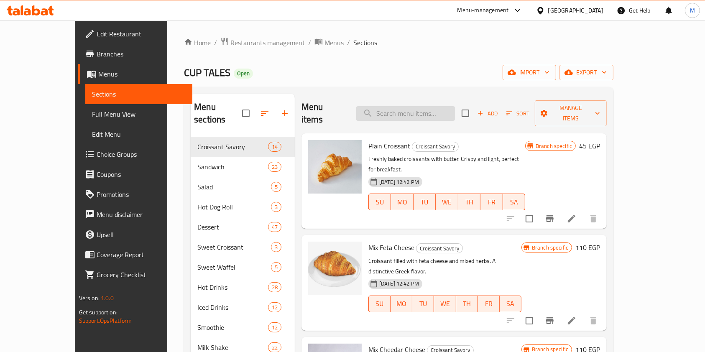
click at [439, 113] on input "search" at bounding box center [405, 113] width 99 height 15
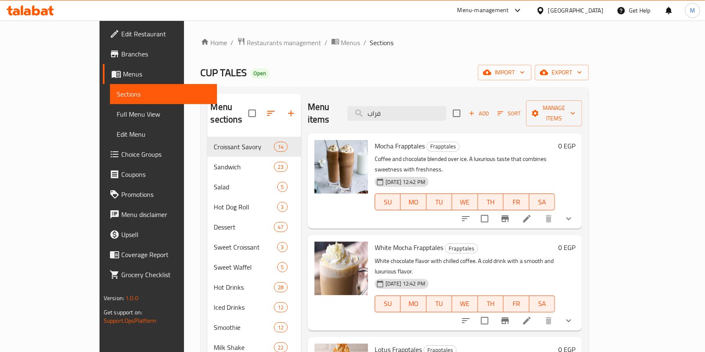
type input "فراب"
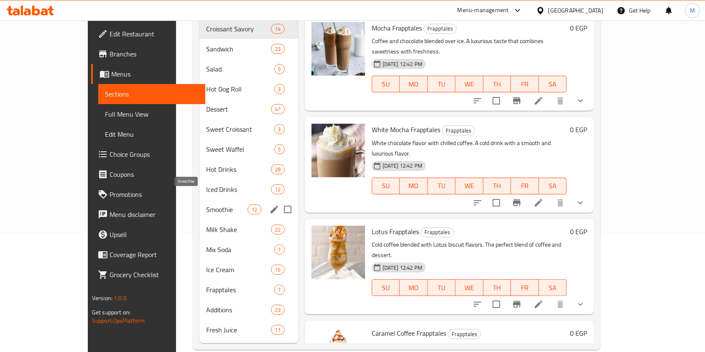
scroll to position [120, 0]
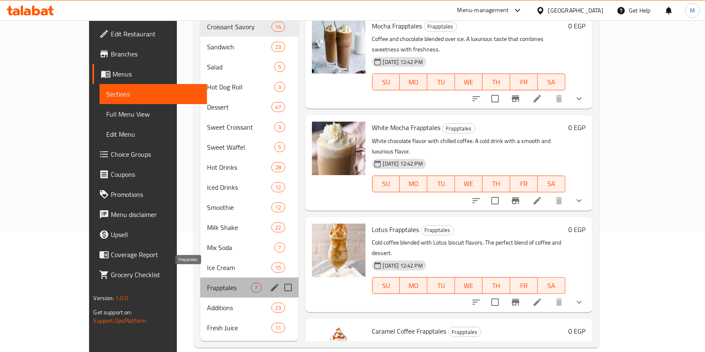
click at [207, 283] on span "Frapptales" at bounding box center [229, 288] width 44 height 10
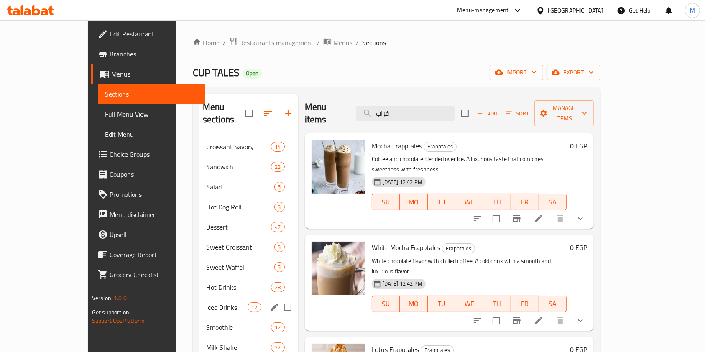
click at [212, 300] on div "Iced Drinks 12" at bounding box center [248, 307] width 99 height 20
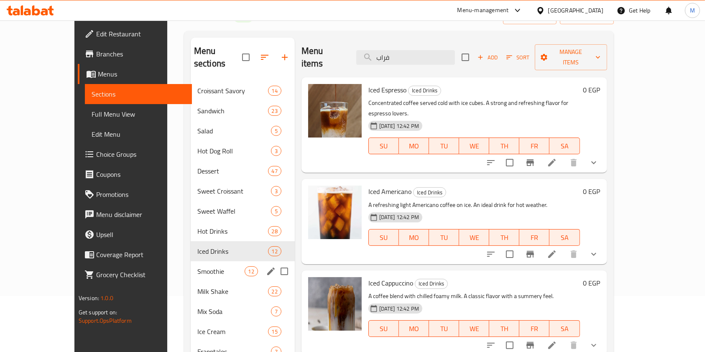
scroll to position [120, 0]
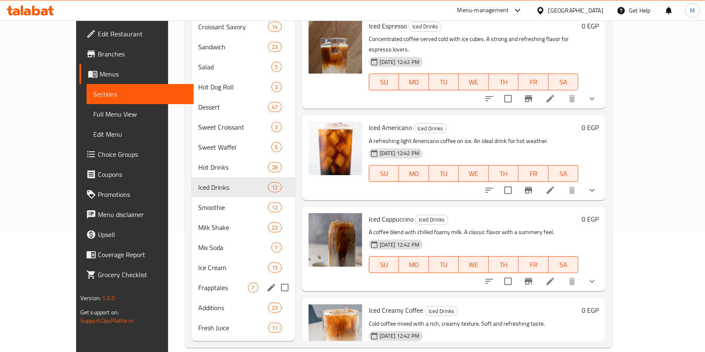
click at [192, 283] on div "Frapptales 7" at bounding box center [243, 288] width 103 height 20
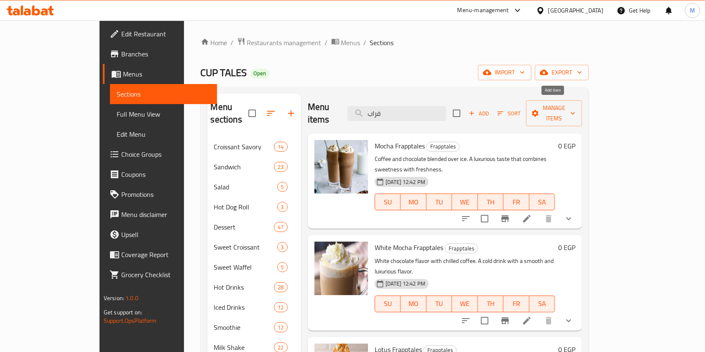
click at [490, 109] on span "Add" at bounding box center [478, 114] width 23 height 10
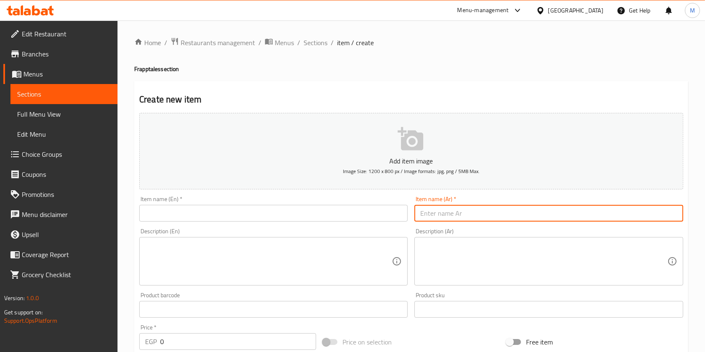
click at [433, 214] on input "text" at bounding box center [548, 213] width 268 height 17
paste input "فرابتيلز كوفى"
type input "فرابتيلز كوفى"
click at [302, 228] on div "Description (En) Description (En)" at bounding box center [273, 257] width 275 height 64
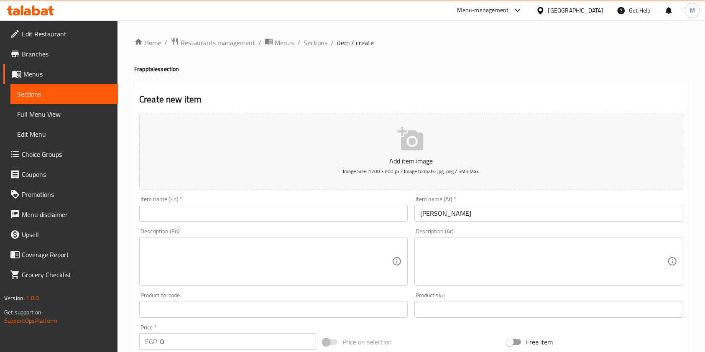
click at [305, 216] on input "text" at bounding box center [273, 213] width 268 height 17
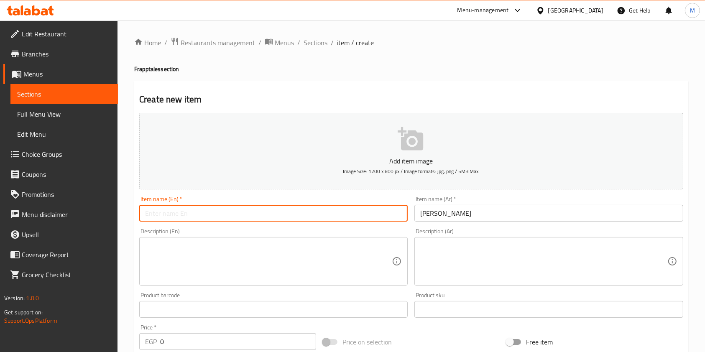
paste input "Frapptails Coffee"
type input "Frapptails Coffee"
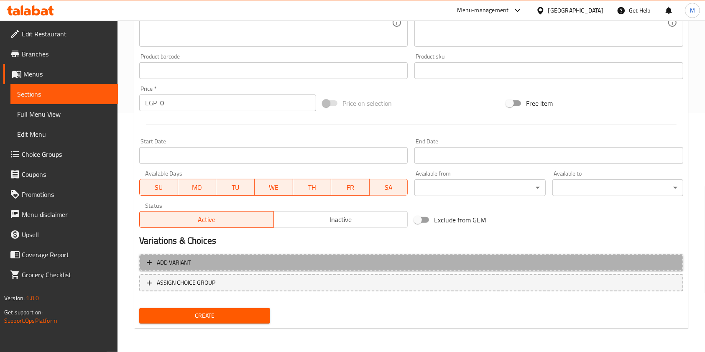
click at [364, 266] on span "Add variant" at bounding box center [411, 263] width 529 height 10
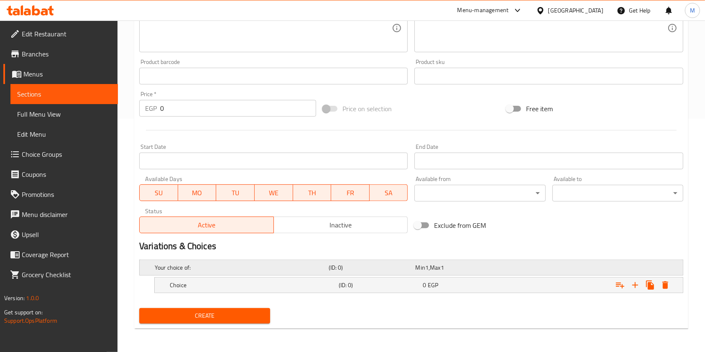
click at [434, 273] on div "Min 1 , Max 1" at bounding box center [457, 268] width 87 height 12
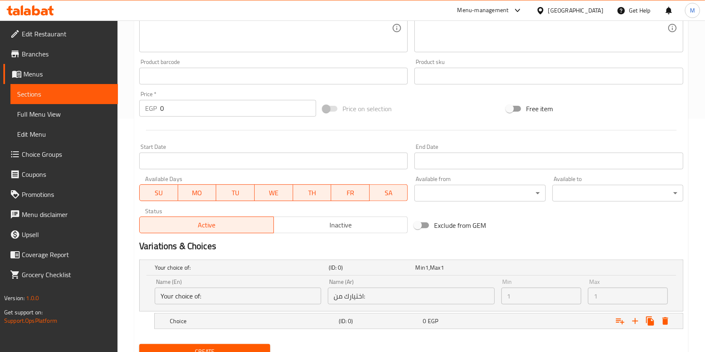
click at [430, 280] on div "Name (Ar) اختيارك من: Name (Ar)" at bounding box center [411, 292] width 166 height 26
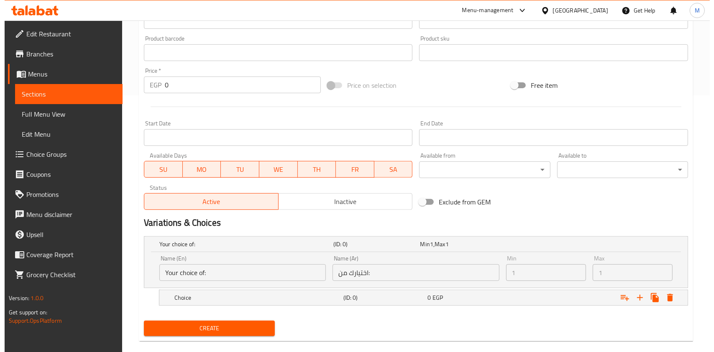
scroll to position [269, 0]
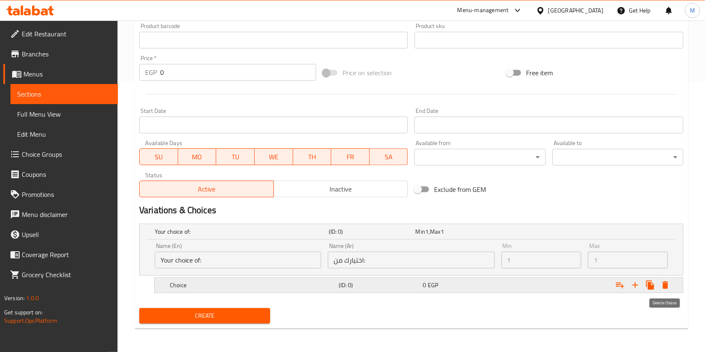
click at [664, 284] on icon "Expand" at bounding box center [665, 285] width 6 height 8
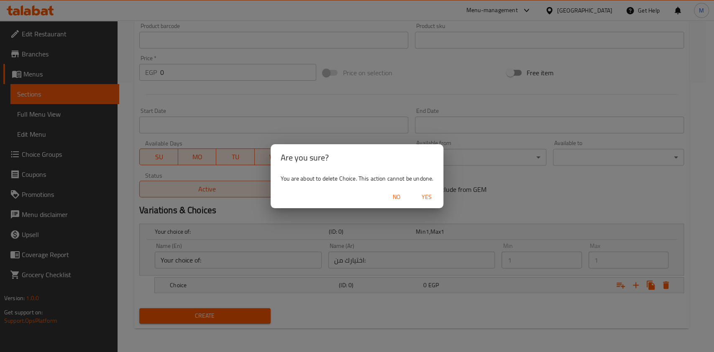
click at [429, 200] on span "Yes" at bounding box center [426, 197] width 20 height 10
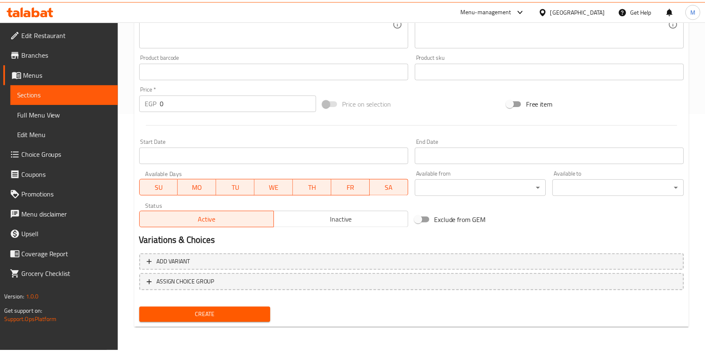
scroll to position [231, 0]
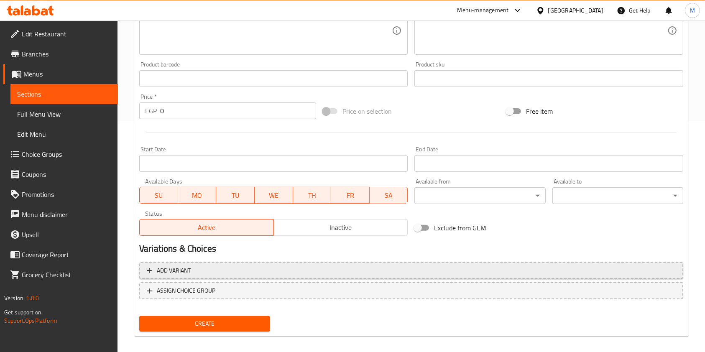
click at [634, 267] on span "Add variant" at bounding box center [411, 271] width 529 height 10
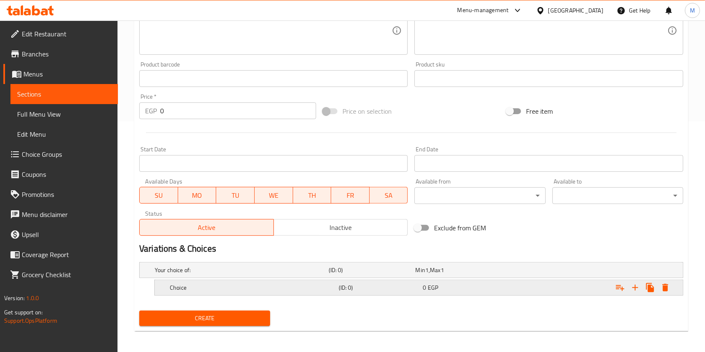
click at [243, 290] on h5 "Choice" at bounding box center [253, 288] width 166 height 8
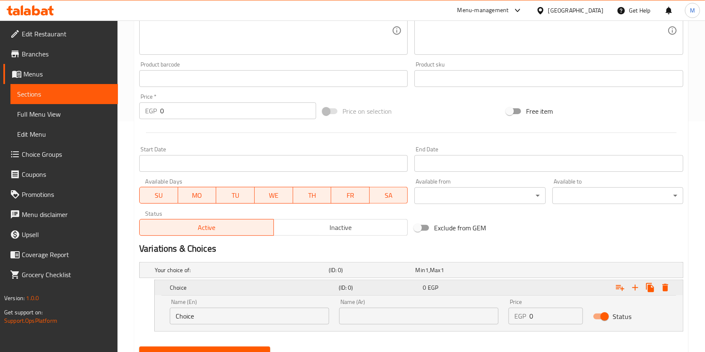
scroll to position [269, 0]
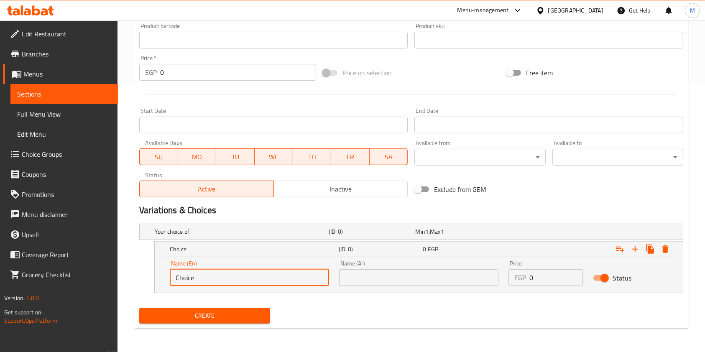
click at [220, 281] on input "Choice" at bounding box center [249, 277] width 159 height 17
click at [237, 274] on input "medium" at bounding box center [249, 277] width 159 height 17
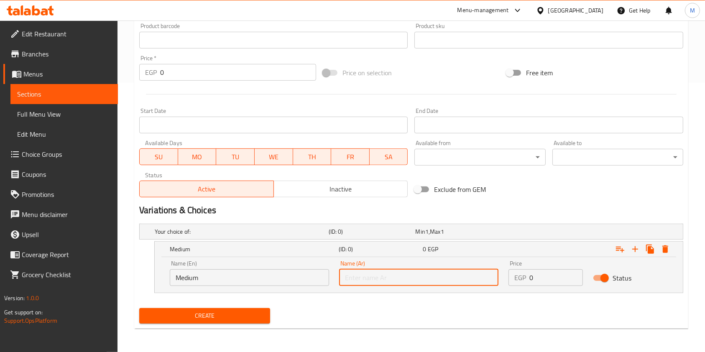
click at [378, 281] on input "text" at bounding box center [418, 277] width 159 height 17
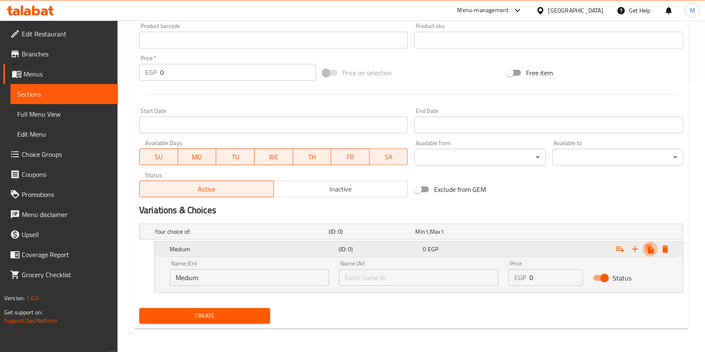
click at [648, 250] on icon "Expand" at bounding box center [650, 249] width 10 height 10
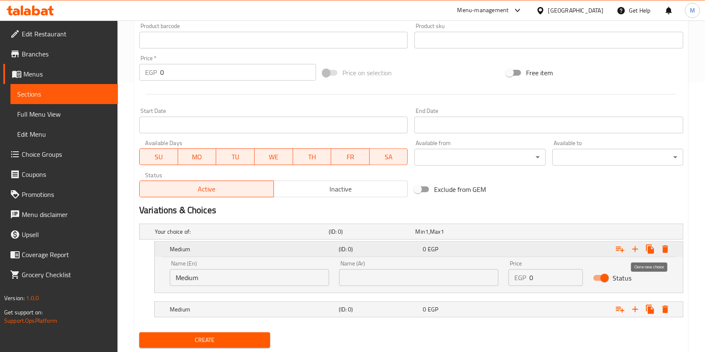
click at [649, 250] on icon "Expand" at bounding box center [650, 249] width 8 height 9
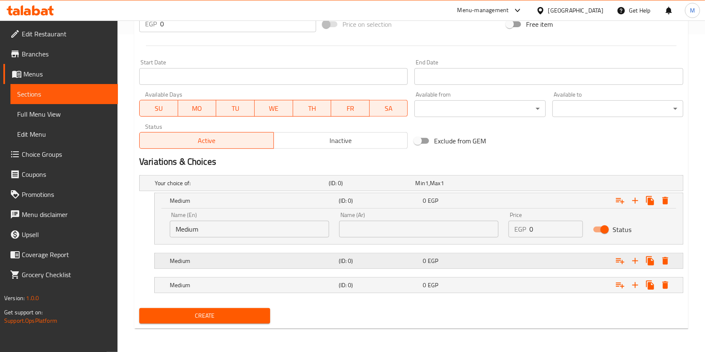
click at [308, 261] on h5 "Medium" at bounding box center [253, 261] width 166 height 8
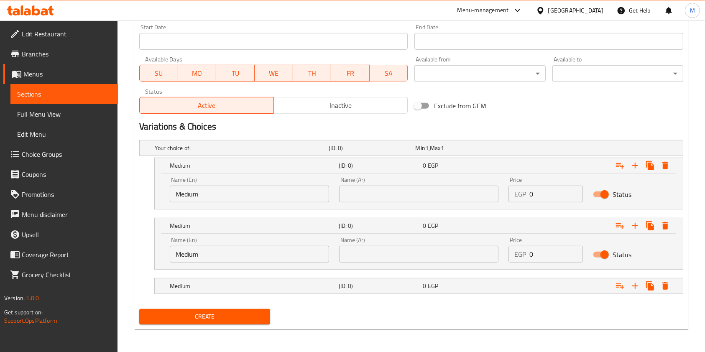
scroll to position [353, 0]
click at [247, 253] on input "Medium" at bounding box center [249, 253] width 159 height 17
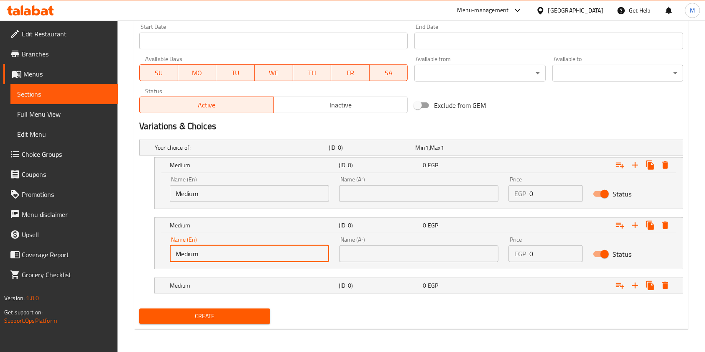
click at [247, 253] on input "Medium" at bounding box center [249, 253] width 159 height 17
click at [223, 176] on div "Name (En) Medium Name (En)" at bounding box center [249, 189] width 169 height 36
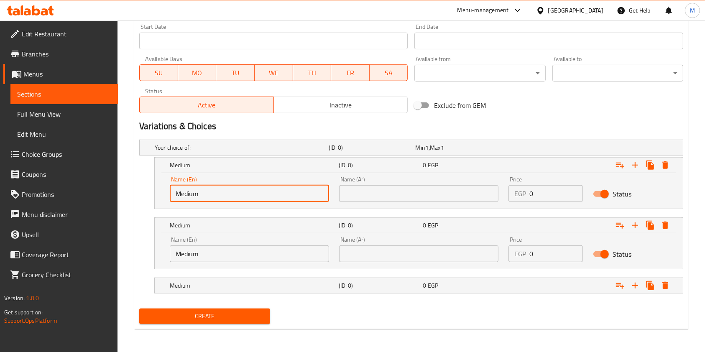
click at [222, 187] on input "Medium" at bounding box center [249, 193] width 159 height 17
type input "Large"
click at [219, 255] on input "Medium" at bounding box center [249, 253] width 159 height 17
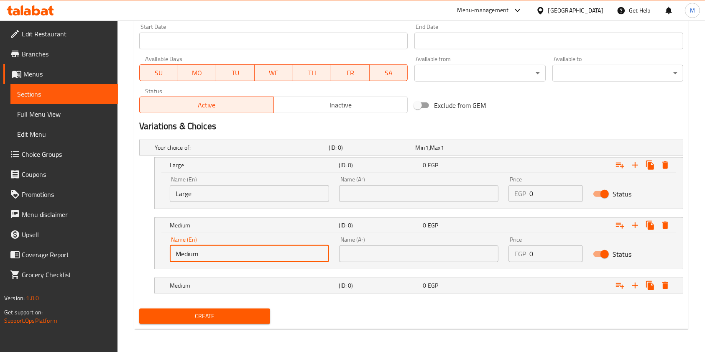
click at [219, 255] on input "Medium" at bounding box center [249, 253] width 159 height 17
click at [218, 286] on h5 "Medium" at bounding box center [253, 285] width 166 height 8
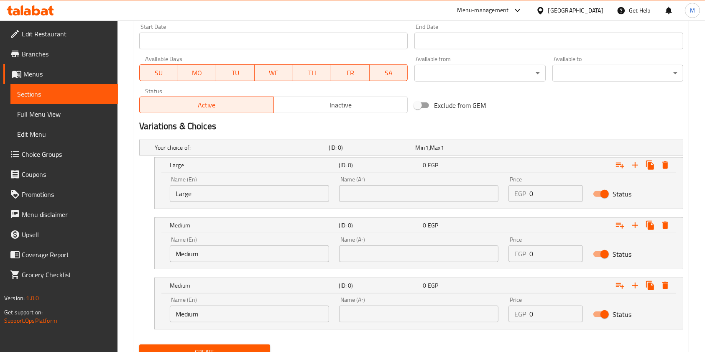
click at [282, 316] on input "Medium" at bounding box center [249, 314] width 159 height 17
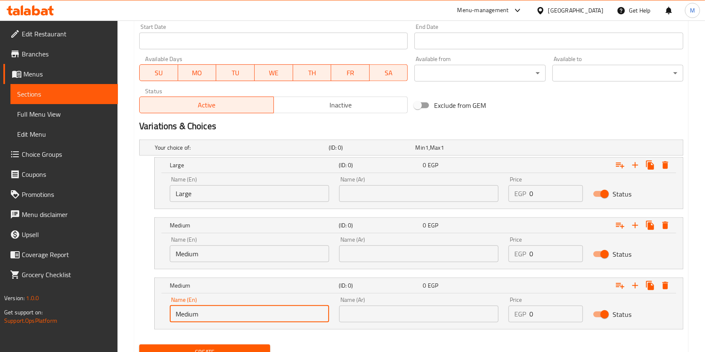
click at [282, 316] on input "Medium" at bounding box center [249, 314] width 159 height 17
click at [238, 309] on input "small" at bounding box center [249, 314] width 159 height 17
click at [238, 310] on input "small" at bounding box center [249, 314] width 159 height 17
click at [238, 311] on input "small" at bounding box center [249, 314] width 159 height 17
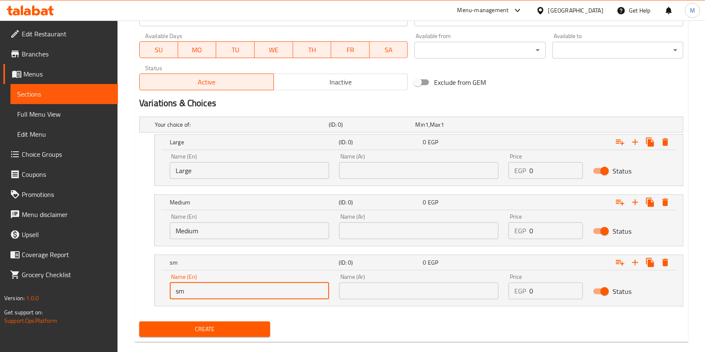
scroll to position [389, 0]
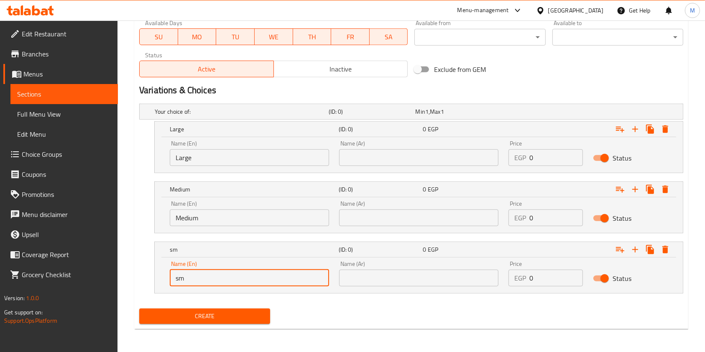
type input "s"
type input "small"
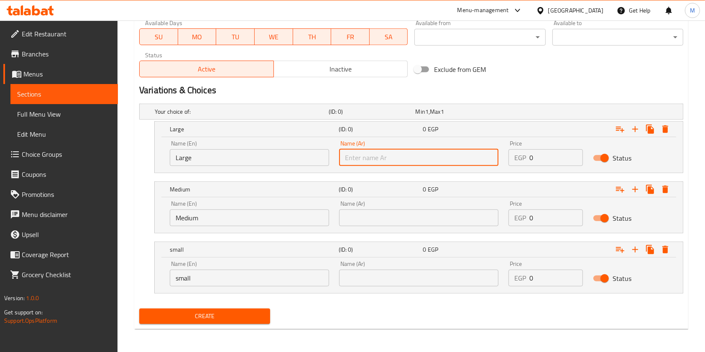
click at [384, 160] on input "text" at bounding box center [418, 157] width 159 height 17
type input "ل"
type input "لارج"
click at [388, 212] on input "text" at bounding box center [418, 217] width 159 height 17
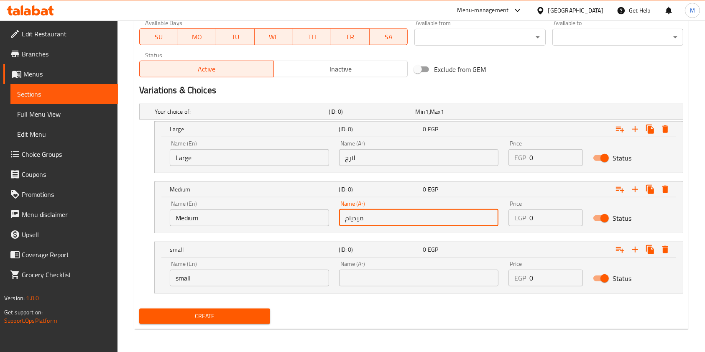
type input "ميديام"
click at [418, 271] on input "text" at bounding box center [418, 278] width 159 height 17
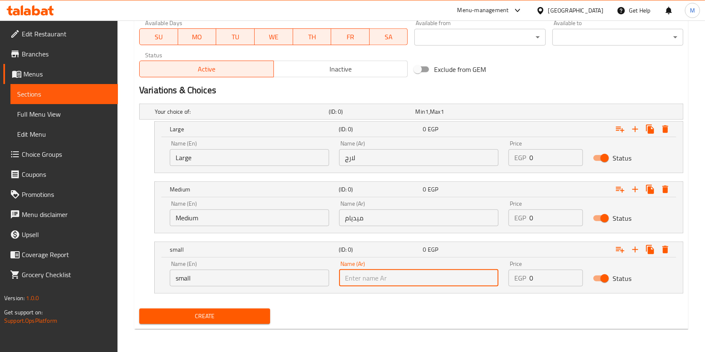
click at [371, 222] on input "ميديام" at bounding box center [418, 217] width 159 height 17
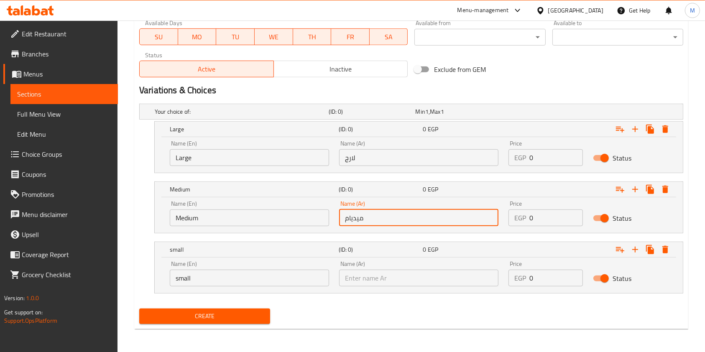
click at [371, 222] on input "ميديام" at bounding box center [418, 217] width 159 height 17
click at [374, 149] on input "لارج" at bounding box center [418, 157] width 159 height 17
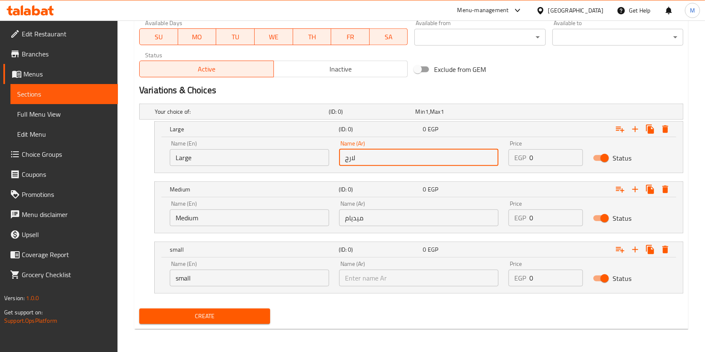
click at [374, 149] on input "لارج" at bounding box center [418, 157] width 159 height 17
type input "كبير"
click at [391, 215] on input "ميديام" at bounding box center [418, 217] width 159 height 17
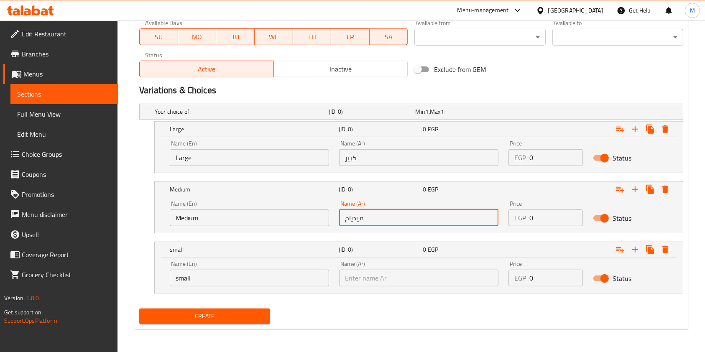
click at [391, 215] on input "ميديام" at bounding box center [418, 217] width 159 height 17
type input "وسط"
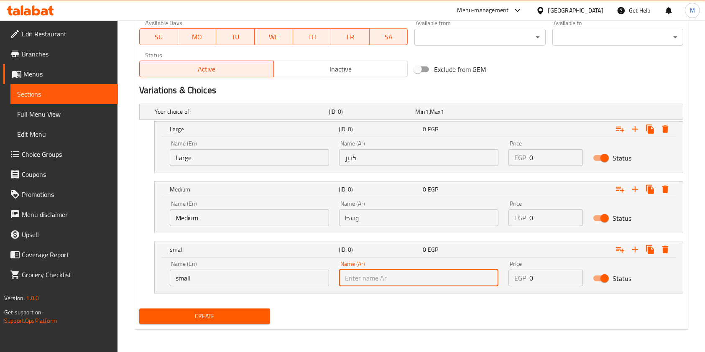
click at [397, 273] on input "text" at bounding box center [418, 278] width 159 height 17
type input "صغير"
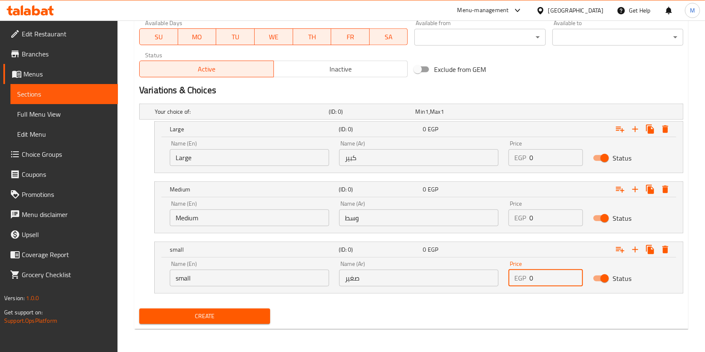
click at [552, 281] on input "0" at bounding box center [556, 278] width 54 height 17
type input "100"
click at [543, 212] on input "0" at bounding box center [556, 217] width 54 height 17
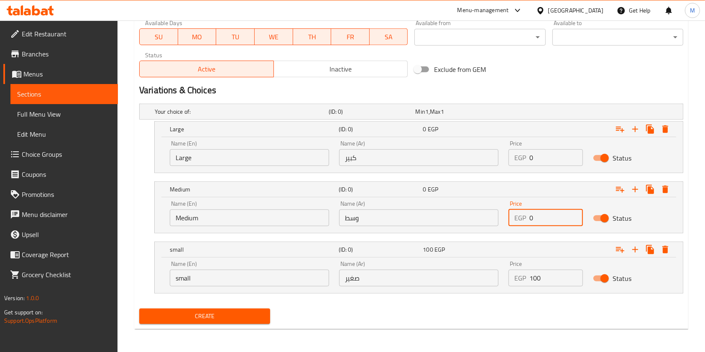
click at [543, 212] on input "0" at bounding box center [556, 217] width 54 height 17
type input "130"
click at [542, 160] on input "0" at bounding box center [556, 157] width 54 height 17
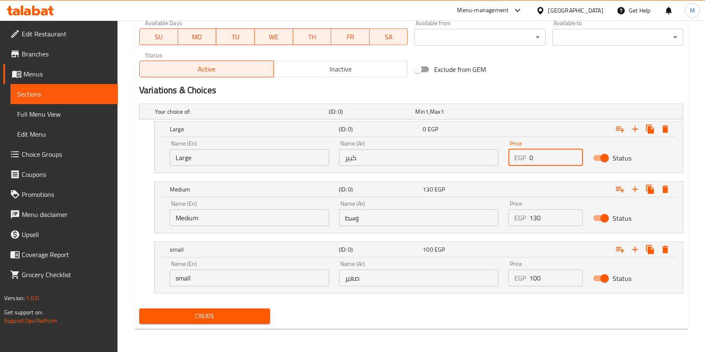
click at [542, 160] on input "0" at bounding box center [556, 157] width 54 height 17
type input "130"
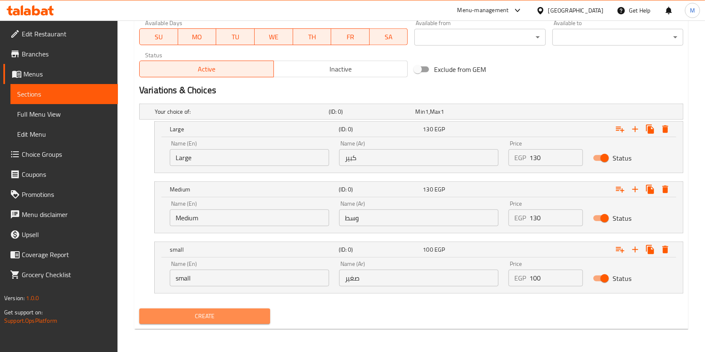
click at [262, 318] on span "Create" at bounding box center [204, 316] width 117 height 10
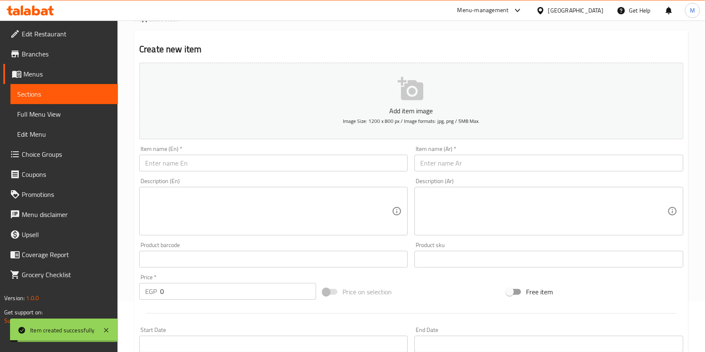
scroll to position [0, 0]
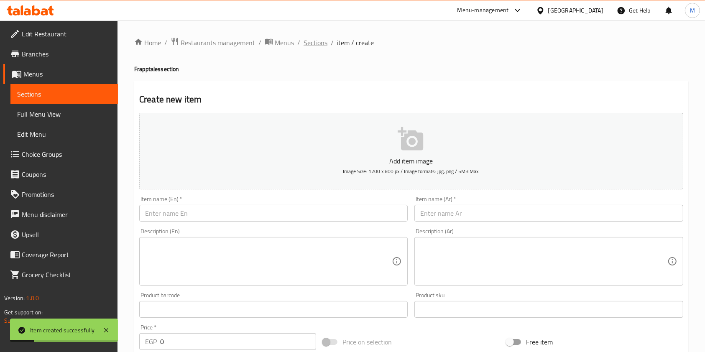
click at [323, 42] on span "Sections" at bounding box center [316, 43] width 24 height 10
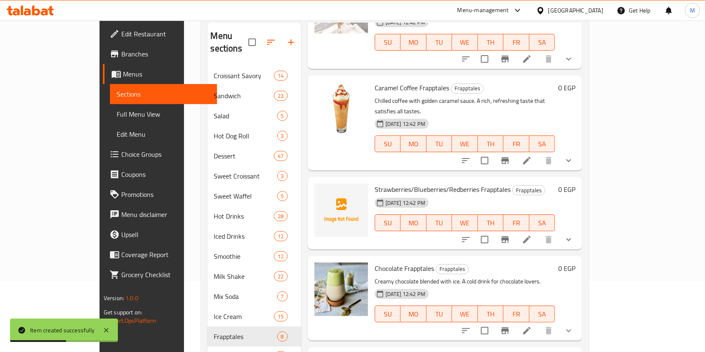
scroll to position [111, 0]
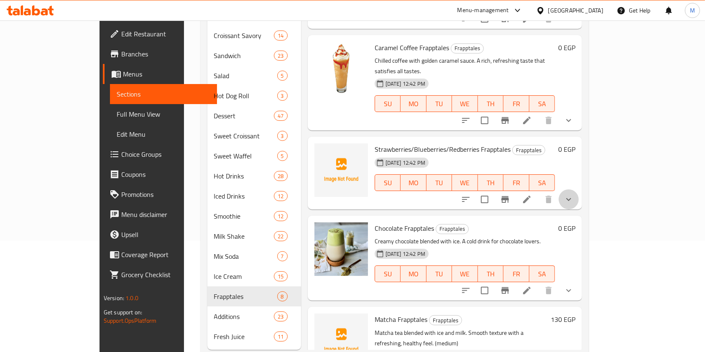
click at [579, 189] on button "show more" at bounding box center [569, 199] width 20 height 20
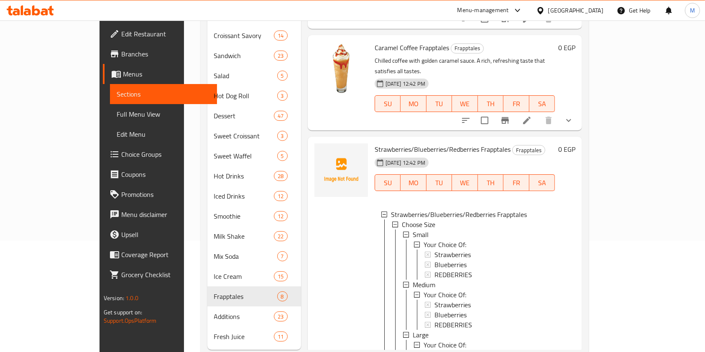
scroll to position [483, 0]
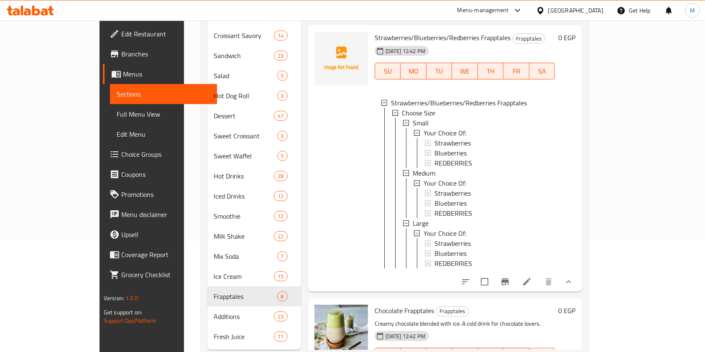
click at [579, 272] on div at bounding box center [517, 282] width 123 height 20
click at [579, 272] on button "show more" at bounding box center [569, 282] width 20 height 20
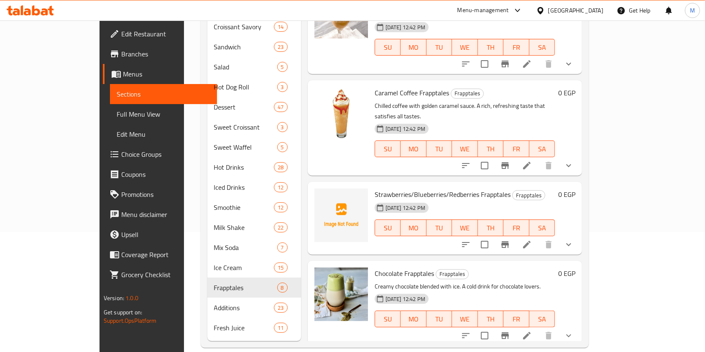
scroll to position [371, 0]
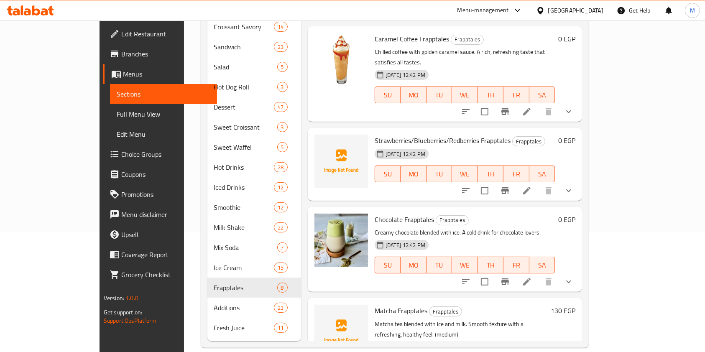
click at [574, 186] on icon "show more" at bounding box center [569, 191] width 10 height 10
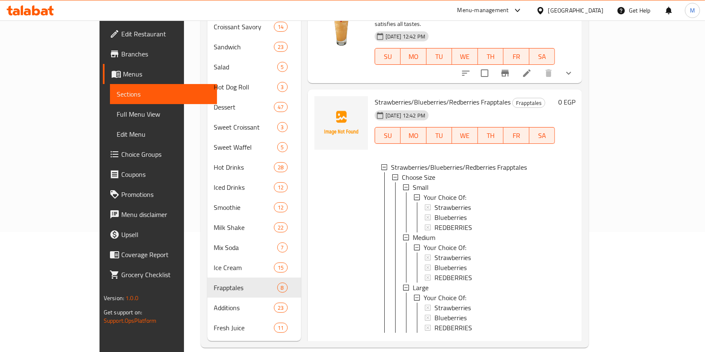
scroll to position [427, 0]
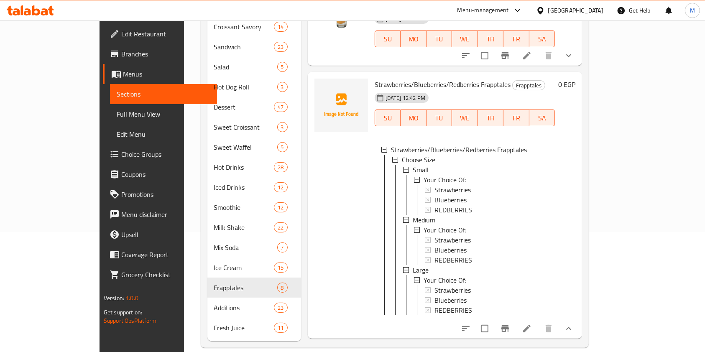
click at [532, 324] on icon at bounding box center [527, 329] width 10 height 10
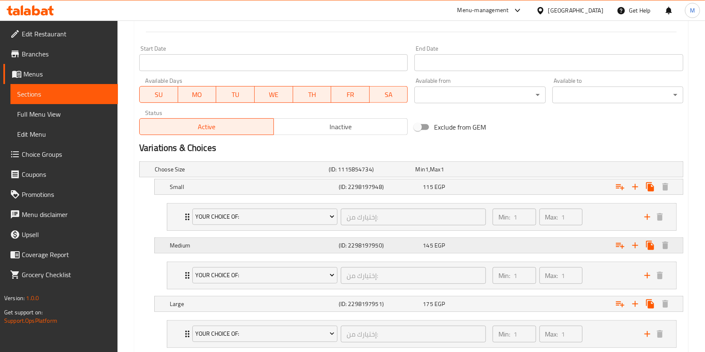
scroll to position [384, 0]
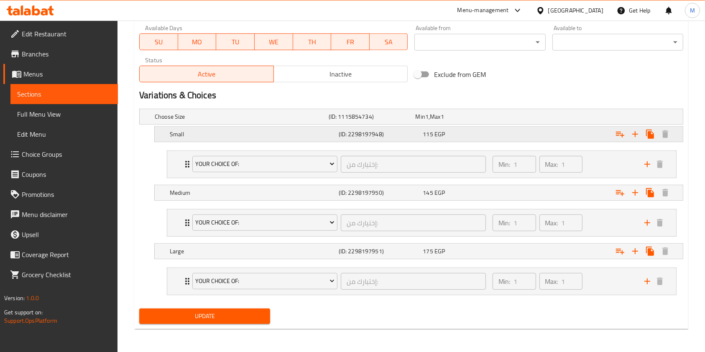
click at [444, 137] on span "EGP" at bounding box center [439, 134] width 10 height 11
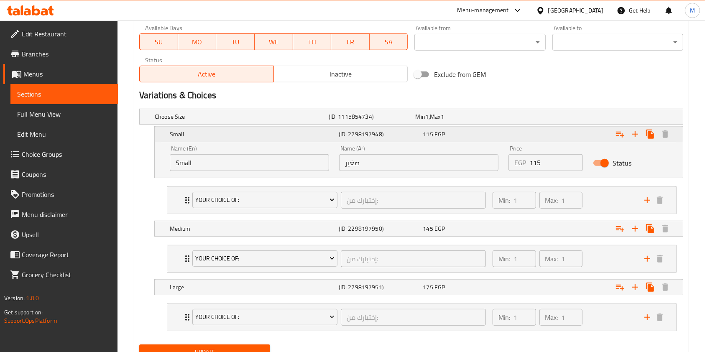
click at [444, 137] on span "EGP" at bounding box center [439, 134] width 10 height 11
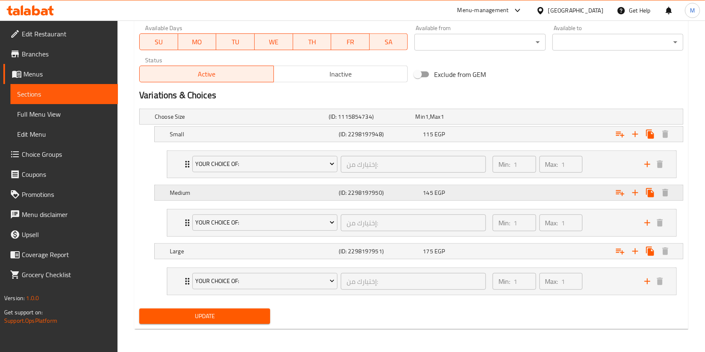
click at [445, 188] on div "145 EGP" at bounding box center [463, 193] width 84 height 12
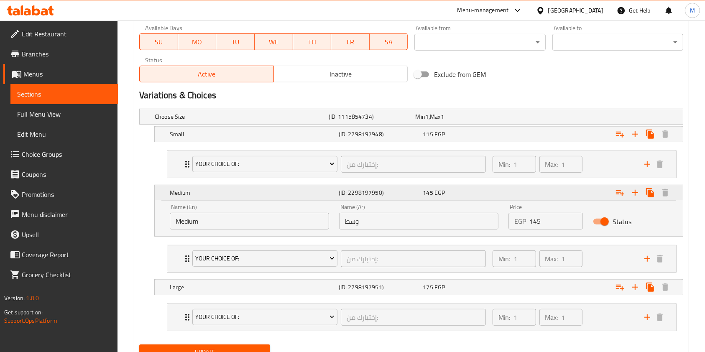
click at [439, 192] on span "EGP" at bounding box center [439, 192] width 10 height 11
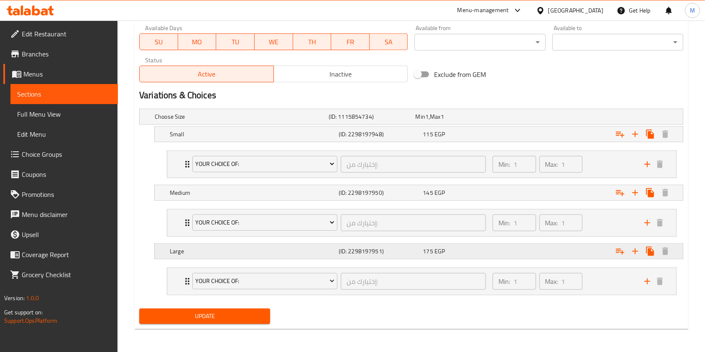
click at [444, 248] on span "EGP" at bounding box center [439, 251] width 10 height 11
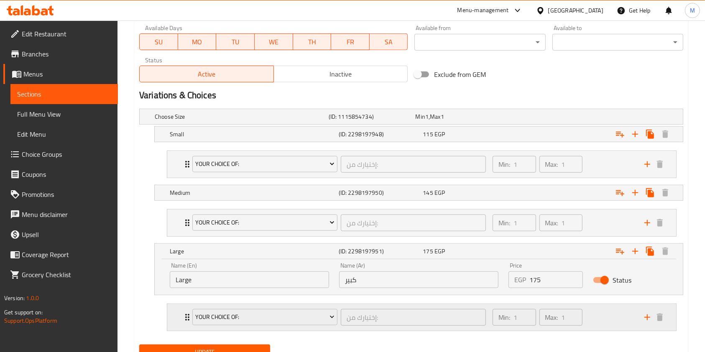
click at [607, 316] on div "Min: 1 ​ Max: 1 ​" at bounding box center [564, 317] width 152 height 27
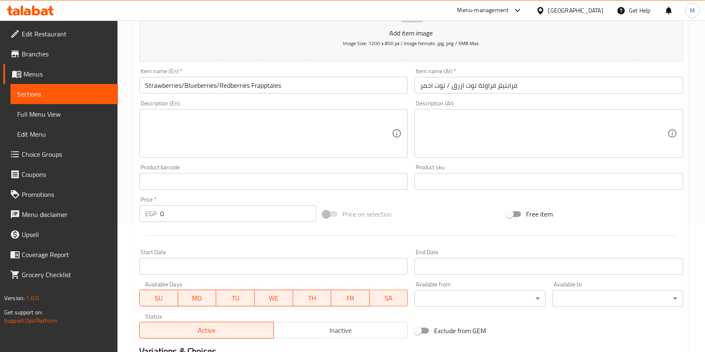
scroll to position [111, 0]
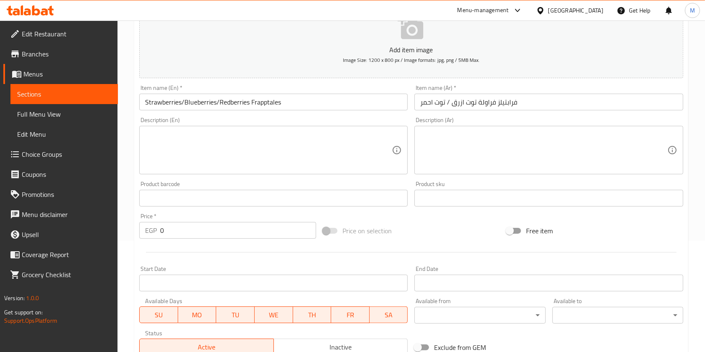
click at [314, 100] on input "Strawberries/Blueberries/Redberries Frapptales" at bounding box center [273, 102] width 268 height 17
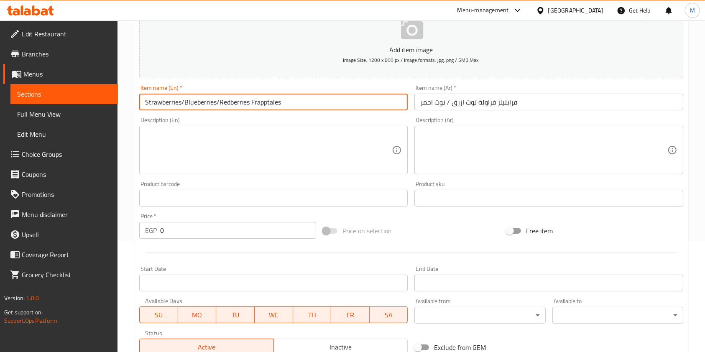
click at [314, 100] on input "Strawberries/Blueberries/Redberries Frapptales" at bounding box center [273, 102] width 268 height 17
click at [431, 104] on input "فرابتيلز فراولة توت ازرق / توت احمر" at bounding box center [548, 102] width 268 height 17
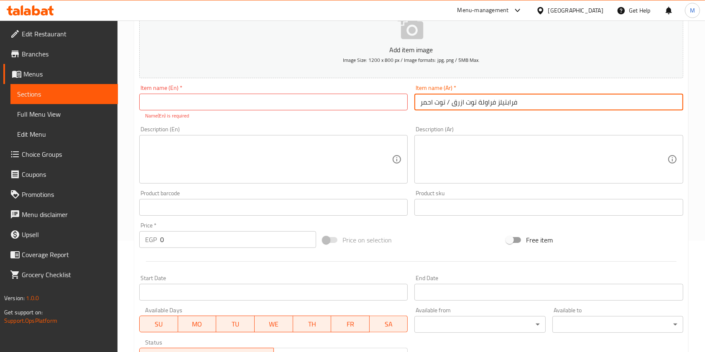
click at [431, 104] on input "فرابتيلز فراولة توت ازرق / توت احمر" at bounding box center [548, 102] width 268 height 17
click at [452, 105] on input "text" at bounding box center [548, 102] width 268 height 17
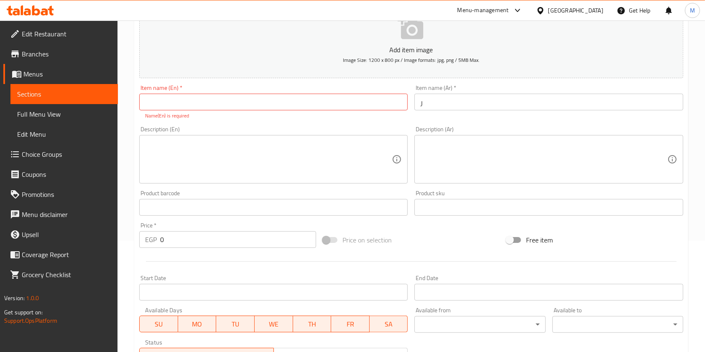
click at [454, 103] on input "ر" at bounding box center [548, 102] width 268 height 17
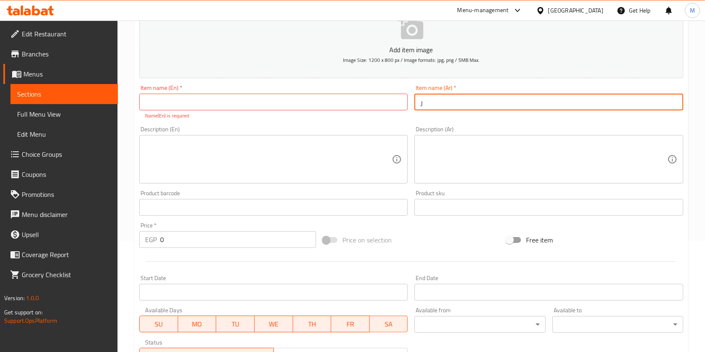
click at [454, 103] on input "ر" at bounding box center [548, 102] width 268 height 17
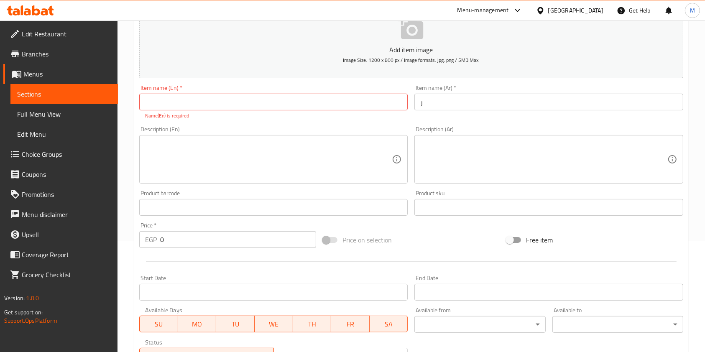
click at [564, 109] on input "ر" at bounding box center [548, 102] width 268 height 17
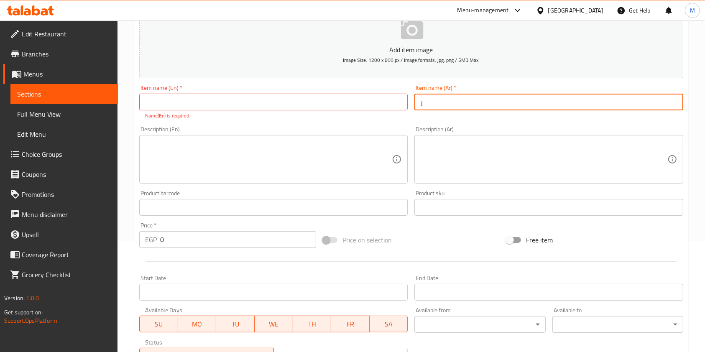
click at [468, 104] on input "ر" at bounding box center [548, 102] width 268 height 17
paste input "فرابتيلز فراولة"
type input "فرابتيلز فراولة"
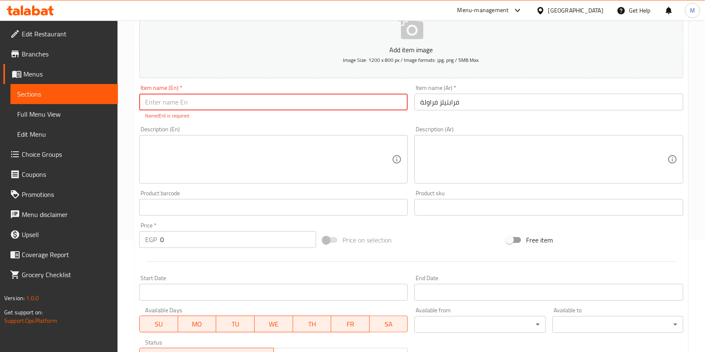
click at [298, 107] on input "text" at bounding box center [273, 102] width 268 height 17
paste input "Strawberry Frapptails"
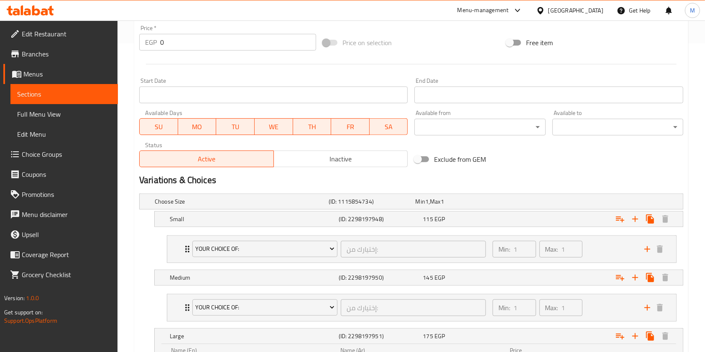
scroll to position [335, 0]
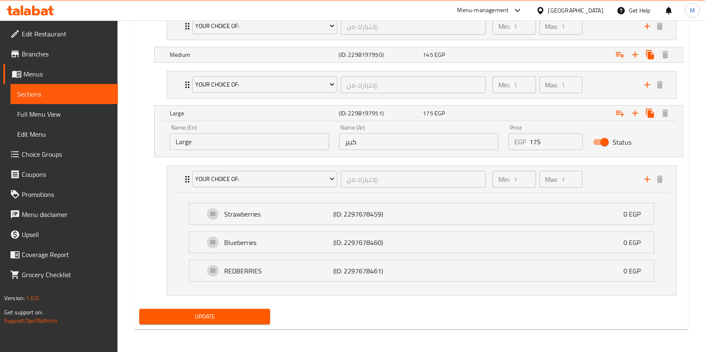
type input "Strawberry Frapptails"
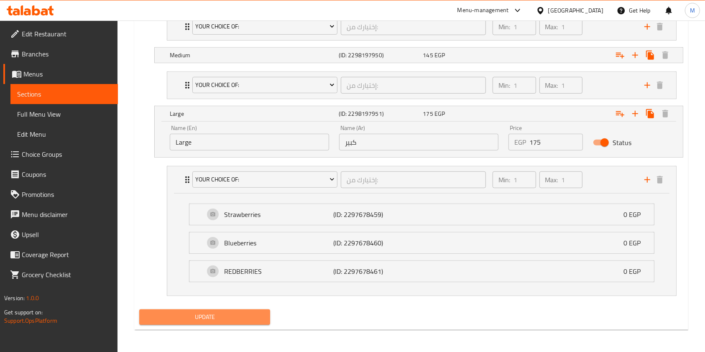
click at [246, 319] on span "Update" at bounding box center [204, 317] width 117 height 10
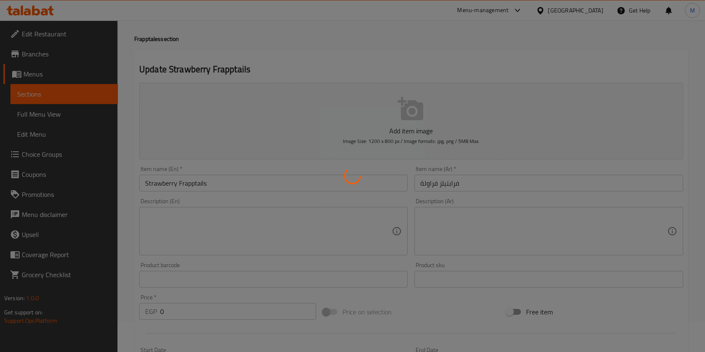
scroll to position [0, 0]
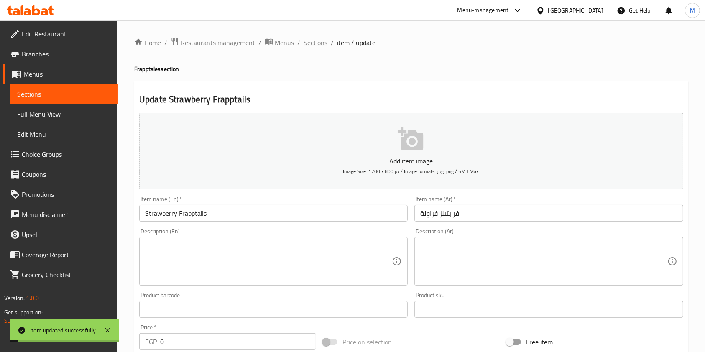
click at [319, 46] on span "Sections" at bounding box center [316, 43] width 24 height 10
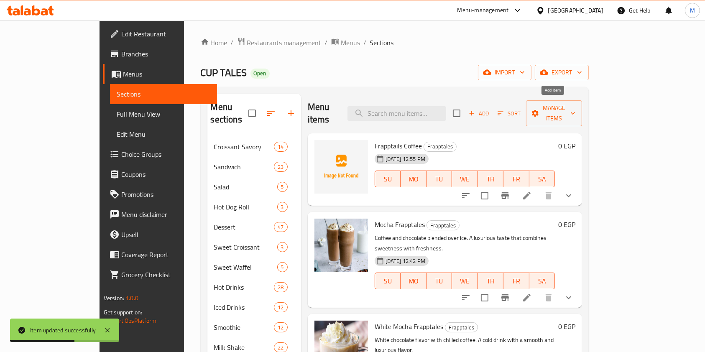
click at [490, 109] on span "Add" at bounding box center [478, 114] width 23 height 10
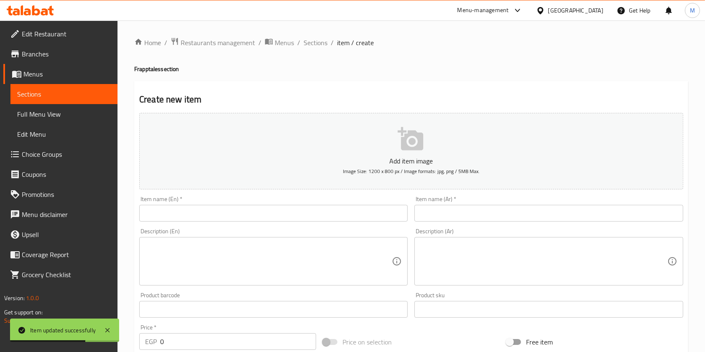
click at [433, 212] on input "text" at bounding box center [548, 213] width 268 height 17
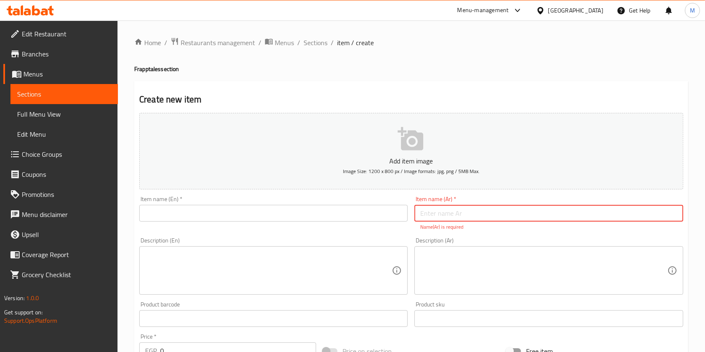
click at [498, 208] on input "text" at bounding box center [548, 213] width 268 height 17
paste input "فرابتيلز توت الأزرق"
type input "فرابتيلز توت الأزرق"
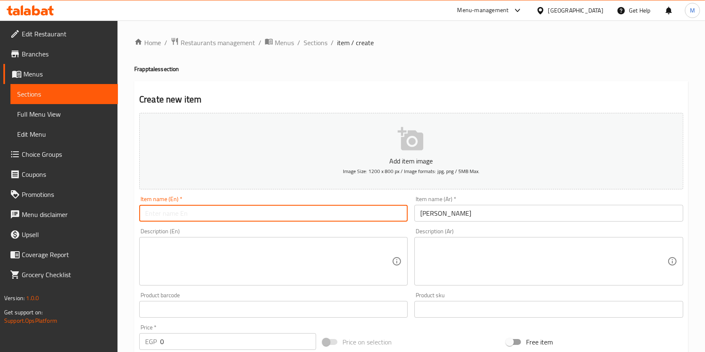
click at [335, 209] on input "text" at bounding box center [273, 213] width 268 height 17
paste input "Blueberry Frapptails"
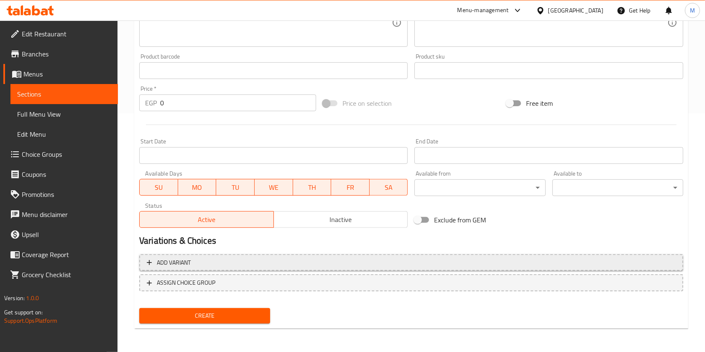
type input "Blueberry Frapptails"
click at [552, 259] on span "Add variant" at bounding box center [411, 263] width 529 height 10
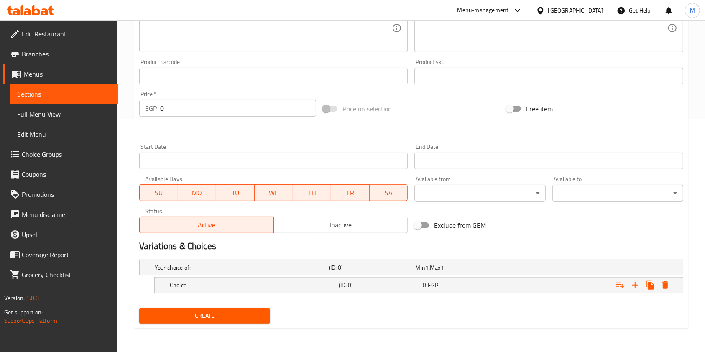
scroll to position [233, 0]
click at [647, 285] on icon "Expand" at bounding box center [650, 285] width 10 height 10
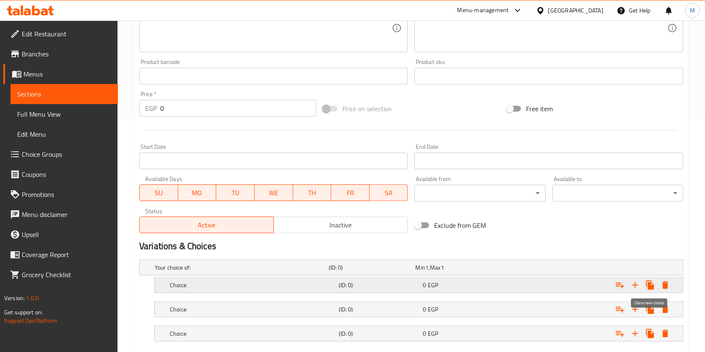
click at [647, 285] on icon "Expand" at bounding box center [650, 285] width 10 height 10
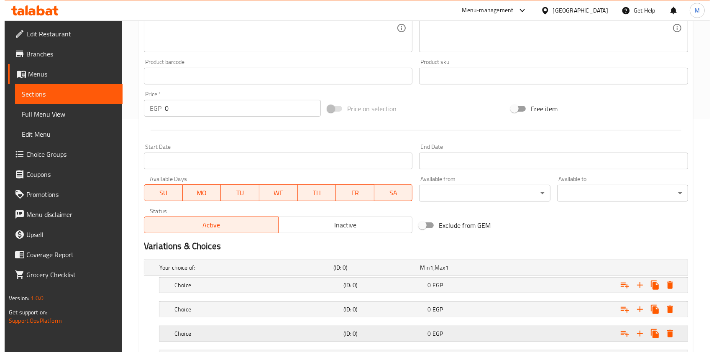
scroll to position [306, 0]
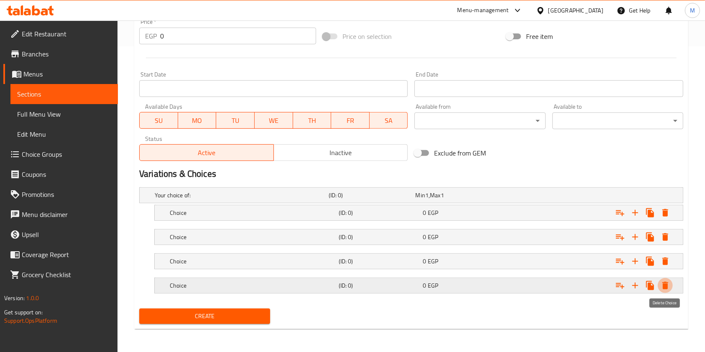
click at [666, 283] on icon "Expand" at bounding box center [665, 286] width 6 height 8
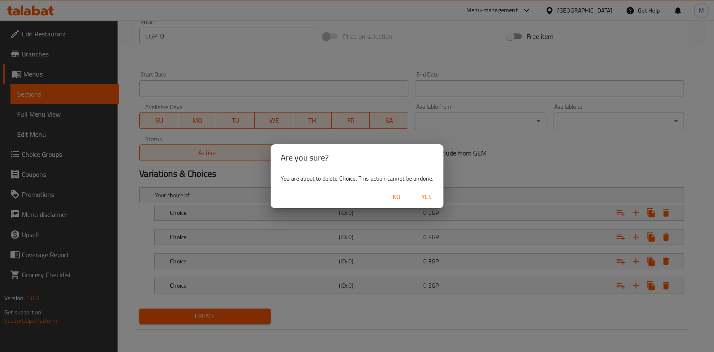
click at [429, 194] on span "Yes" at bounding box center [426, 197] width 20 height 10
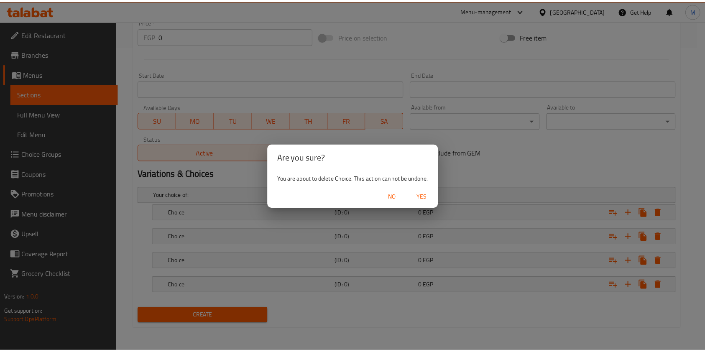
scroll to position [281, 0]
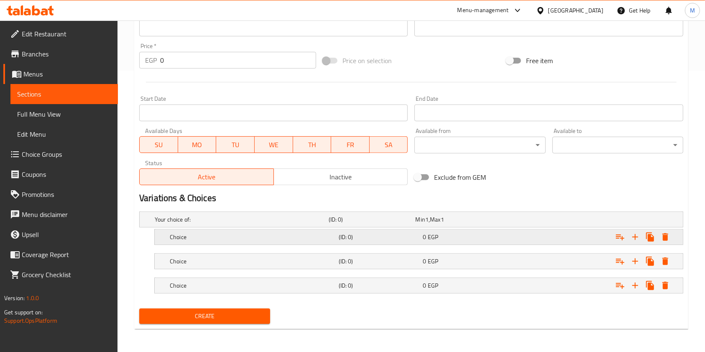
click at [219, 235] on h5 "Choice" at bounding box center [253, 237] width 166 height 8
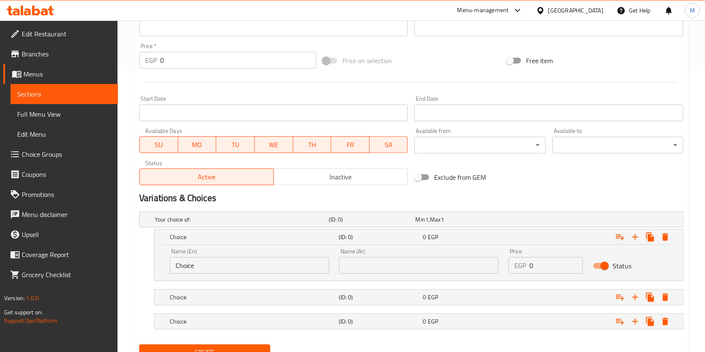
click at [241, 261] on input "Choice" at bounding box center [249, 265] width 159 height 17
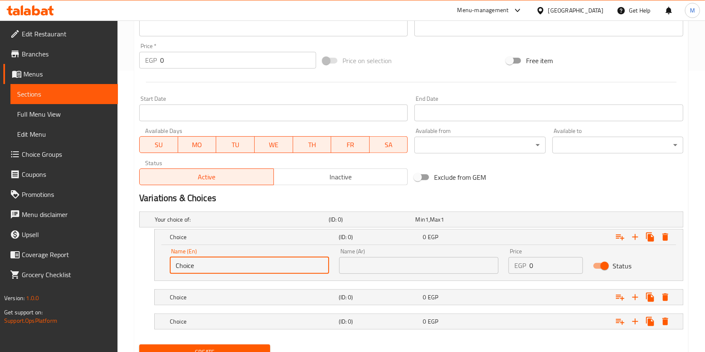
click at [241, 261] on input "Choice" at bounding box center [249, 265] width 159 height 17
type input "م"
type input "Large"
click at [275, 289] on div "Choice (ID: 0) 0 EGP" at bounding box center [421, 297] width 506 height 18
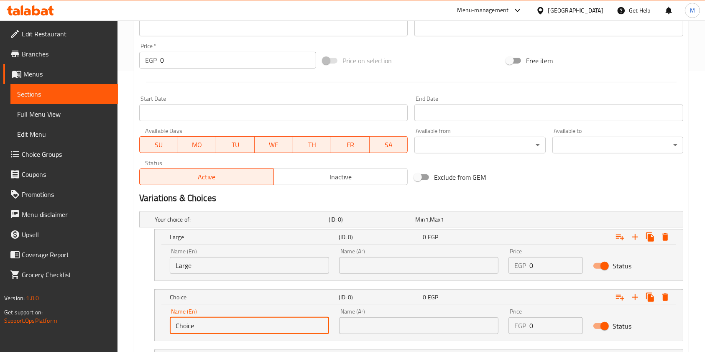
click at [278, 327] on input "Choice" at bounding box center [249, 325] width 159 height 17
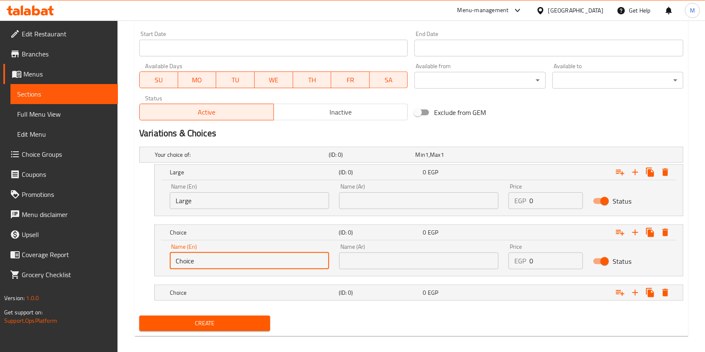
scroll to position [353, 0]
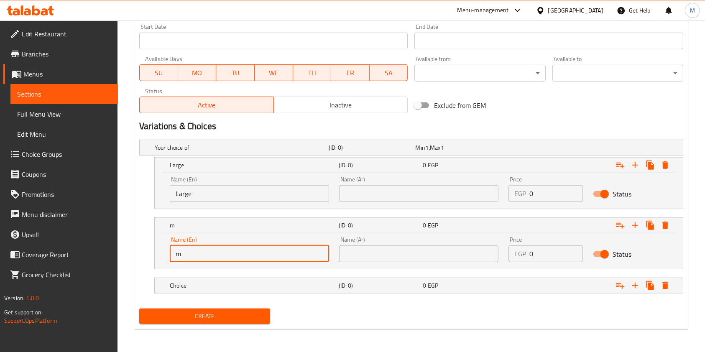
type input "Medium"
click at [340, 295] on nav at bounding box center [411, 298] width 544 height 7
drag, startPoint x: 343, startPoint y: 289, endPoint x: 336, endPoint y: 286, distance: 7.9
click at [343, 289] on h5 "(ID: 0)" at bounding box center [379, 285] width 81 height 8
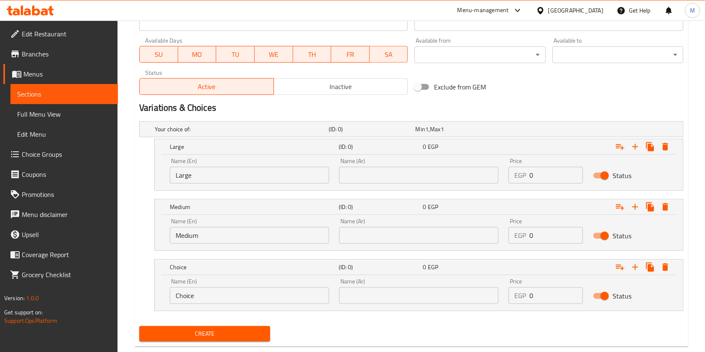
scroll to position [389, 0]
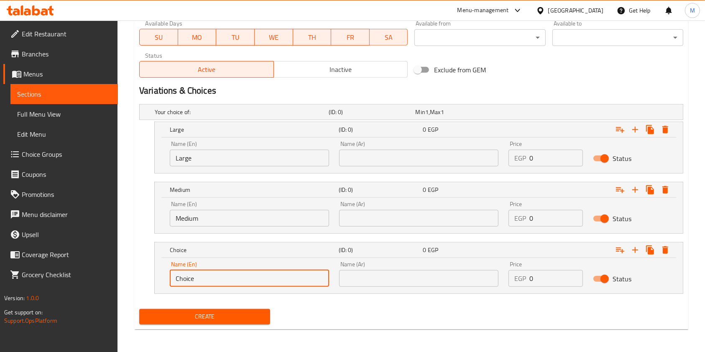
click at [258, 278] on input "Choice" at bounding box center [249, 278] width 159 height 17
type input "small"
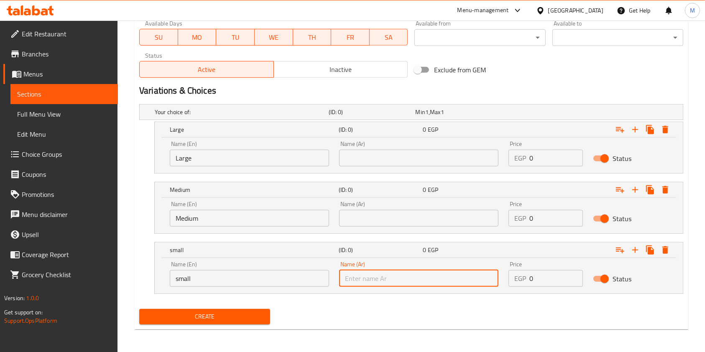
click at [391, 276] on input "text" at bounding box center [418, 278] width 159 height 17
type input "صغير"
click at [415, 216] on input "text" at bounding box center [418, 218] width 159 height 17
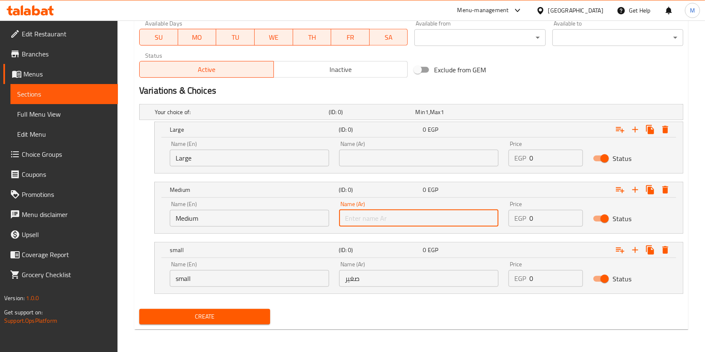
type input "وسط"
click at [388, 163] on input "text" at bounding box center [418, 158] width 159 height 17
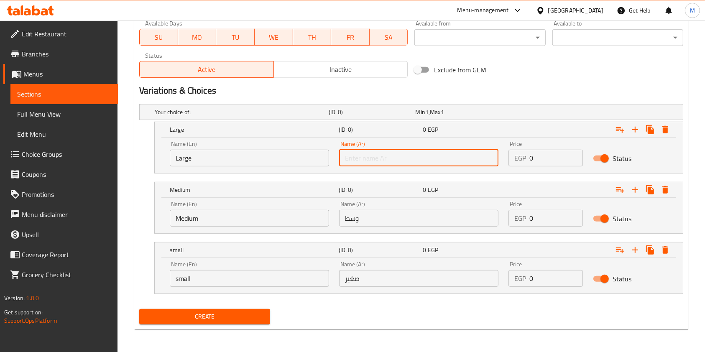
type input "كبير"
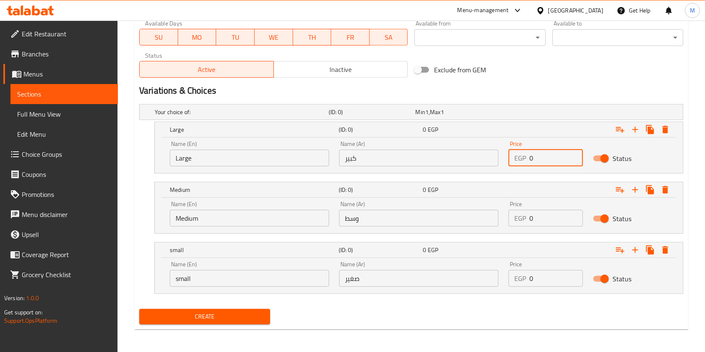
click at [549, 157] on input "0" at bounding box center [556, 158] width 54 height 17
click at [536, 281] on input "0" at bounding box center [556, 278] width 54 height 17
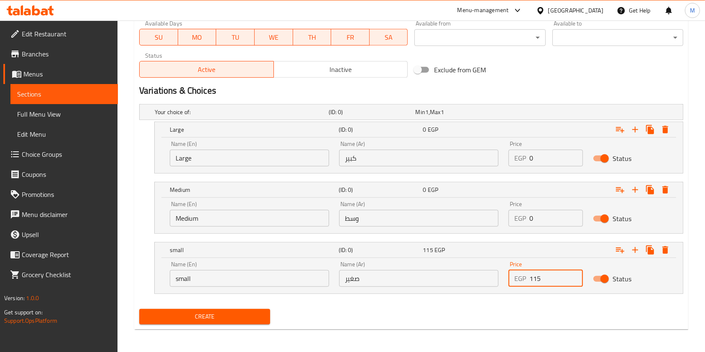
type input "115"
click at [547, 224] on input "0" at bounding box center [556, 218] width 54 height 17
type input "145"
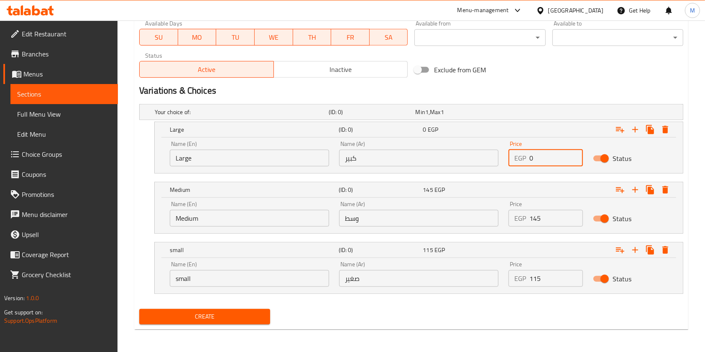
click at [537, 156] on input "0" at bounding box center [556, 158] width 54 height 17
type input "175"
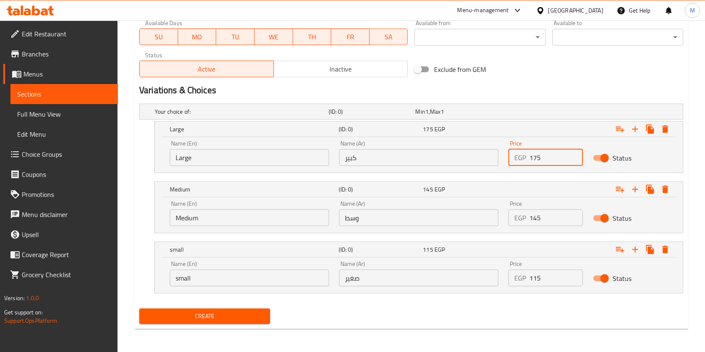
click at [242, 317] on span "Create" at bounding box center [204, 316] width 117 height 10
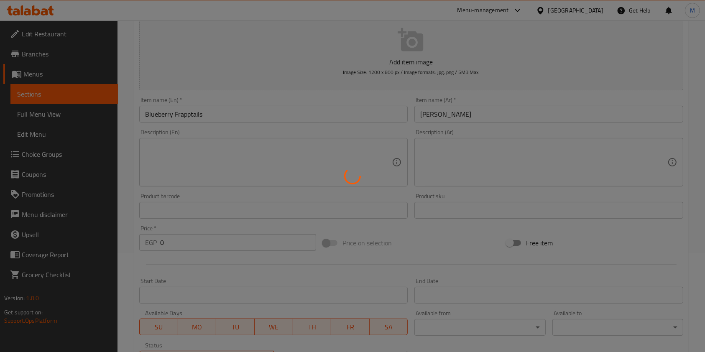
scroll to position [0, 0]
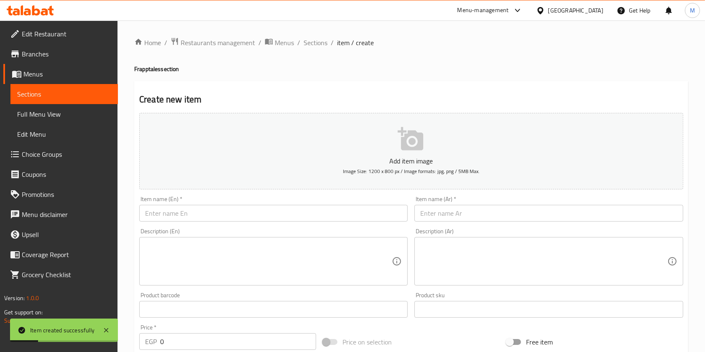
click at [473, 220] on div "Item name (Ar)   * Item name (Ar) *" at bounding box center [548, 209] width 275 height 32
click at [470, 218] on input "text" at bounding box center [548, 213] width 268 height 17
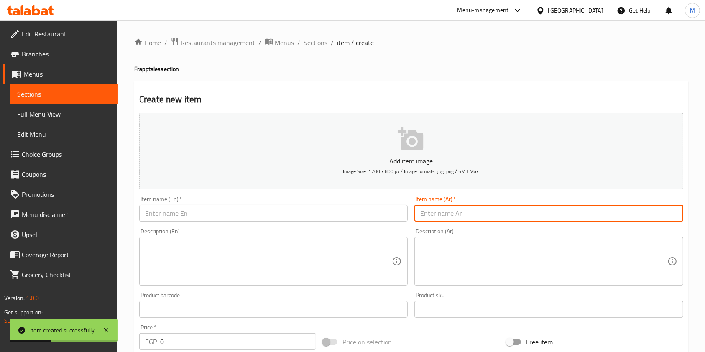
paste input "فرابتيلز توت الأحمر"
type input "فرابتيلز توت الأحمر"
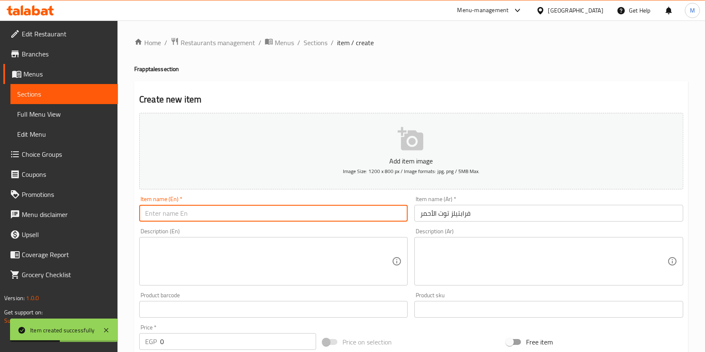
click at [348, 222] on input "text" at bounding box center [273, 213] width 268 height 17
paste input "Raspberry Frapptails"
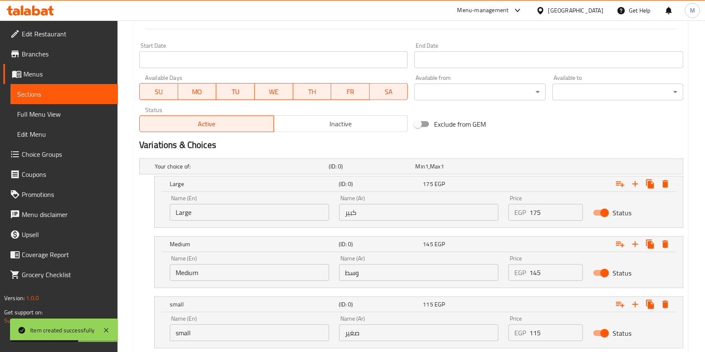
scroll to position [389, 0]
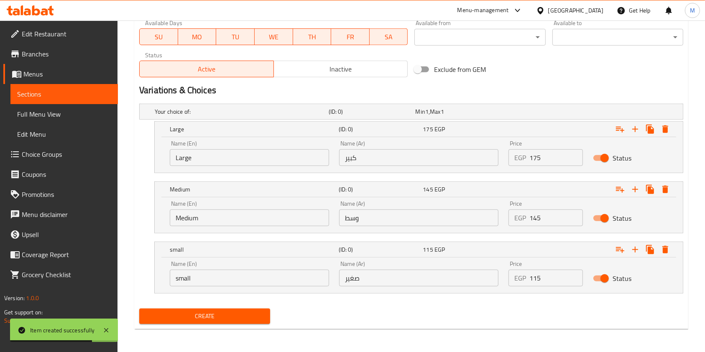
type input "Raspberry Frapptails"
click at [223, 161] on input "Large" at bounding box center [249, 157] width 159 height 17
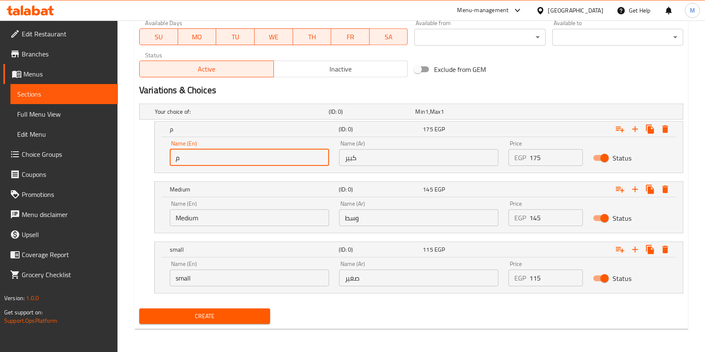
type input "م"
click at [358, 161] on input "كبير" at bounding box center [418, 157] width 159 height 17
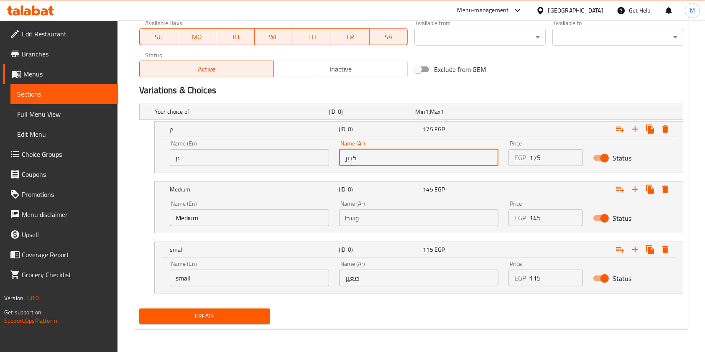
type input "كبير"
click at [389, 212] on input "وسط" at bounding box center [418, 217] width 159 height 17
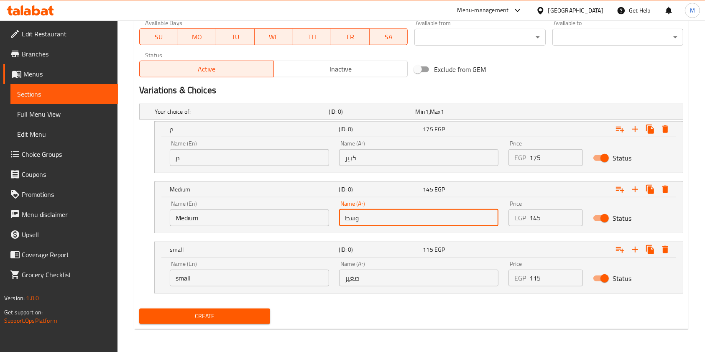
type input "وسط"
click at [406, 271] on input "صغير" at bounding box center [418, 278] width 159 height 17
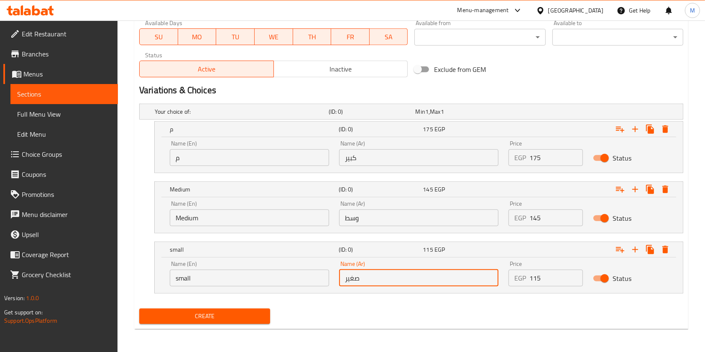
type input "صغير"
click at [277, 280] on input "small" at bounding box center [249, 278] width 159 height 17
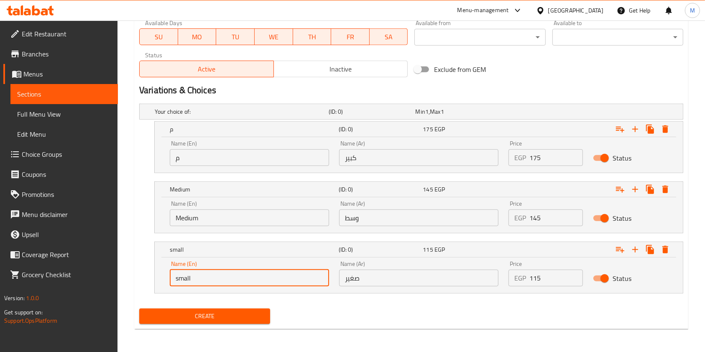
click at [277, 279] on input "small" at bounding box center [249, 278] width 159 height 17
type input "س"
type input "small"
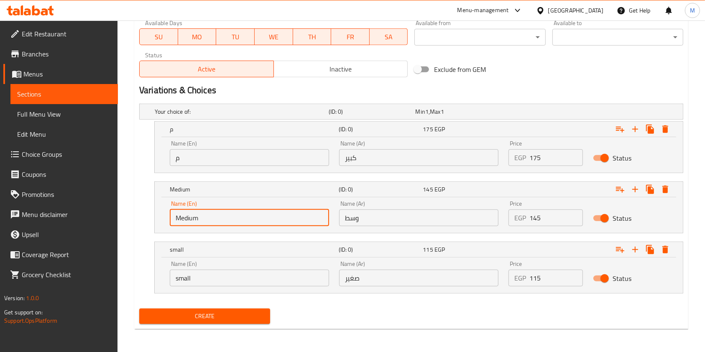
click at [239, 223] on input "Medium" at bounding box center [249, 217] width 159 height 17
type input "Medium"
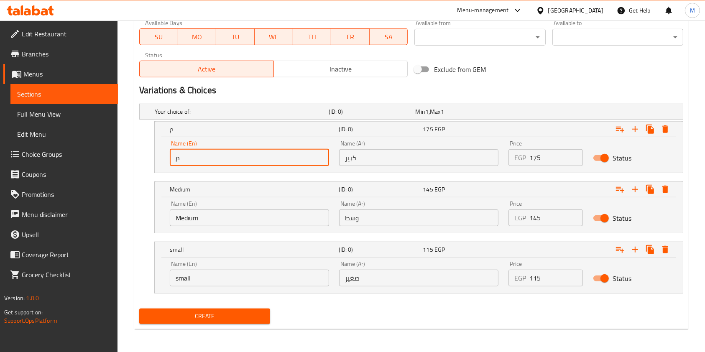
click at [206, 153] on input "م" at bounding box center [249, 157] width 159 height 17
type input "Large"
click at [545, 162] on input "175" at bounding box center [556, 157] width 54 height 17
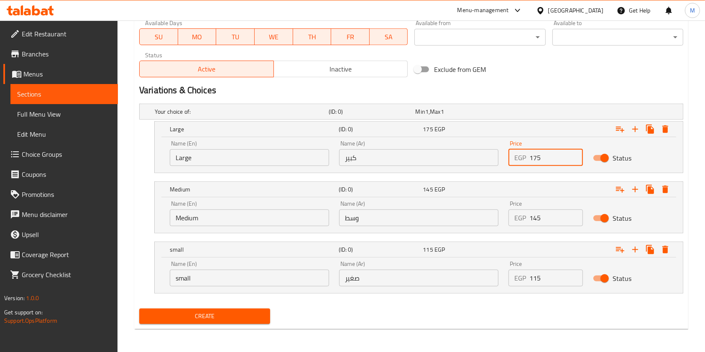
click at [545, 162] on input "175" at bounding box center [556, 157] width 54 height 17
type input "175"
click at [532, 219] on input "145" at bounding box center [556, 217] width 54 height 17
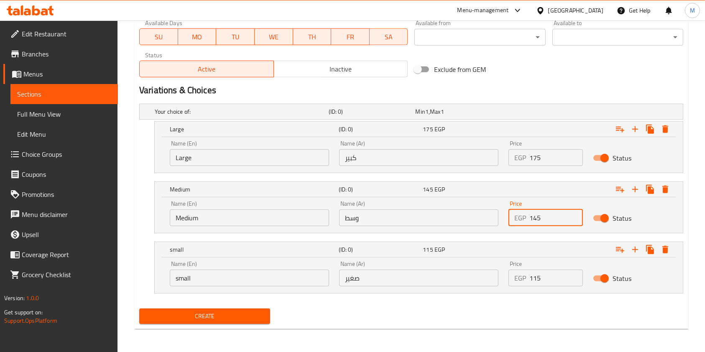
click at [532, 219] on input "145" at bounding box center [556, 217] width 54 height 17
type input "145"
click at [548, 273] on input "115" at bounding box center [556, 278] width 54 height 17
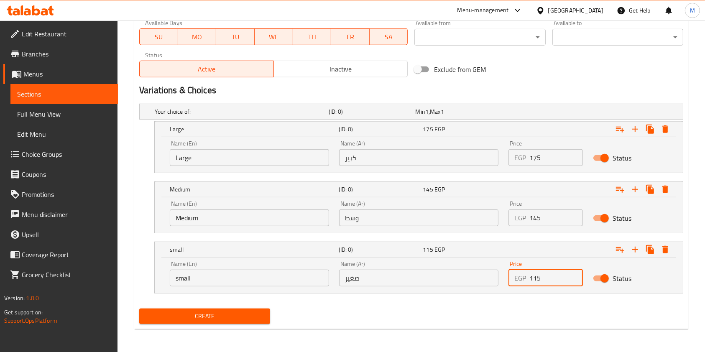
type input "115"
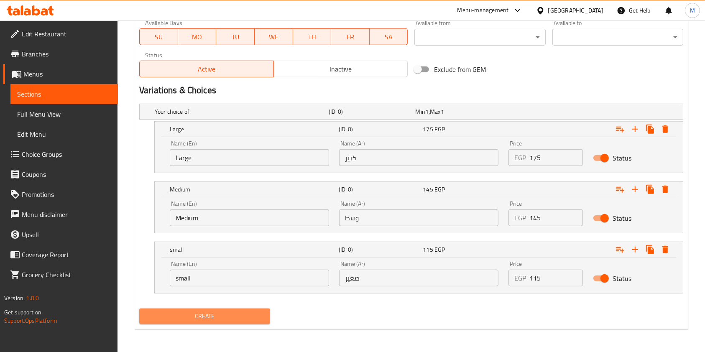
click at [255, 316] on span "Create" at bounding box center [204, 316] width 117 height 10
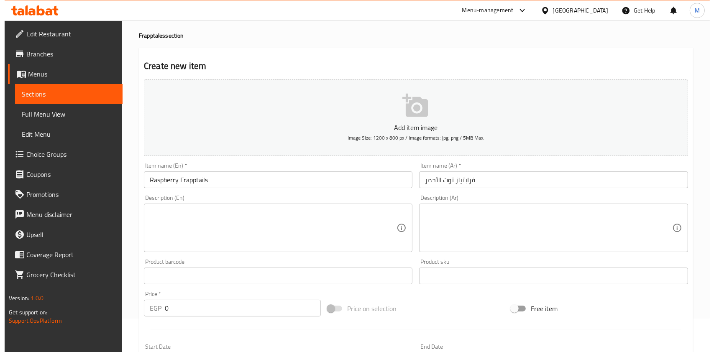
scroll to position [0, 0]
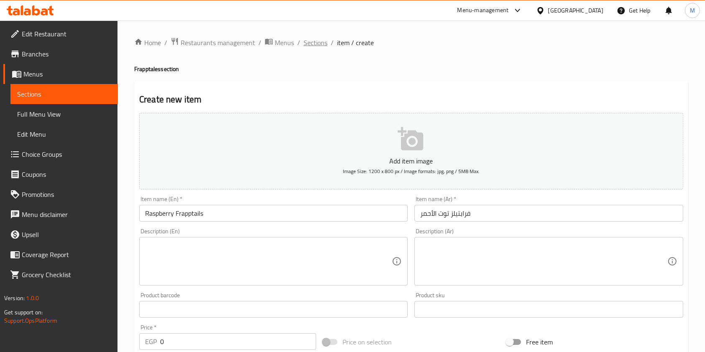
click at [324, 45] on span "Sections" at bounding box center [316, 43] width 24 height 10
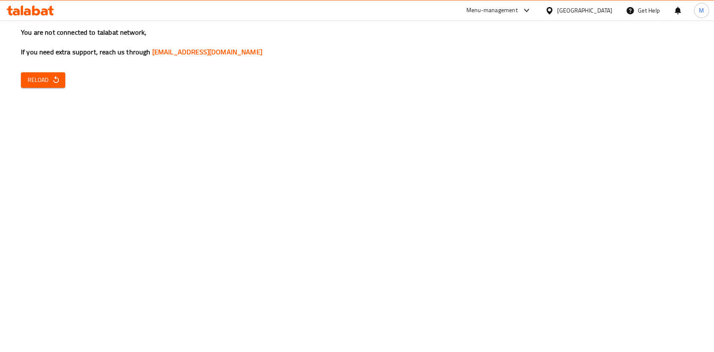
click at [17, 8] on icon at bounding box center [30, 10] width 47 height 10
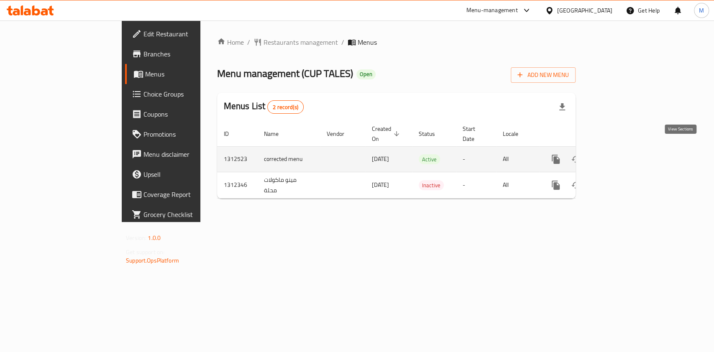
click at [626, 149] on link "enhanced table" at bounding box center [616, 159] width 20 height 20
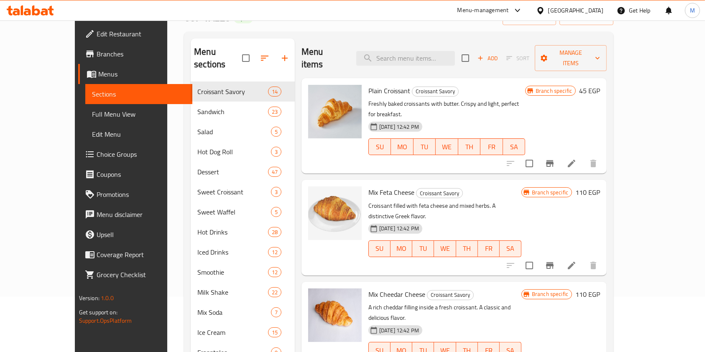
scroll to position [120, 0]
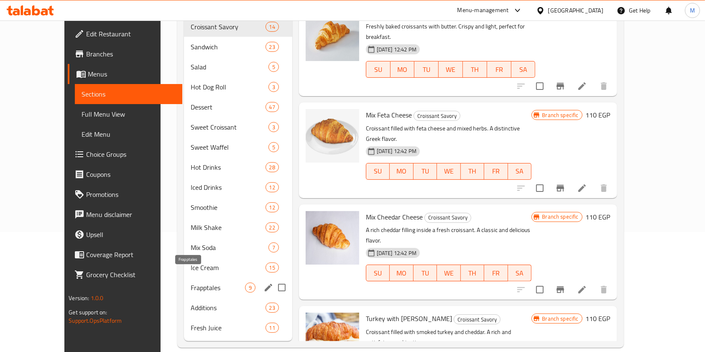
click at [191, 283] on span "Frapptales" at bounding box center [218, 288] width 54 height 10
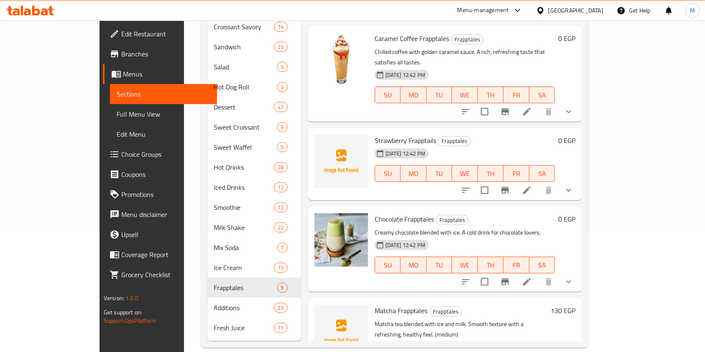
scroll to position [395, 0]
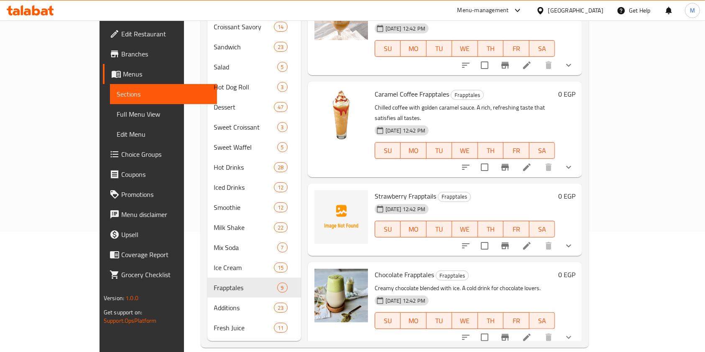
click at [579, 236] on button "show more" at bounding box center [569, 246] width 20 height 20
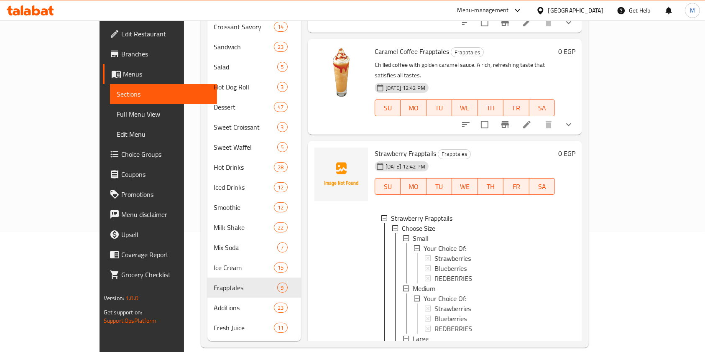
scroll to position [506, 0]
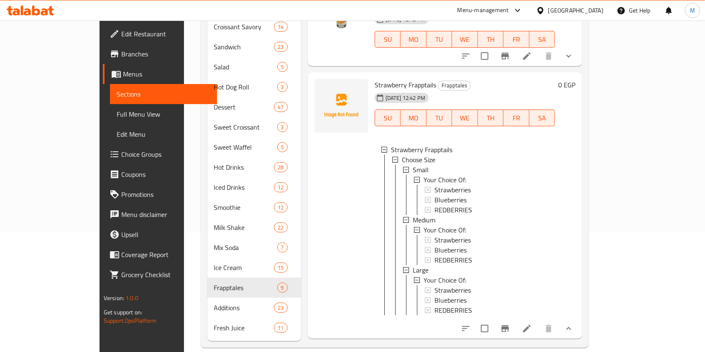
click at [574, 324] on icon "show more" at bounding box center [569, 329] width 10 height 10
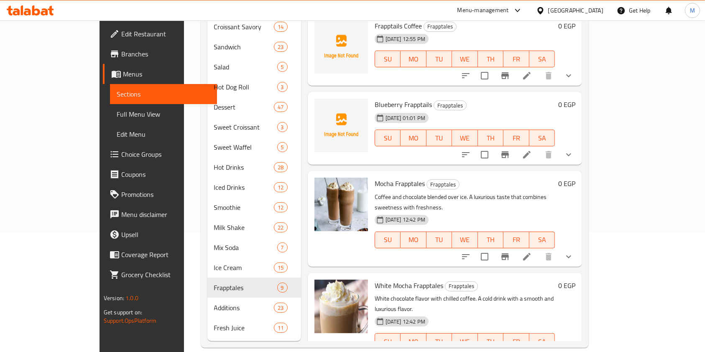
scroll to position [64, 0]
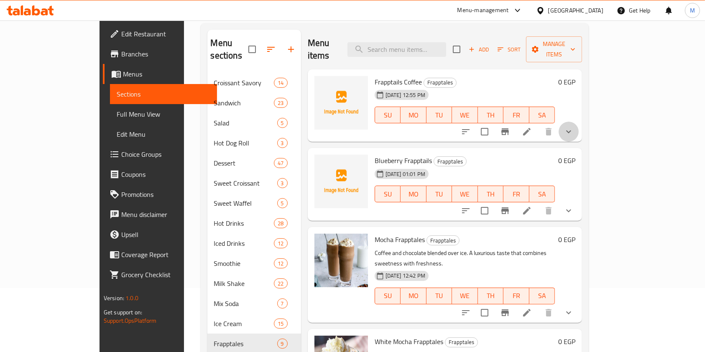
click at [579, 122] on button "show more" at bounding box center [569, 132] width 20 height 20
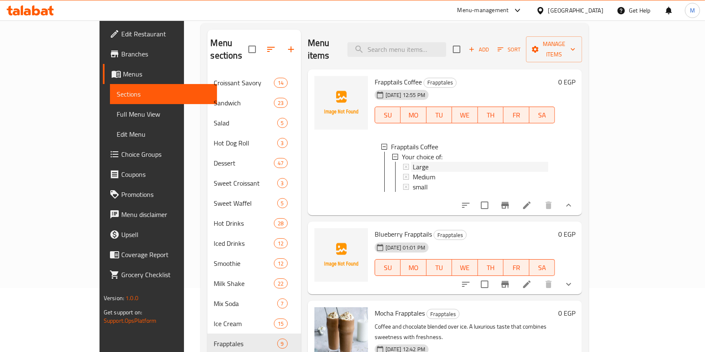
click at [452, 162] on div "Large" at bounding box center [480, 167] width 135 height 10
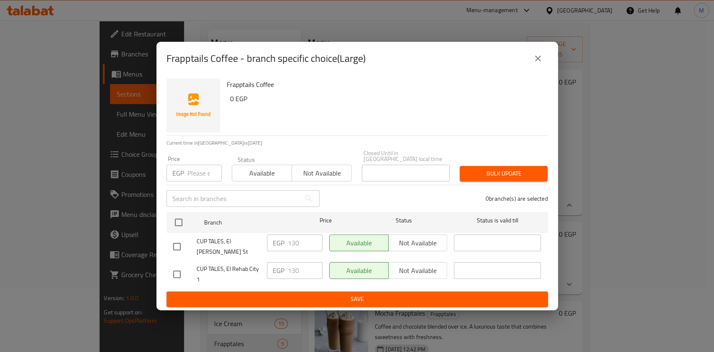
click at [545, 66] on button "close" at bounding box center [538, 59] width 20 height 20
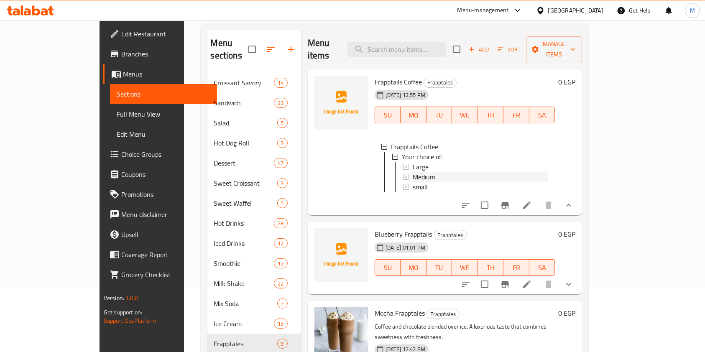
click at [433, 172] on div "Medium" at bounding box center [480, 177] width 135 height 10
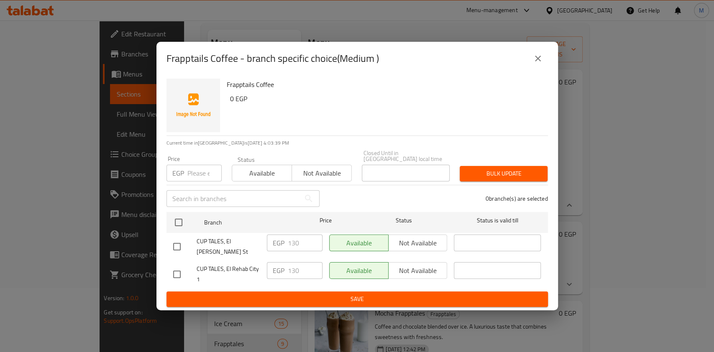
drag, startPoint x: 544, startPoint y: 64, endPoint x: 539, endPoint y: 69, distance: 7.4
click at [543, 64] on button "close" at bounding box center [538, 59] width 20 height 20
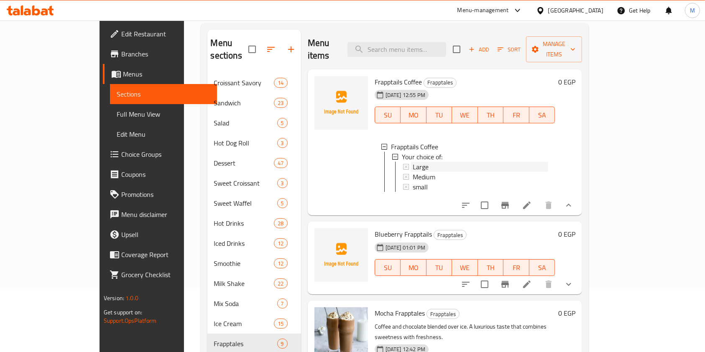
click at [431, 162] on div "Large" at bounding box center [480, 167] width 135 height 10
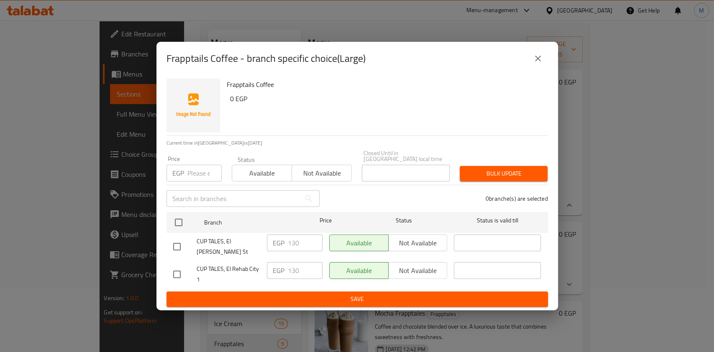
drag, startPoint x: 522, startPoint y: 71, endPoint x: 533, endPoint y: 66, distance: 12.0
click at [523, 69] on div "Frapptails Coffee - branch specific choice(Large)" at bounding box center [356, 59] width 381 height 20
click at [533, 64] on icon "close" at bounding box center [538, 59] width 10 height 10
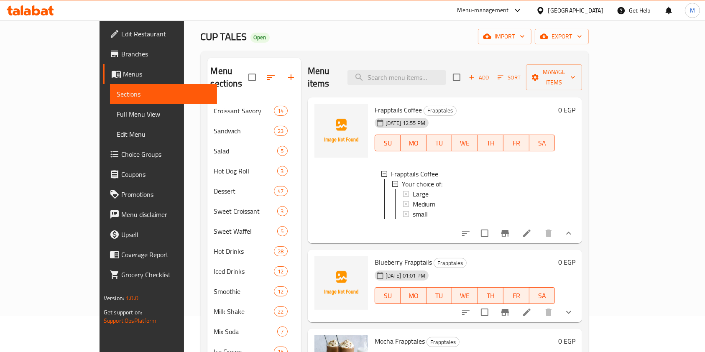
scroll to position [0, 0]
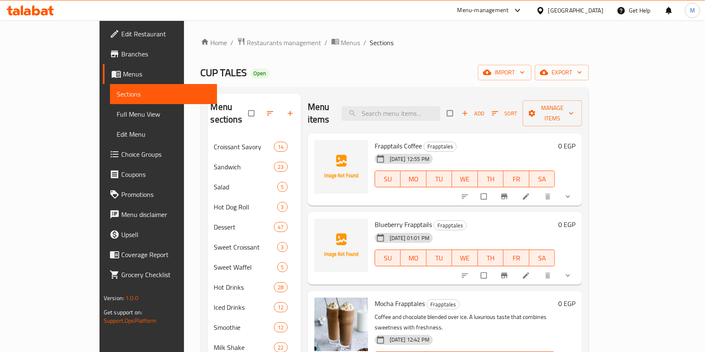
click at [484, 109] on span "Add" at bounding box center [473, 114] width 23 height 10
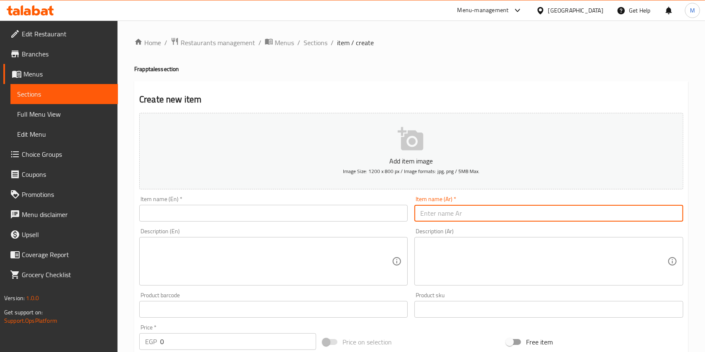
click at [489, 206] on input "text" at bounding box center [548, 213] width 268 height 17
paste input "فرابتيلز توت الأحمر"
type input "فرابتيلز توت الأحمر"
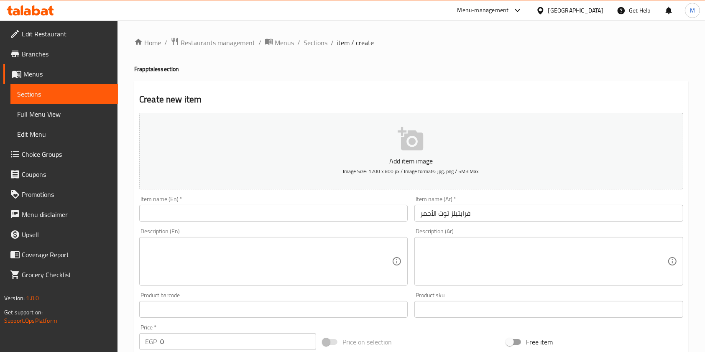
click at [340, 225] on div "Item name (En)   * Item name (En) *" at bounding box center [273, 209] width 275 height 32
click at [337, 219] on input "text" at bounding box center [273, 213] width 268 height 17
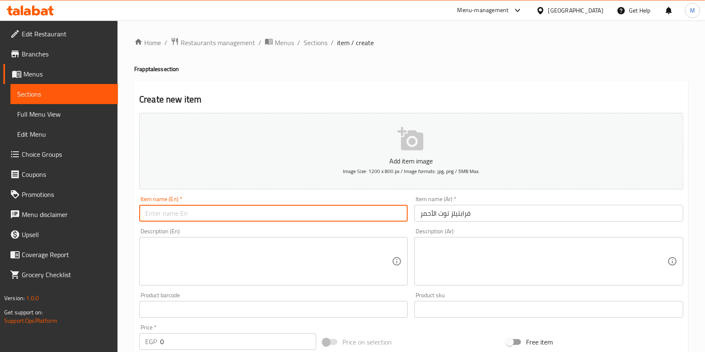
paste input "Raspberry Frapptails"
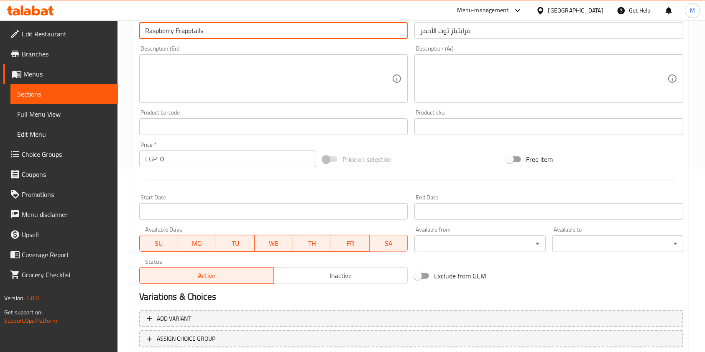
scroll to position [223, 0]
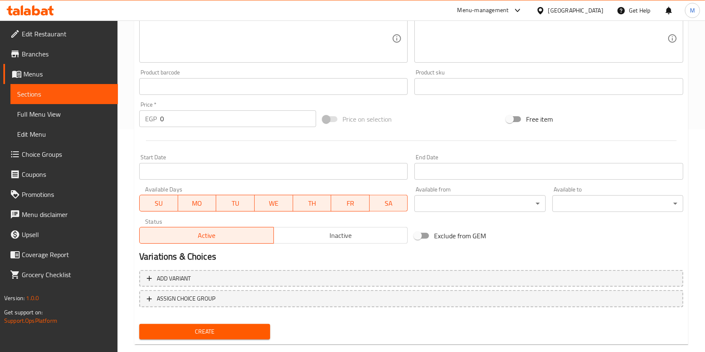
type input "Raspberry Frapptails"
click at [172, 113] on input "0" at bounding box center [238, 118] width 156 height 17
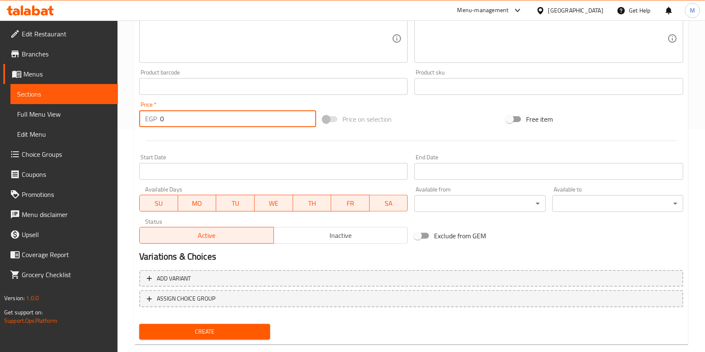
click at [172, 113] on input "0" at bounding box center [238, 118] width 156 height 17
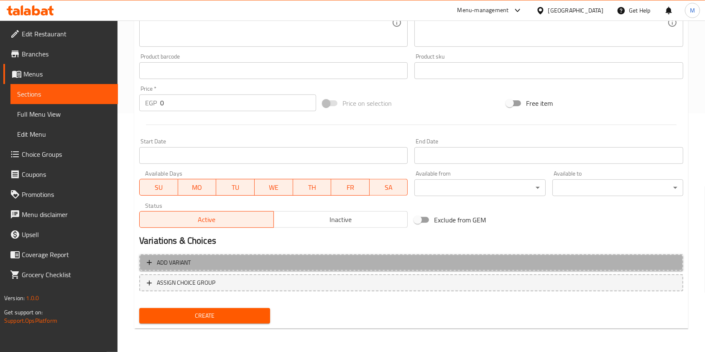
click at [505, 255] on button "Add variant" at bounding box center [411, 262] width 544 height 17
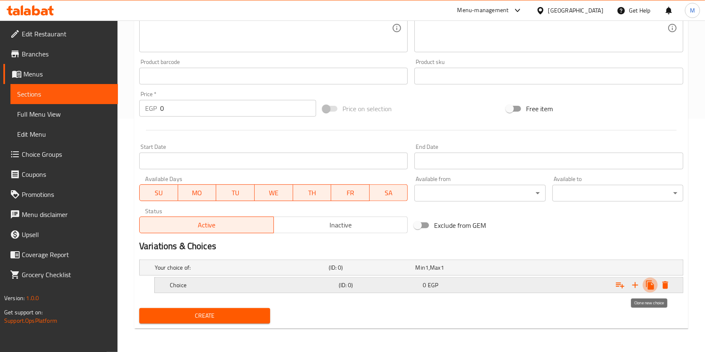
click at [648, 284] on icon "Expand" at bounding box center [650, 285] width 8 height 9
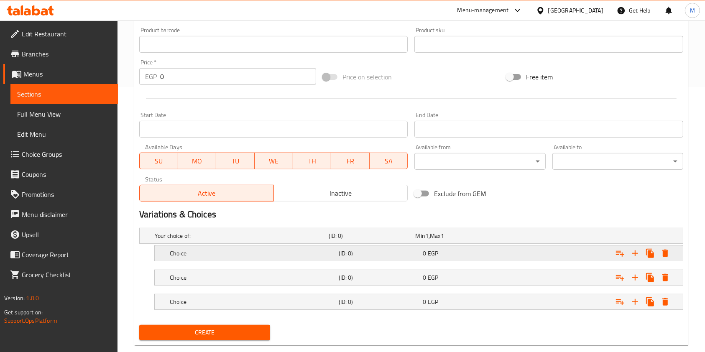
scroll to position [281, 0]
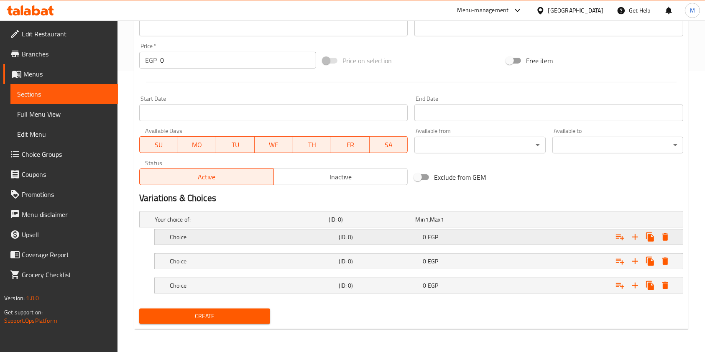
click at [320, 236] on h5 "Choice" at bounding box center [253, 237] width 166 height 8
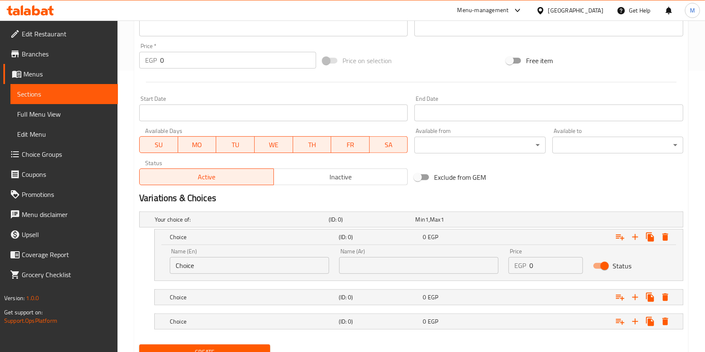
click at [217, 264] on input "Choice" at bounding box center [249, 265] width 159 height 17
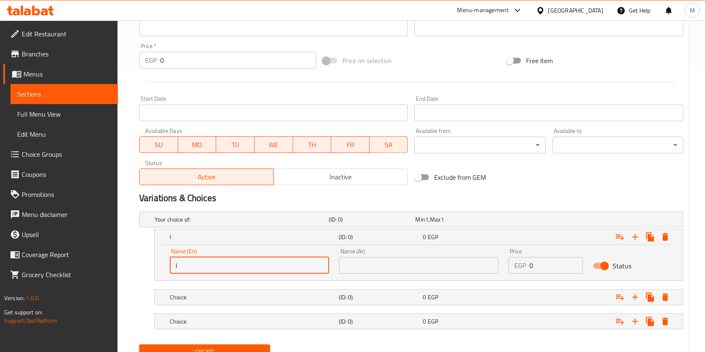
type input "Large"
click at [235, 291] on div "Choice" at bounding box center [252, 297] width 169 height 12
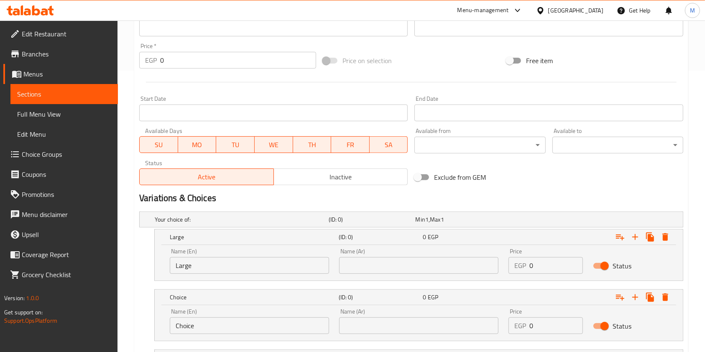
scroll to position [353, 0]
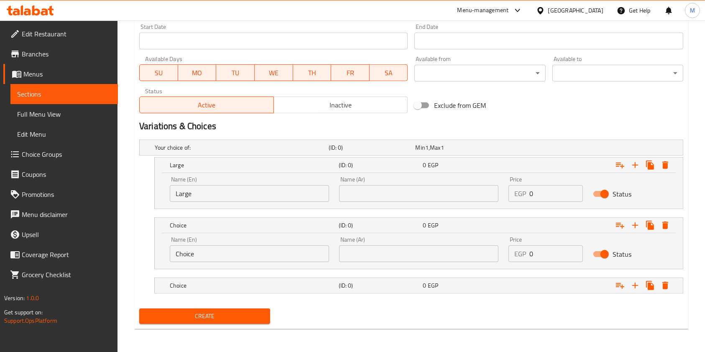
click at [222, 257] on input "Choice" at bounding box center [249, 253] width 159 height 17
type input "medium"
click at [225, 280] on div "Choice" at bounding box center [252, 286] width 169 height 12
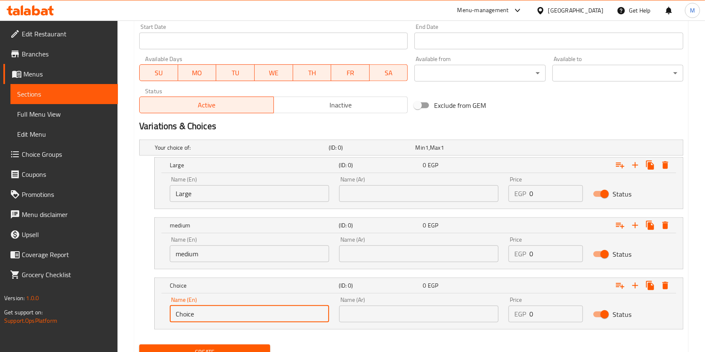
click at [275, 311] on input "Choice" at bounding box center [249, 314] width 159 height 17
type input "small"
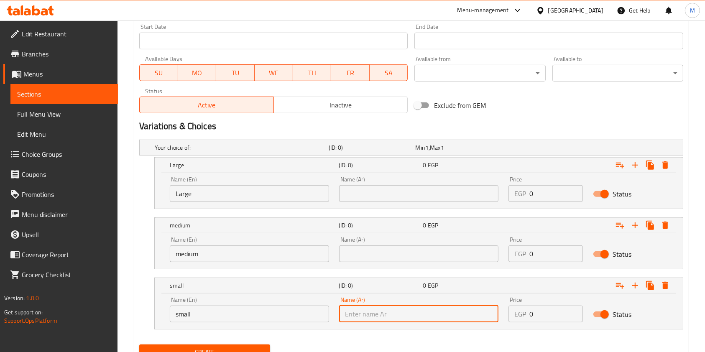
click at [391, 306] on input "text" at bounding box center [418, 314] width 159 height 17
type input "صغير"
click at [376, 250] on input "text" at bounding box center [418, 253] width 159 height 17
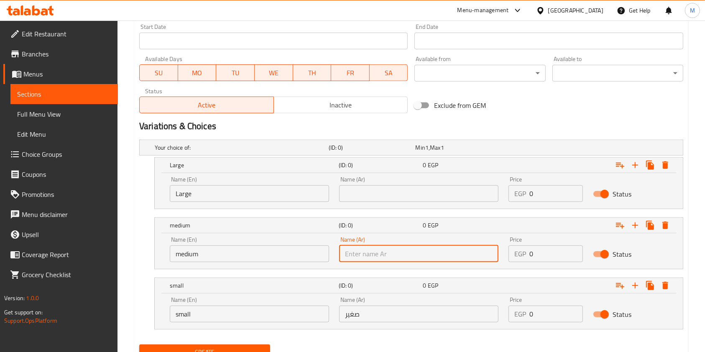
type input "وسط"
click at [384, 202] on div "Name (Ar) Name (Ar)" at bounding box center [418, 189] width 169 height 36
click at [386, 195] on input "text" at bounding box center [418, 193] width 159 height 17
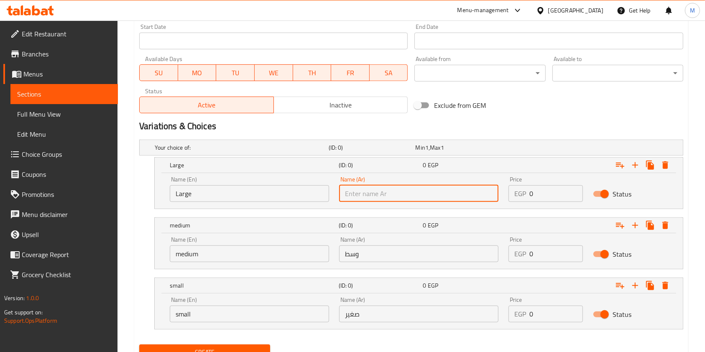
type input "كبير"
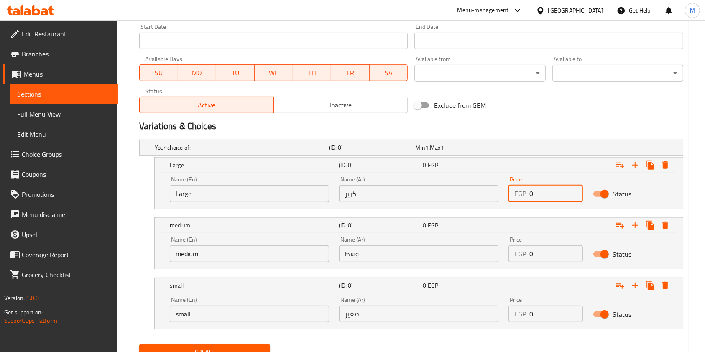
click at [547, 192] on input "0" at bounding box center [556, 193] width 54 height 17
type input "175"
click at [543, 259] on input "0" at bounding box center [556, 253] width 54 height 17
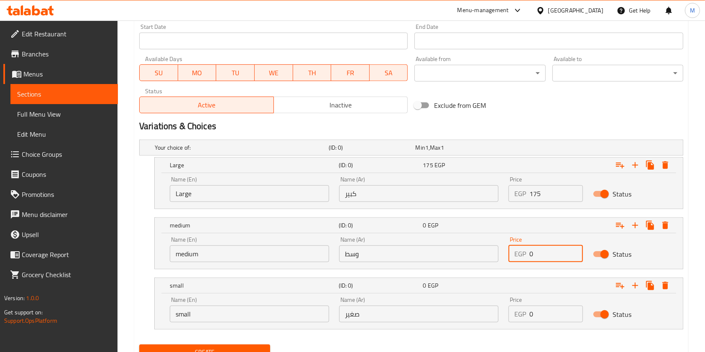
click at [543, 259] on input "0" at bounding box center [556, 253] width 54 height 17
type input "145"
click at [542, 309] on input "0" at bounding box center [556, 314] width 54 height 17
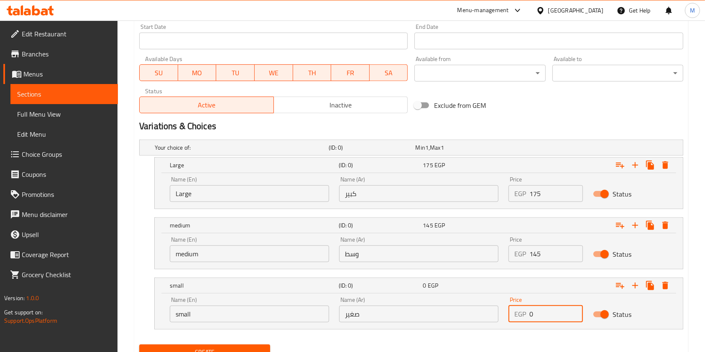
click at [542, 309] on input "0" at bounding box center [556, 314] width 54 height 17
type input "115"
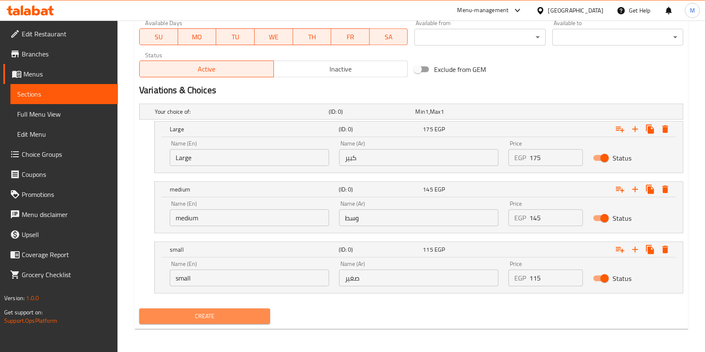
click at [264, 317] on button "Create" at bounding box center [204, 316] width 131 height 15
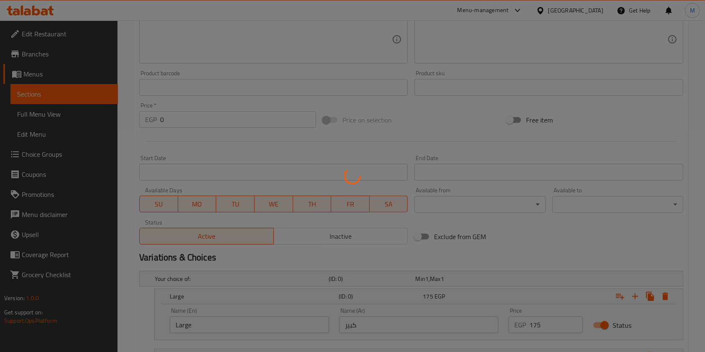
scroll to position [0, 0]
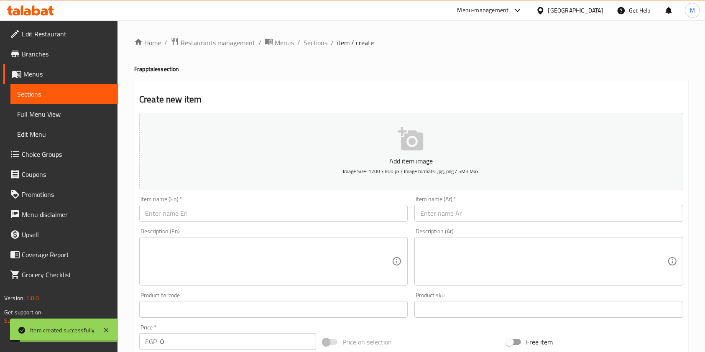
click at [312, 39] on span "Sections" at bounding box center [316, 43] width 24 height 10
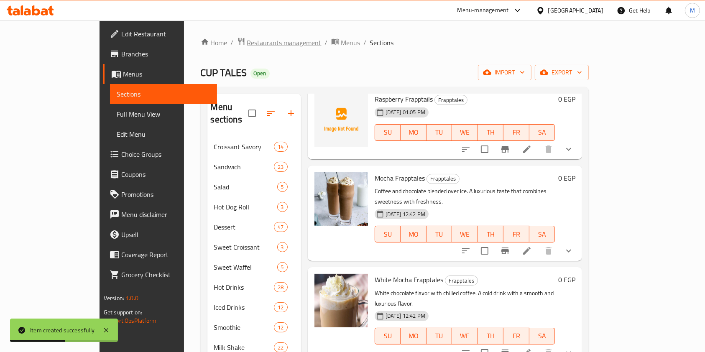
scroll to position [223, 0]
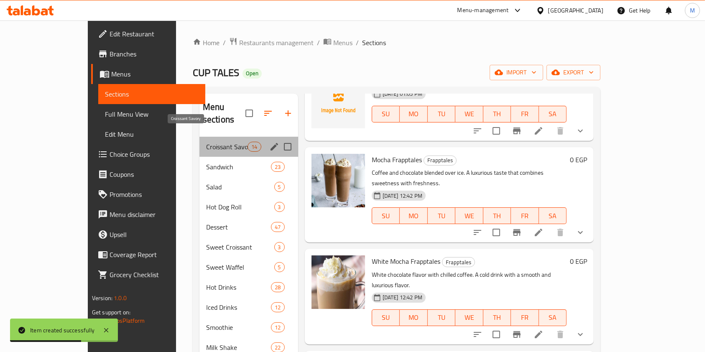
click at [206, 142] on span "Croissant Savory" at bounding box center [227, 147] width 42 height 10
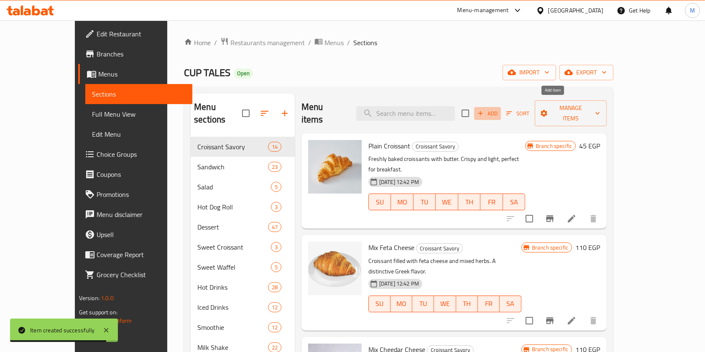
click at [499, 110] on span "Add" at bounding box center [487, 114] width 23 height 10
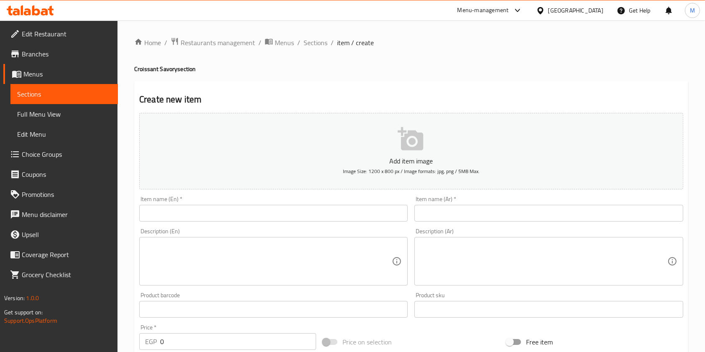
click at [284, 209] on input "text" at bounding box center [273, 213] width 268 height 17
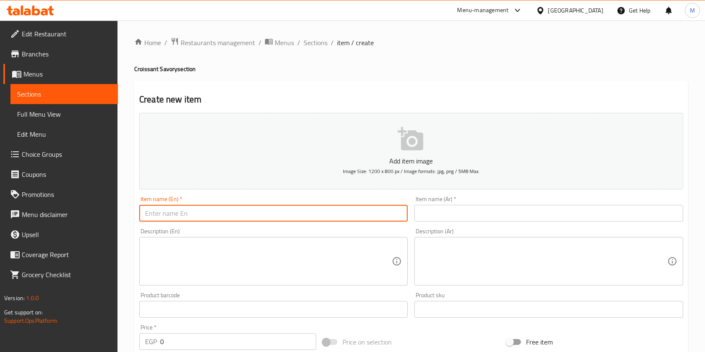
click at [458, 206] on input "text" at bounding box center [548, 213] width 268 height 17
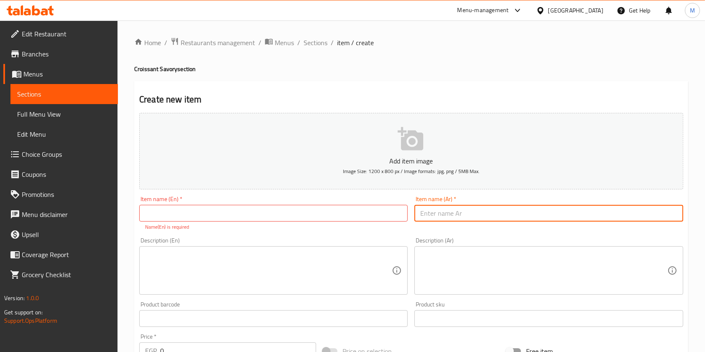
paste input "كرواسون ميكس جبنه شيدر كرواسون بنى"
click at [510, 217] on input "كرواسون ميكس جبنه شيدر كرواسون بنى" at bounding box center [548, 213] width 268 height 17
drag, startPoint x: 458, startPoint y: 218, endPoint x: 422, endPoint y: 215, distance: 36.1
click at [422, 215] on input "كرواسون بني ميكس جبنه شيدر كرواسون بنى" at bounding box center [548, 213] width 268 height 17
type input "كرواسون بني ميكس جبنه شيدر"
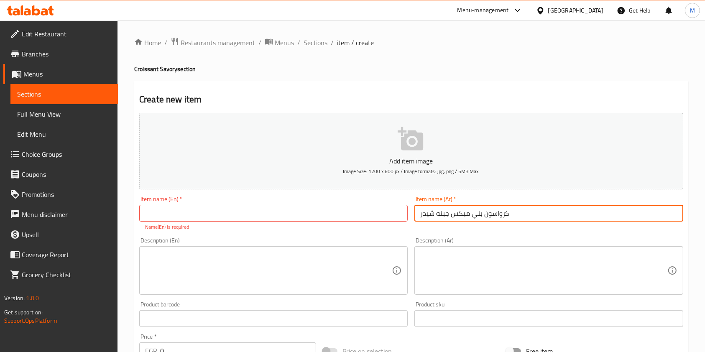
click at [240, 206] on input "text" at bounding box center [273, 213] width 268 height 17
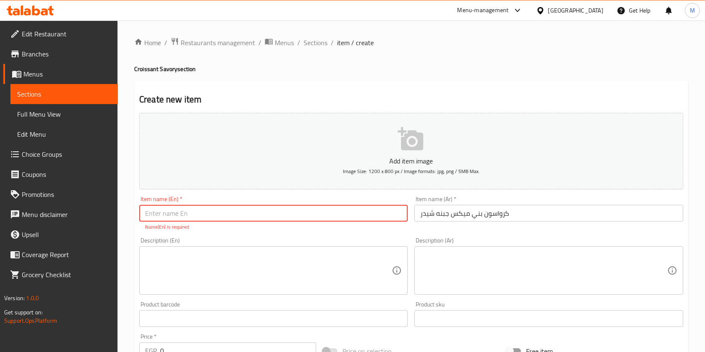
paste input "⁠mix cheddar cheese brown croissant"
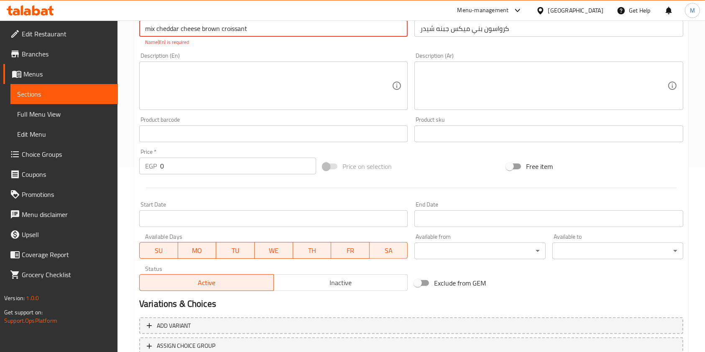
scroll to position [248, 0]
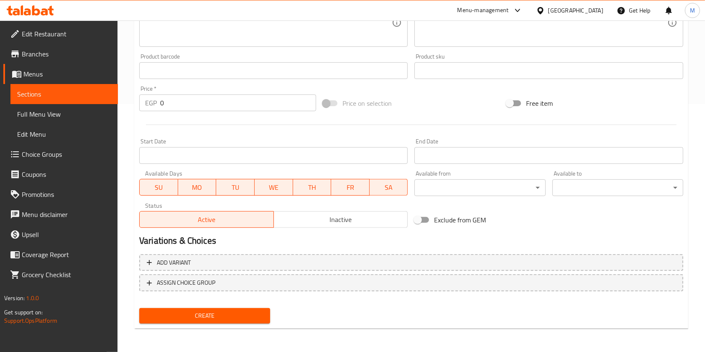
type input "⁠mix cheddar cheese brown croissant"
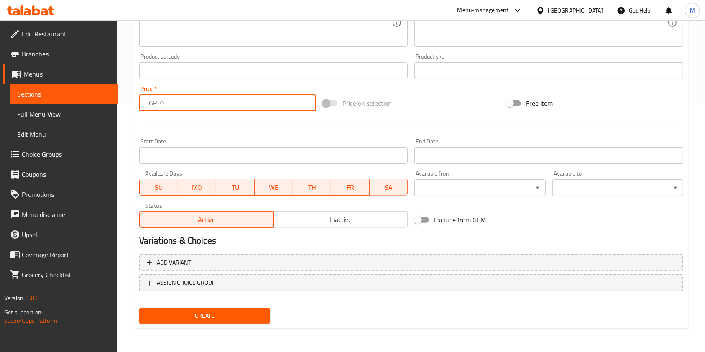
click at [174, 106] on input "0" at bounding box center [238, 103] width 156 height 17
type input "130"
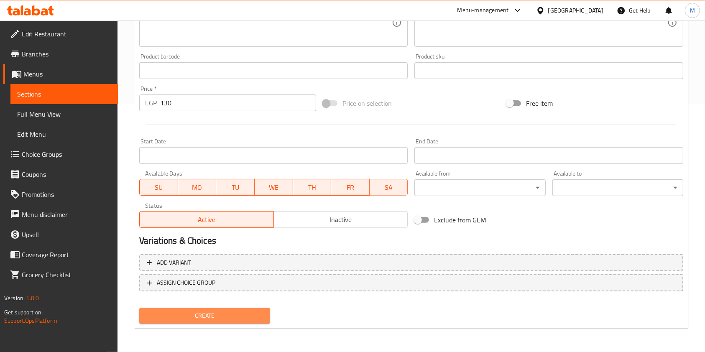
click at [259, 317] on span "Create" at bounding box center [204, 316] width 117 height 10
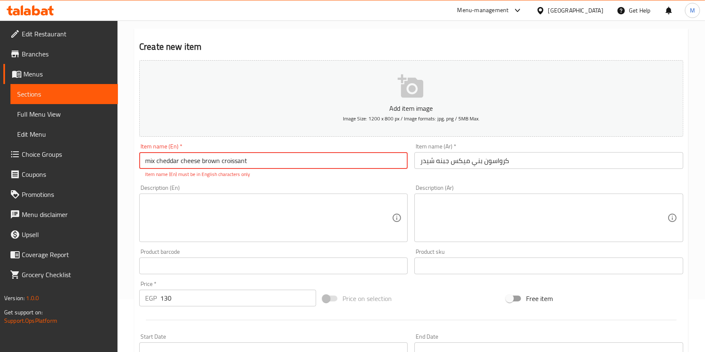
scroll to position [0, 0]
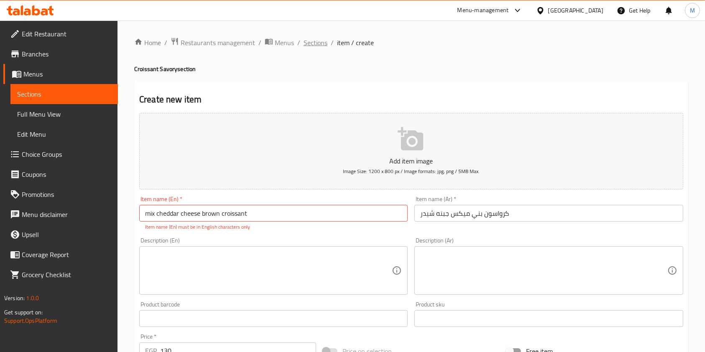
click at [317, 45] on span "Sections" at bounding box center [316, 43] width 24 height 10
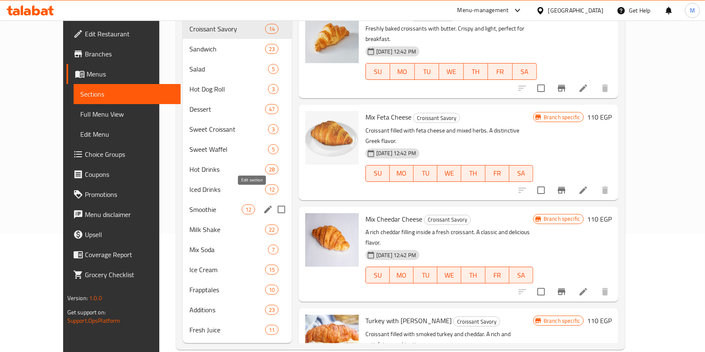
scroll to position [120, 0]
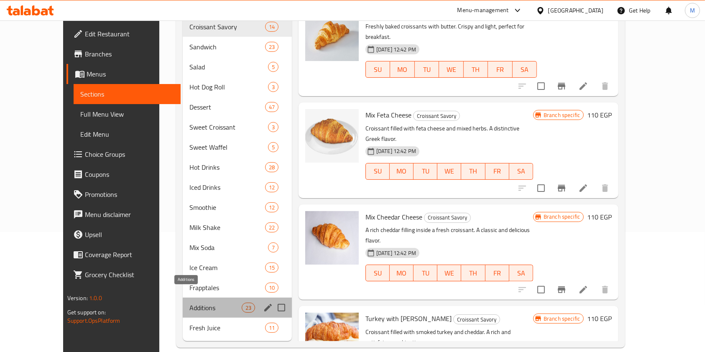
click at [189, 303] on span "Additions" at bounding box center [215, 308] width 52 height 10
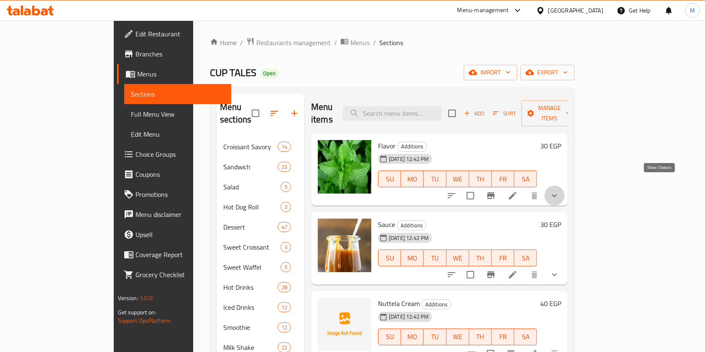
click at [559, 191] on icon "show more" at bounding box center [554, 196] width 10 height 10
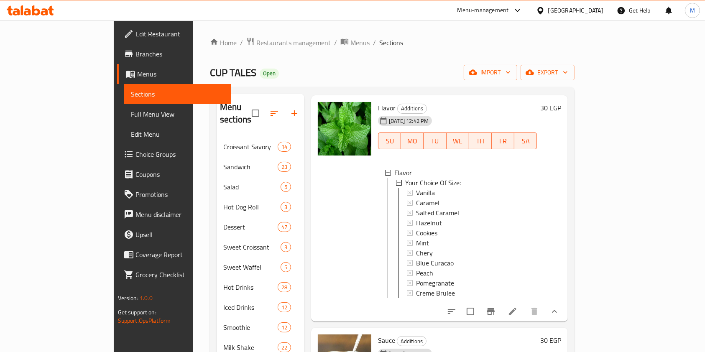
scroll to position [56, 0]
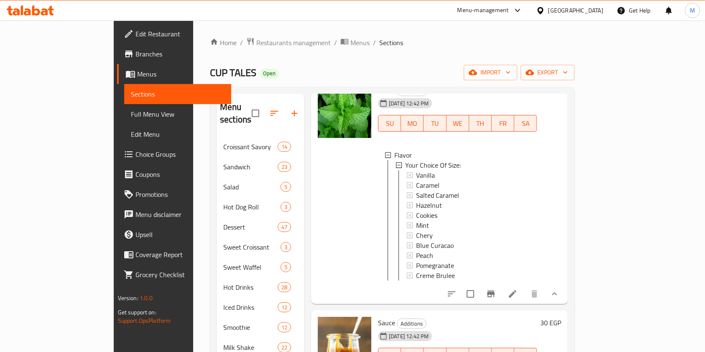
click at [524, 291] on li at bounding box center [512, 293] width 23 height 15
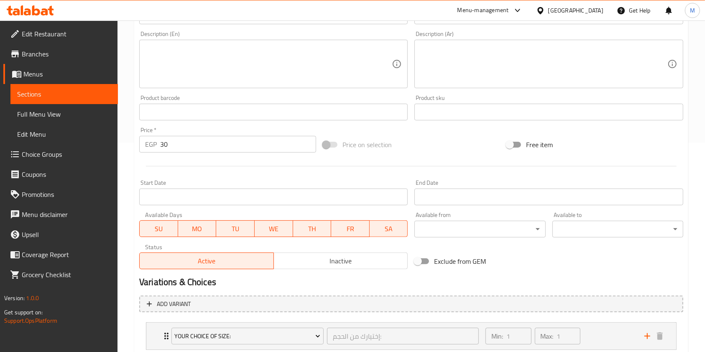
scroll to position [264, 0]
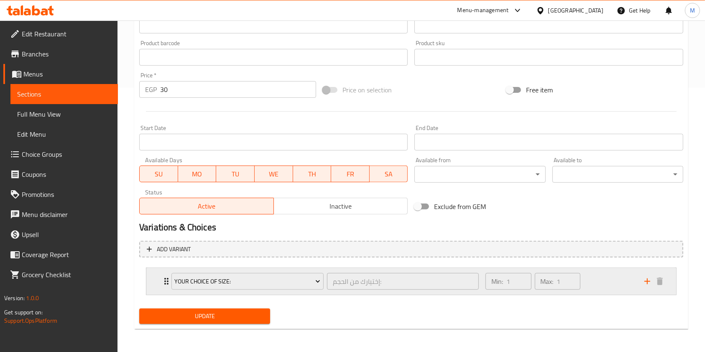
click at [605, 286] on div "Min: 1 ​ Max: 1 ​" at bounding box center [559, 281] width 159 height 27
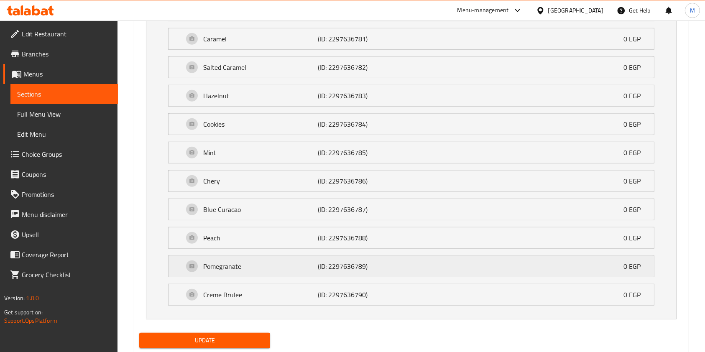
scroll to position [593, 0]
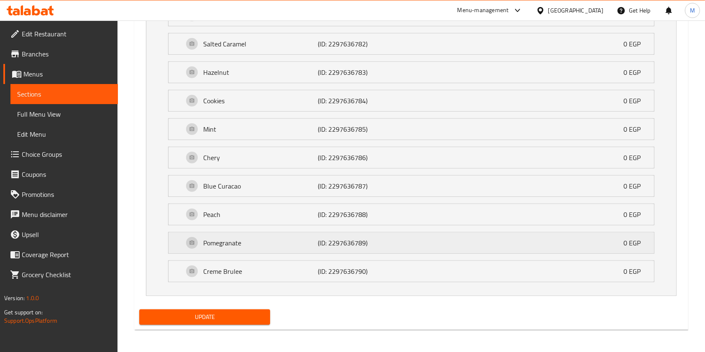
click at [290, 247] on div "Pomegranate (ID: 2297636789) 0 EGP" at bounding box center [414, 242] width 460 height 21
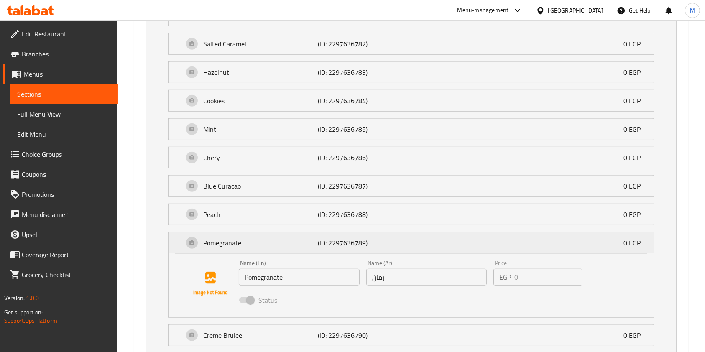
click at [455, 244] on div "Pomegranate (ID: 2297636789) 0 EGP" at bounding box center [414, 242] width 460 height 21
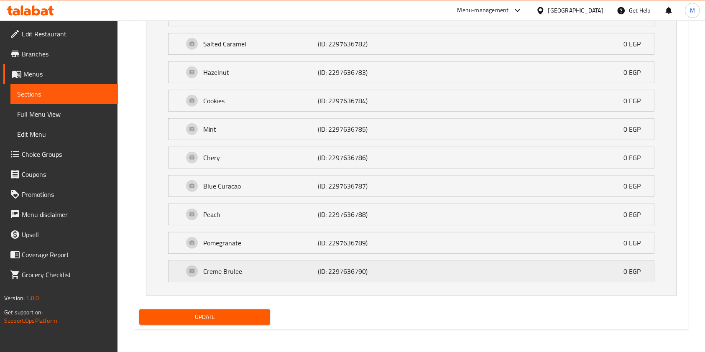
click at [418, 271] on div "Creme Brulee (ID: 2297636790) 0 EGP" at bounding box center [414, 271] width 460 height 21
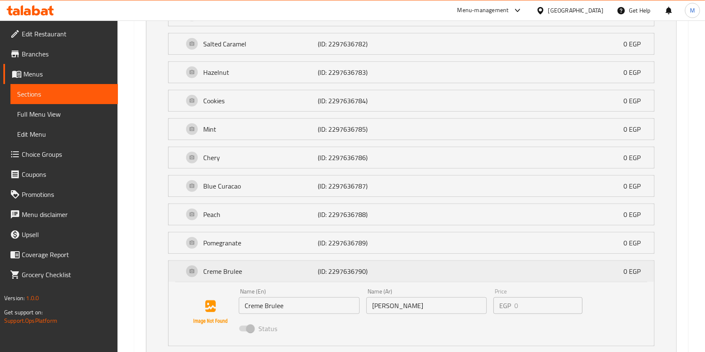
click at [424, 271] on div "Creme Brulee (ID: 2297636790) 0 EGP" at bounding box center [414, 271] width 460 height 21
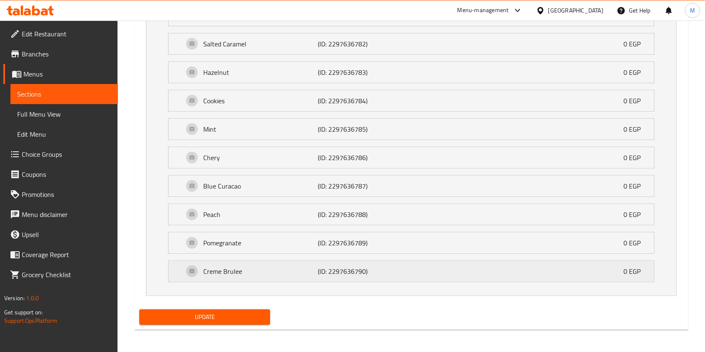
click at [424, 271] on div "Creme Brulee (ID: 2297636790) 0 EGP" at bounding box center [414, 271] width 460 height 21
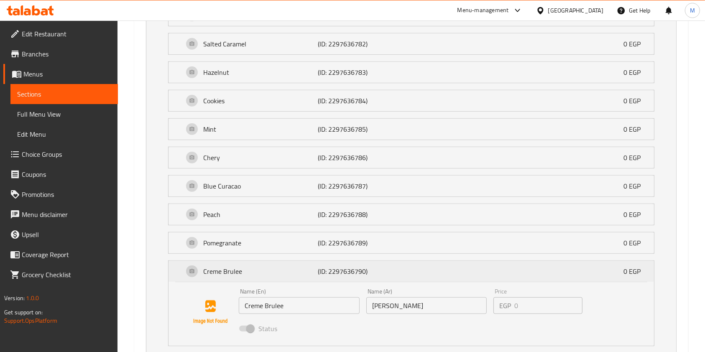
click at [424, 271] on div "Creme Brulee (ID: 2297636790) 0 EGP" at bounding box center [414, 271] width 460 height 21
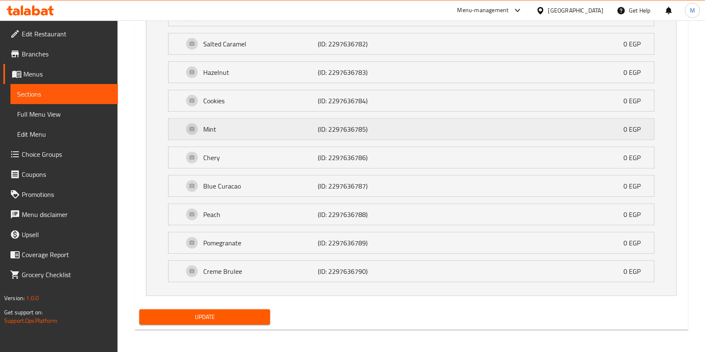
click at [417, 133] on div "Mint (ID: 2297636785) 0 EGP" at bounding box center [414, 129] width 460 height 21
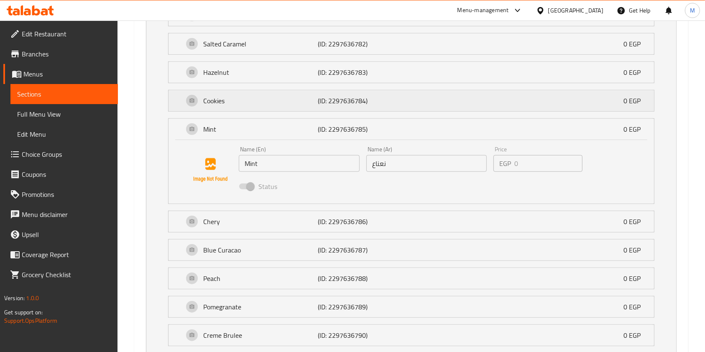
click at [414, 92] on div "Cookies (ID: 2297636784) 0 EGP" at bounding box center [414, 100] width 460 height 21
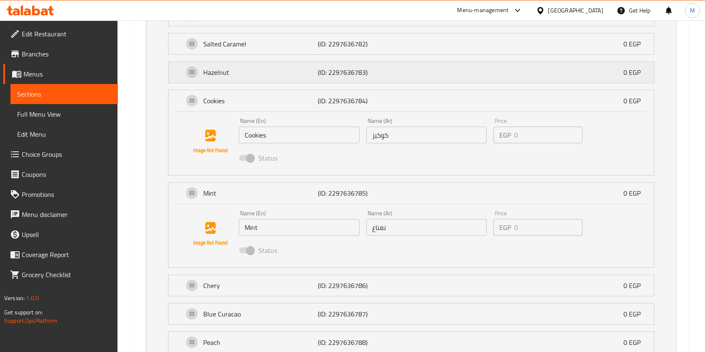
click at [427, 79] on div "Hazelnut (ID: 2297636783) 0 EGP" at bounding box center [414, 72] width 460 height 21
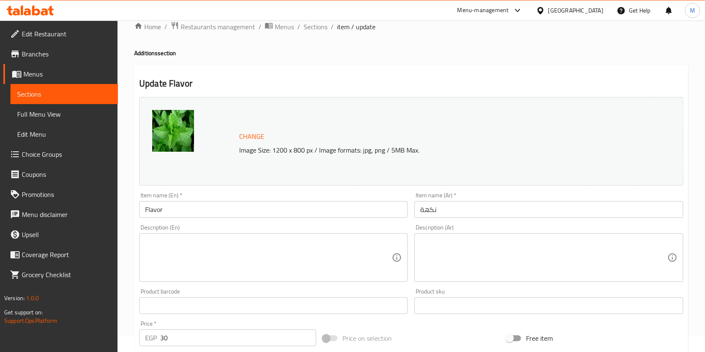
scroll to position [0, 0]
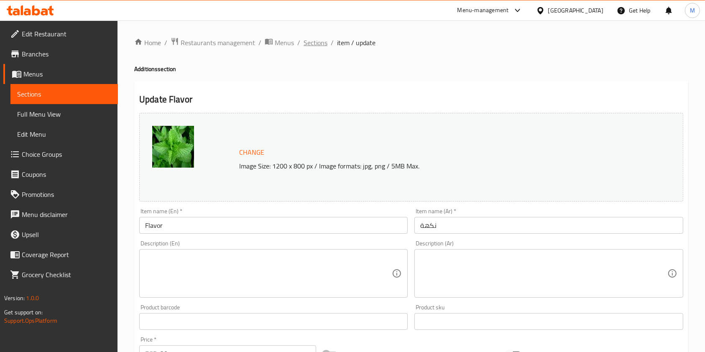
click at [317, 43] on span "Sections" at bounding box center [316, 43] width 24 height 10
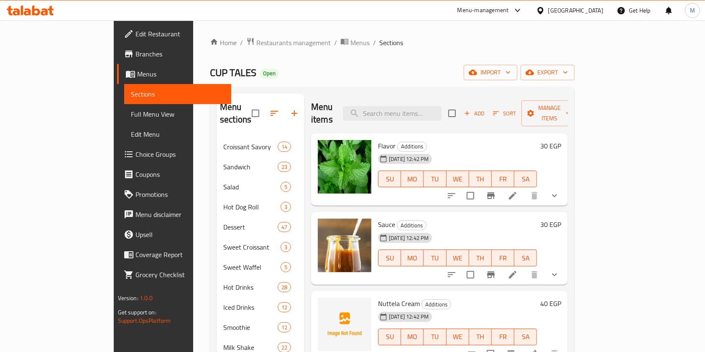
click at [485, 111] on span "Add" at bounding box center [474, 114] width 23 height 10
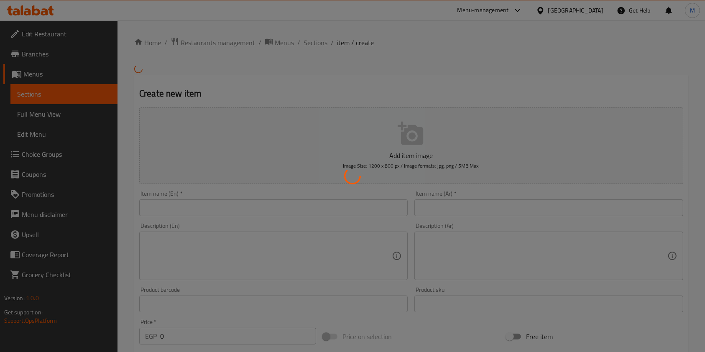
click at [444, 214] on div at bounding box center [352, 176] width 705 height 352
click at [444, 212] on div at bounding box center [352, 176] width 705 height 352
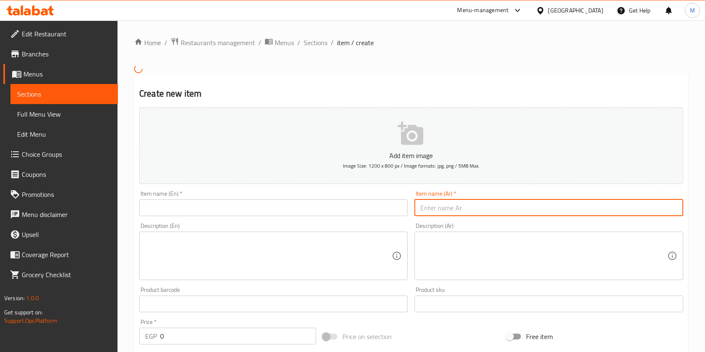
drag, startPoint x: 465, startPoint y: 212, endPoint x: 469, endPoint y: 210, distance: 4.5
click at [465, 212] on input "text" at bounding box center [548, 207] width 268 height 17
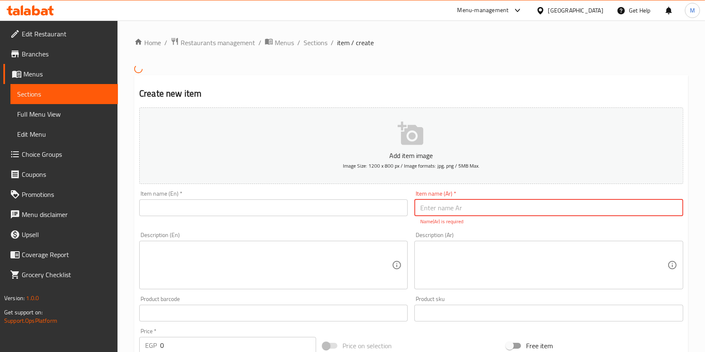
click at [448, 206] on input "text" at bounding box center [548, 207] width 268 height 17
paste input "كراميل شوجر فرى"
type input "كراميل شوجر فرى"
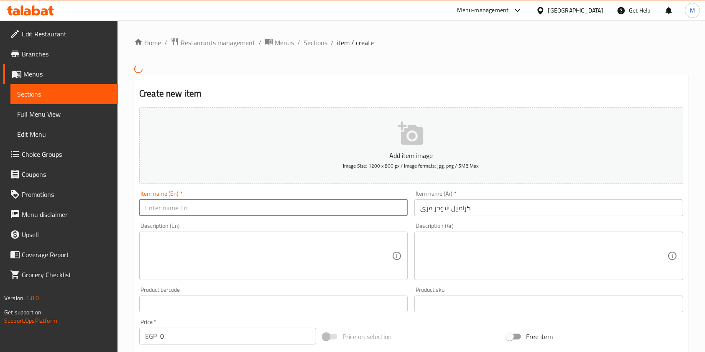
click at [365, 212] on input "text" at bounding box center [273, 207] width 268 height 17
paste input "Caramel Sugar-Free"
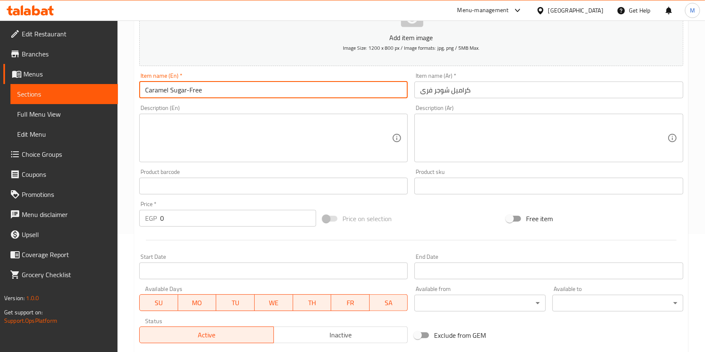
scroll to position [167, 0]
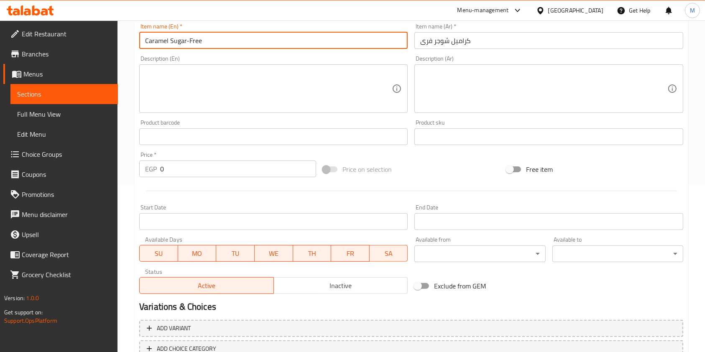
type input "Caramel Sugar-Free"
click at [179, 169] on input "0" at bounding box center [238, 169] width 156 height 17
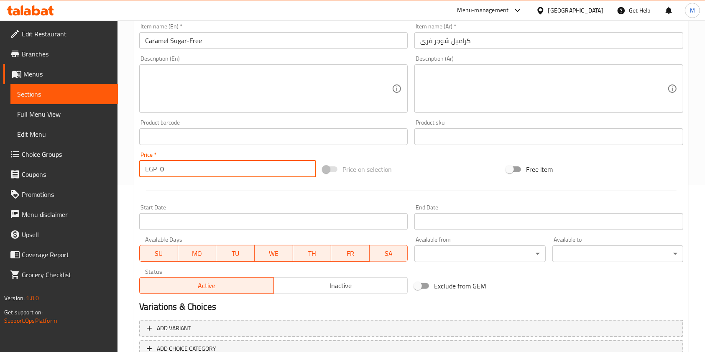
click at [179, 169] on input "0" at bounding box center [238, 169] width 156 height 17
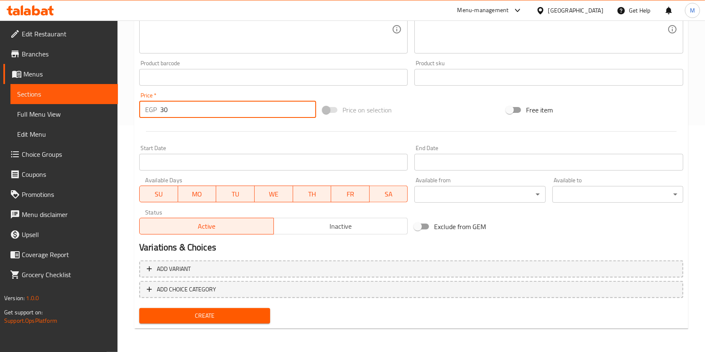
type input "30"
click at [247, 309] on button "Create" at bounding box center [204, 315] width 131 height 15
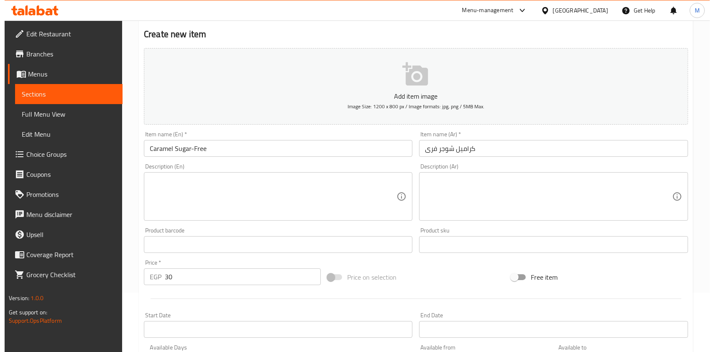
scroll to position [0, 0]
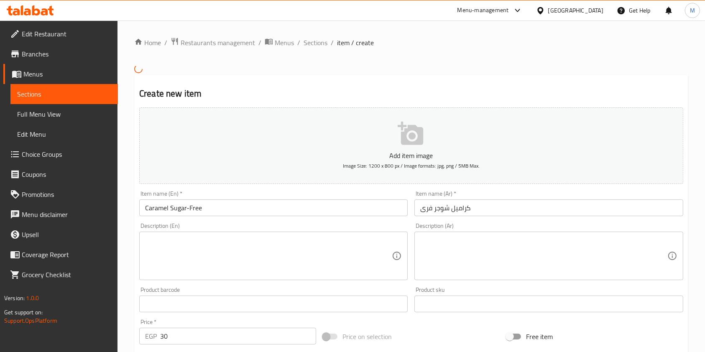
drag, startPoint x: 313, startPoint y: 45, endPoint x: 370, endPoint y: 82, distance: 68.2
click at [313, 45] on span "Sections" at bounding box center [316, 43] width 24 height 10
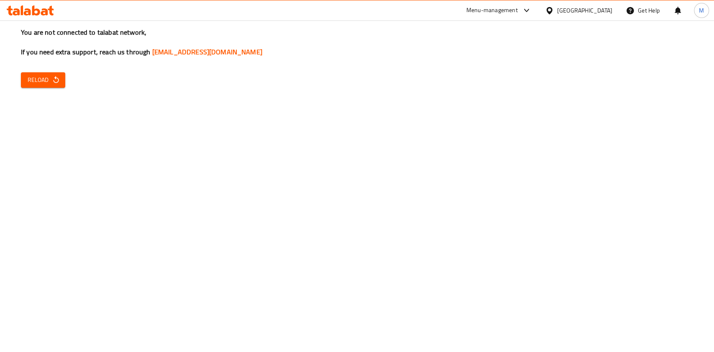
click at [56, 11] on div at bounding box center [30, 10] width 61 height 17
click at [37, 11] on icon at bounding box center [30, 10] width 47 height 10
